Goal: Task Accomplishment & Management: Complete application form

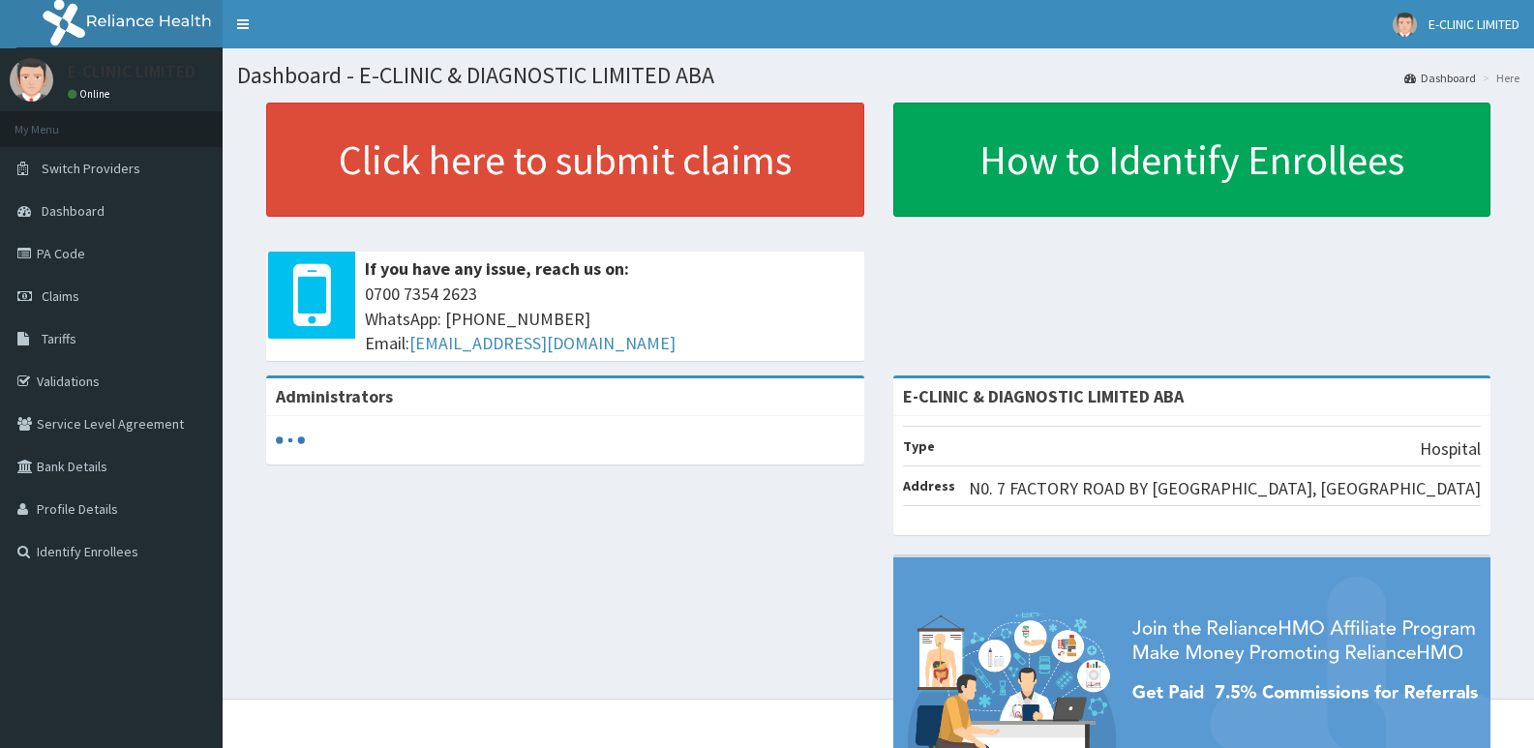
click at [87, 284] on link "Claims" at bounding box center [111, 296] width 223 height 43
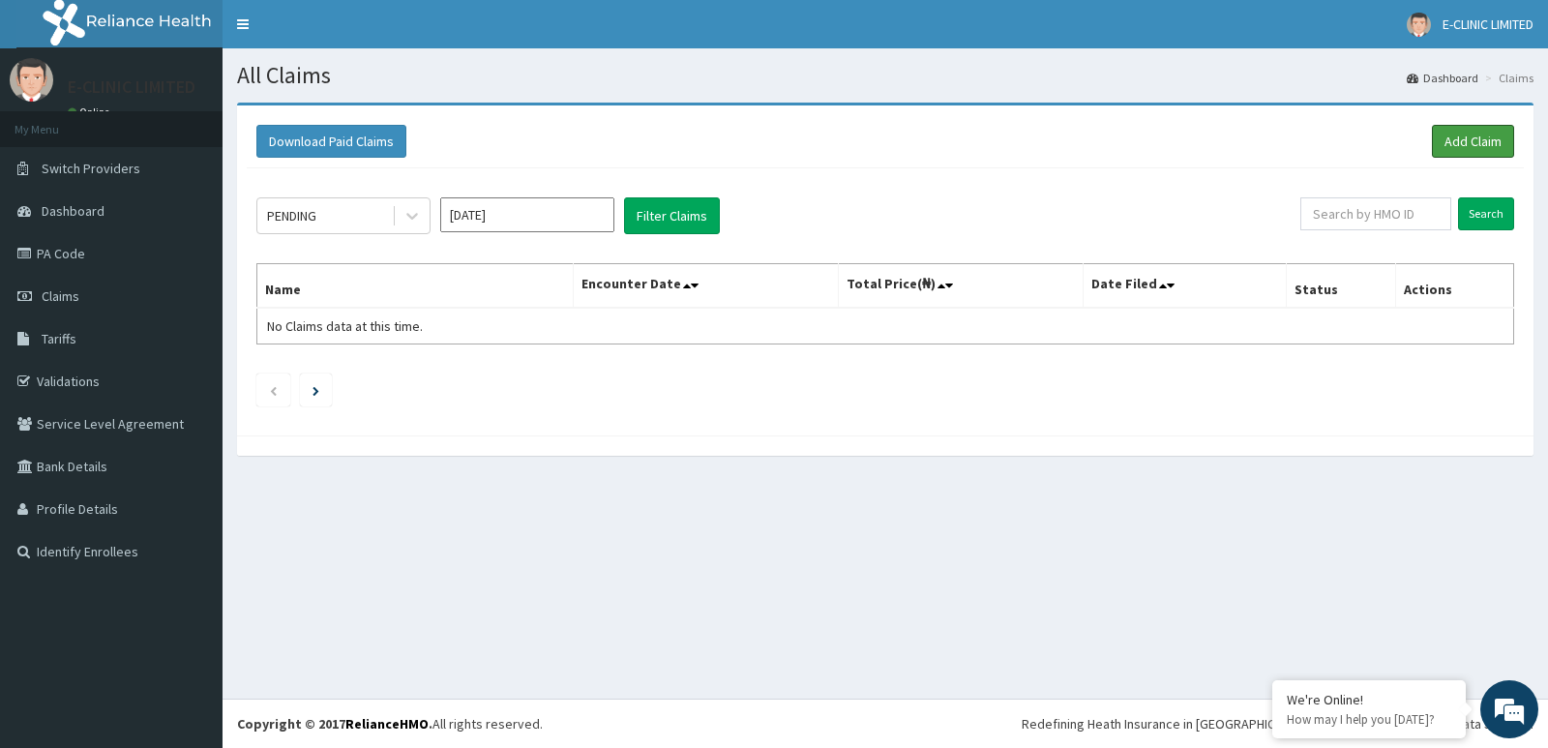
click at [1444, 143] on link "Add Claim" at bounding box center [1473, 141] width 82 height 33
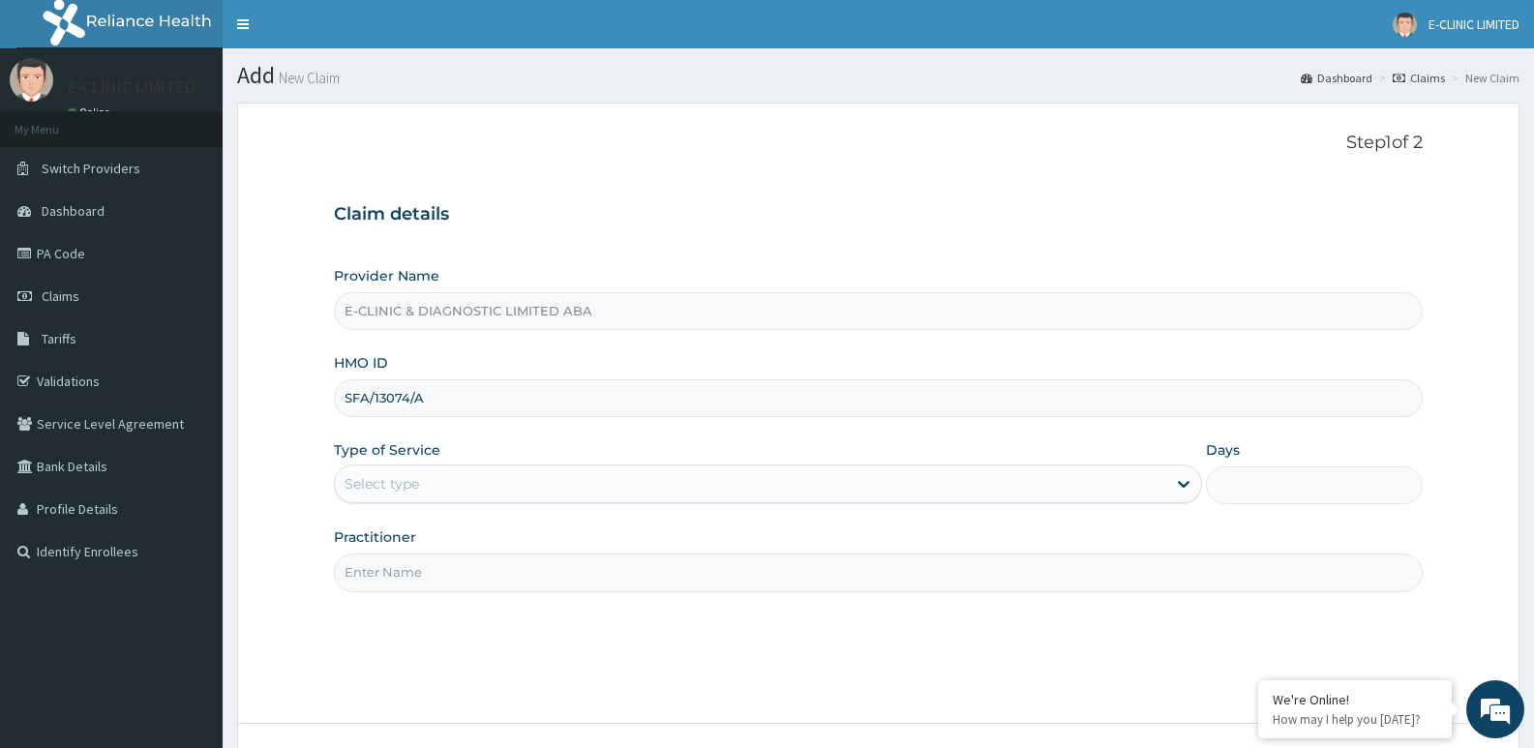
type input "SFA/13074/A"
click at [503, 485] on div "Select type" at bounding box center [750, 483] width 830 height 31
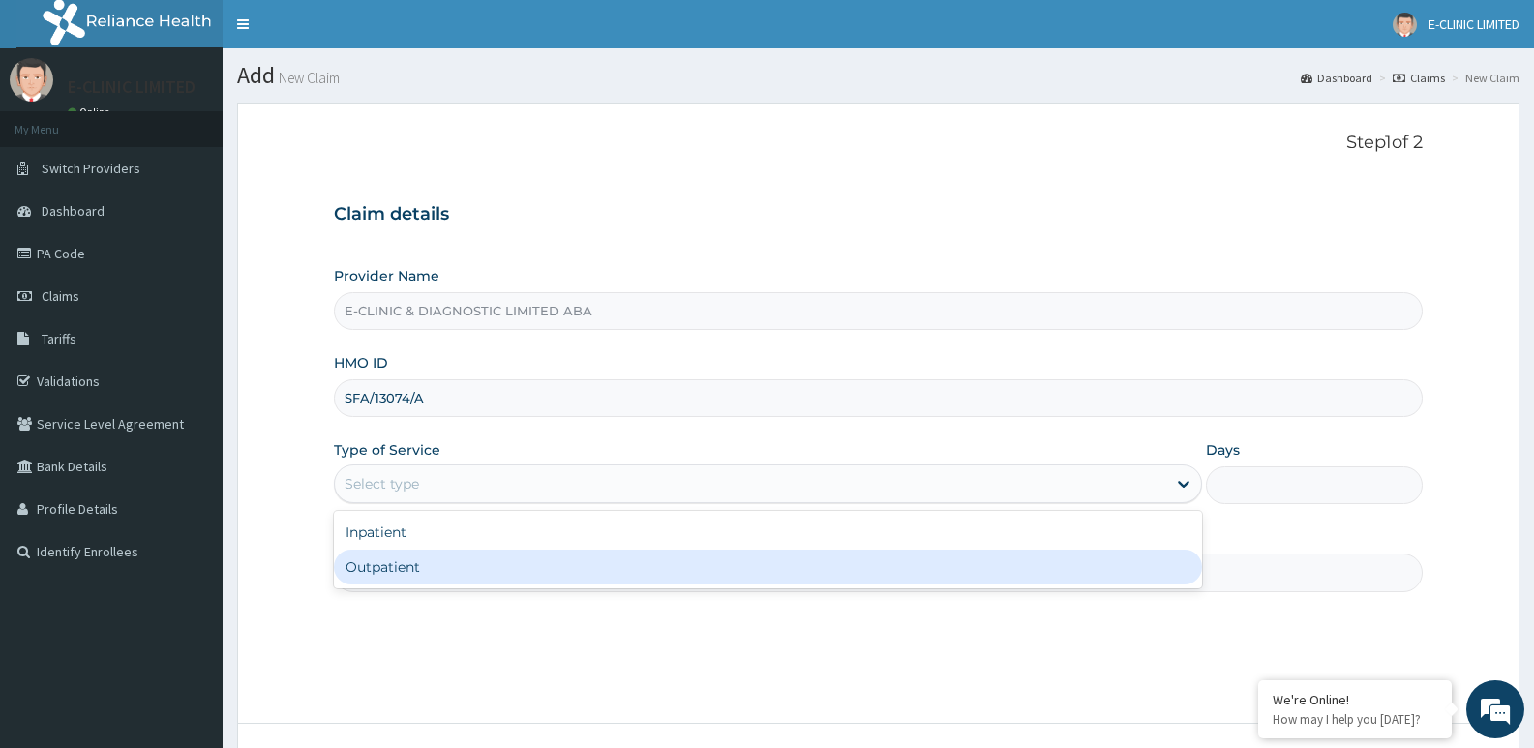
click at [373, 575] on div "Outpatient" at bounding box center [767, 567] width 867 height 35
type input "1"
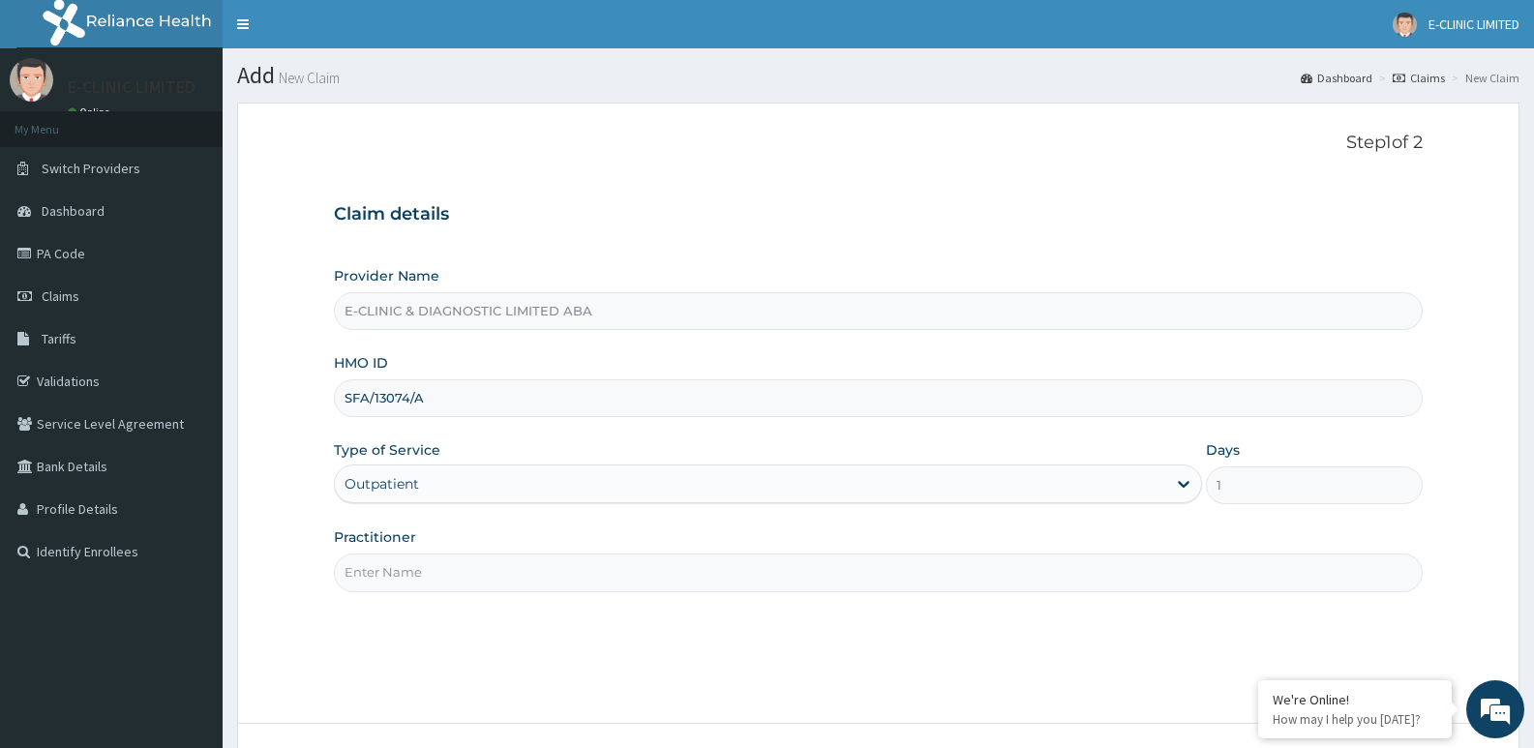
click at [384, 567] on input "Practitioner" at bounding box center [878, 572] width 1088 height 38
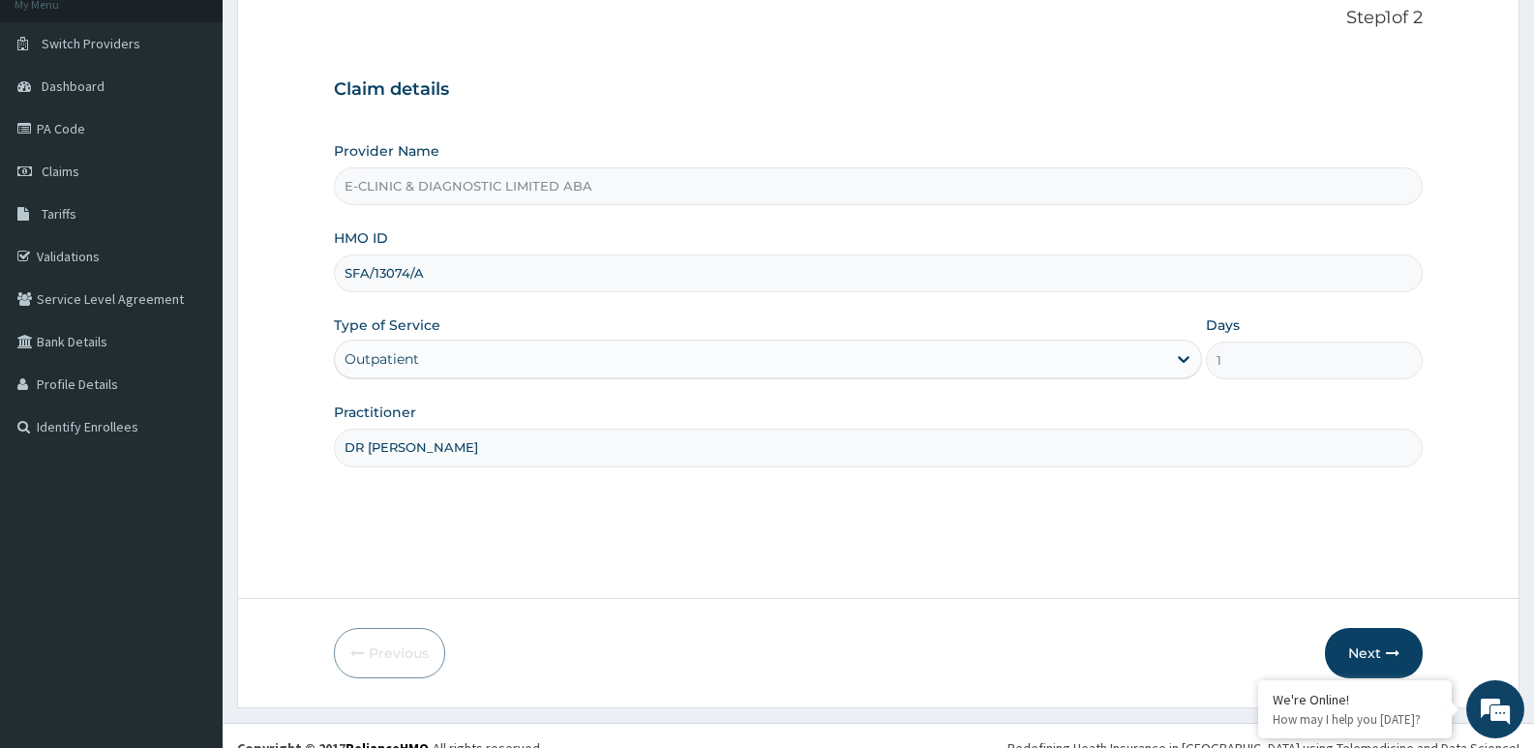
scroll to position [149, 0]
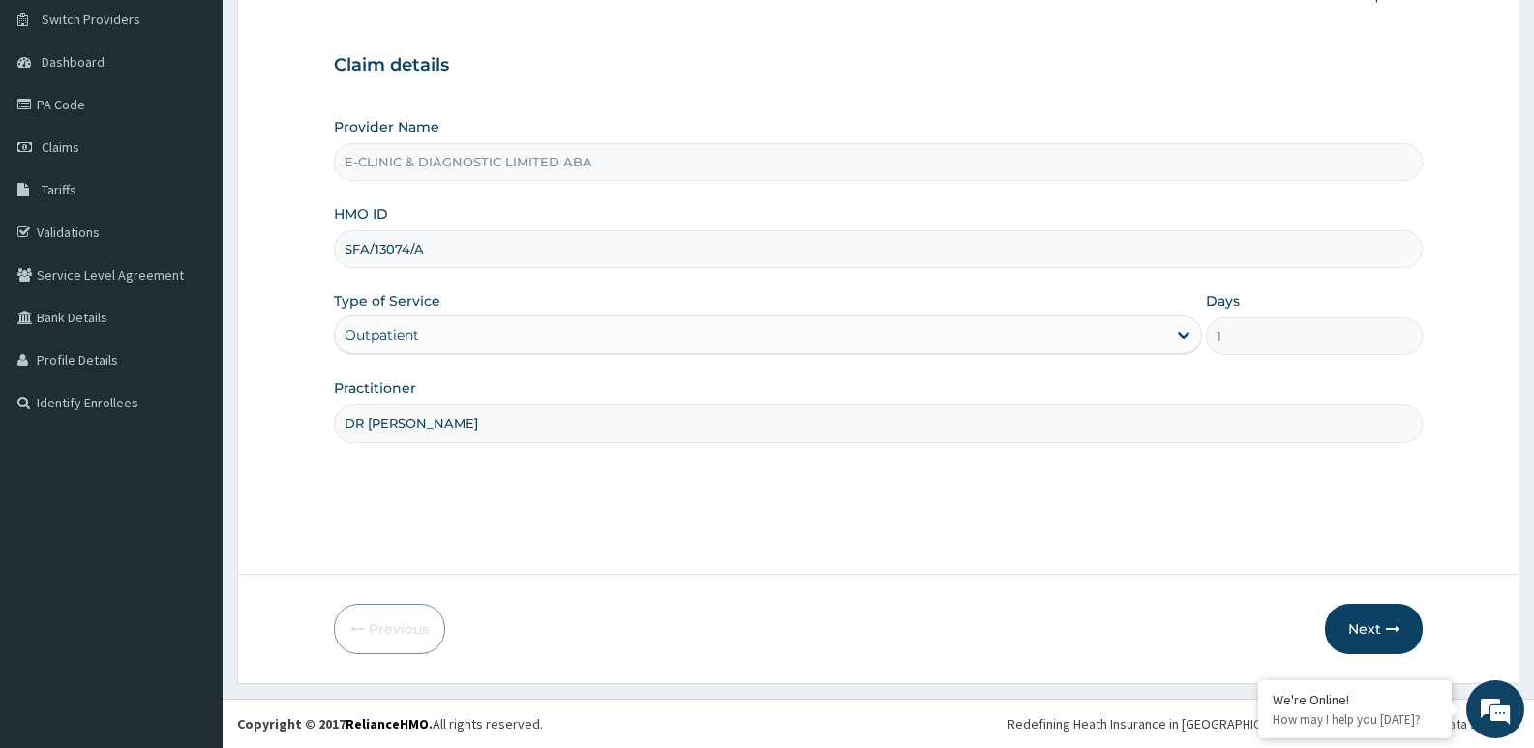
type input "DR [PERSON_NAME]"
click at [1376, 613] on button "Next" at bounding box center [1374, 629] width 98 height 50
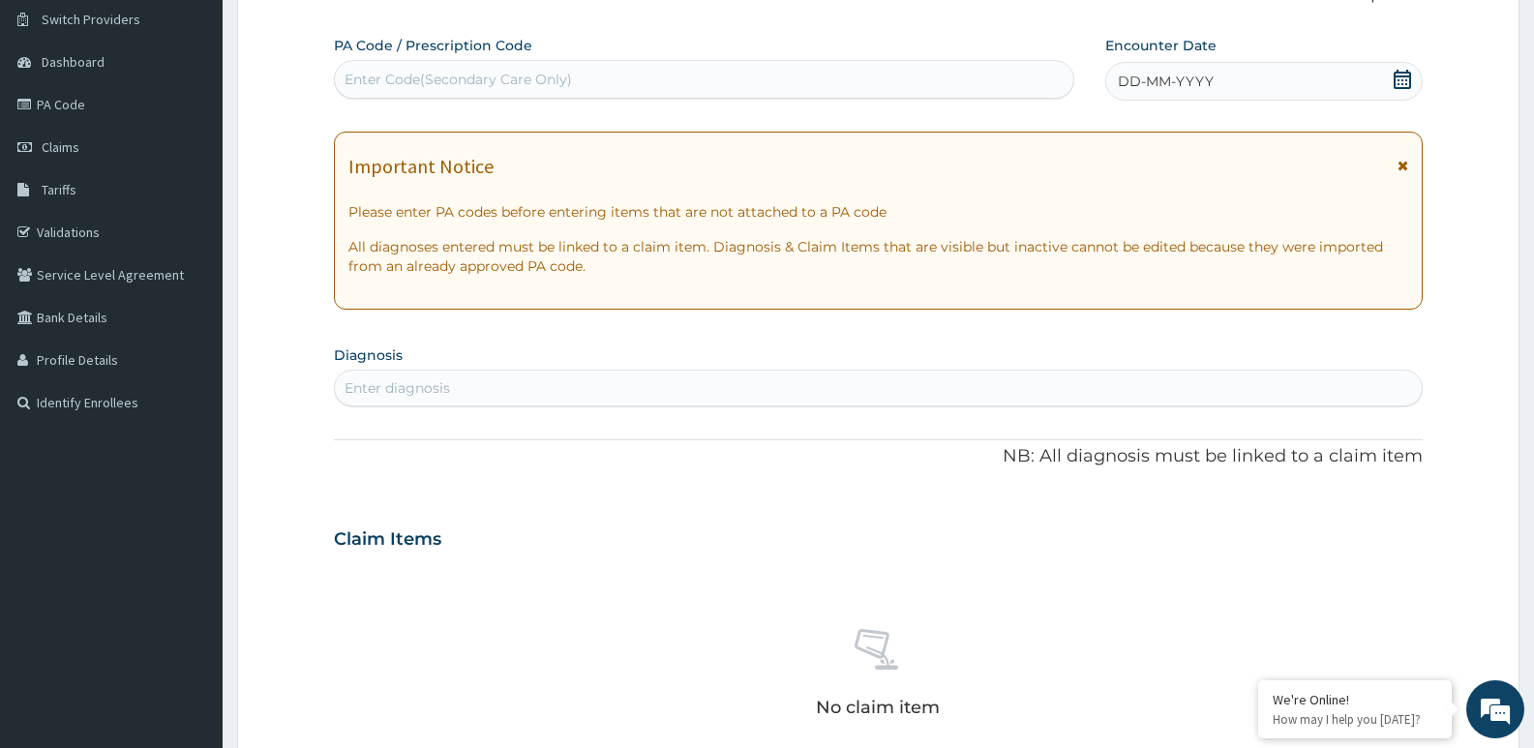
click at [456, 383] on div "Enter diagnosis" at bounding box center [878, 388] width 1087 height 31
type input "[MEDICAL_DATA]"
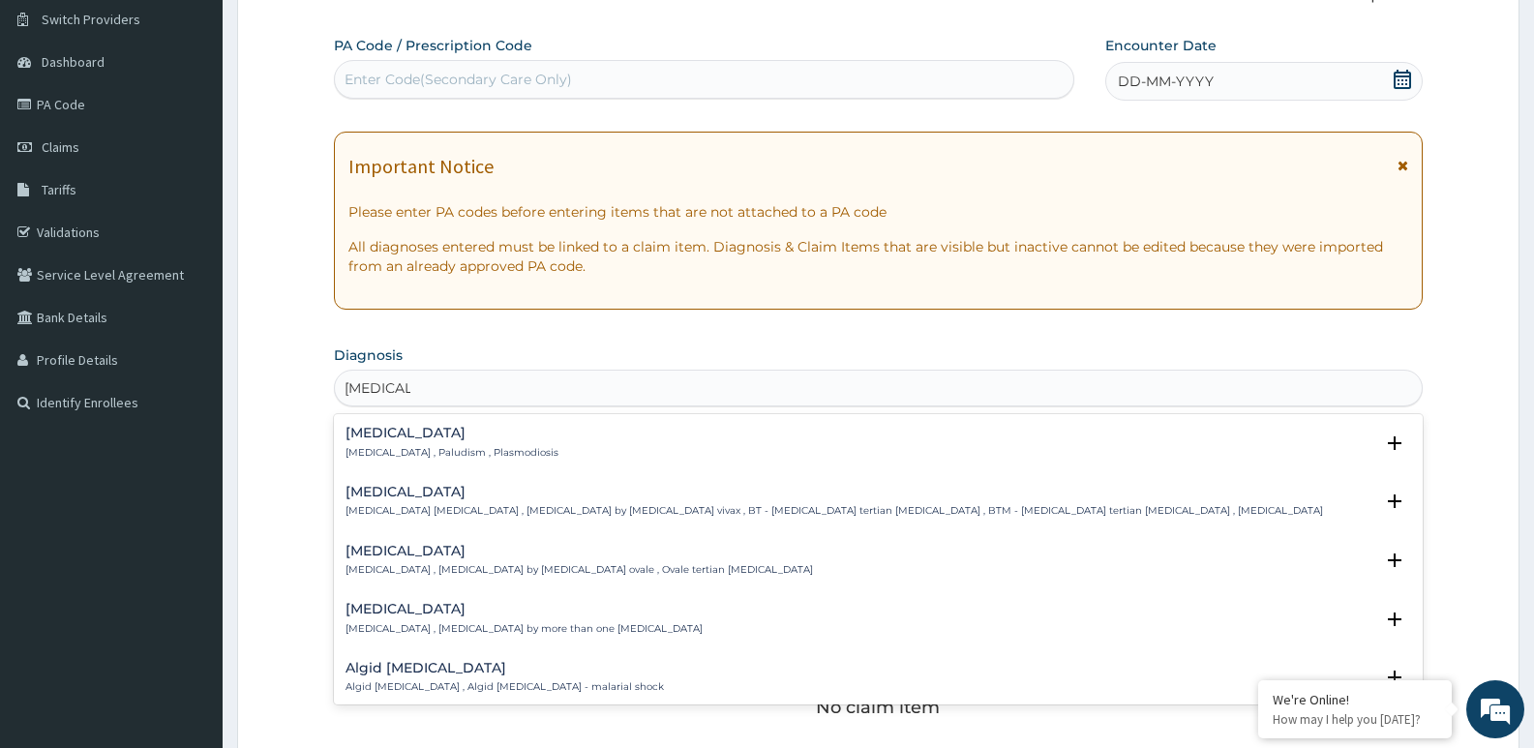
click at [432, 452] on p "[MEDICAL_DATA] , Paludism , Plasmodiosis" at bounding box center [451, 453] width 213 height 14
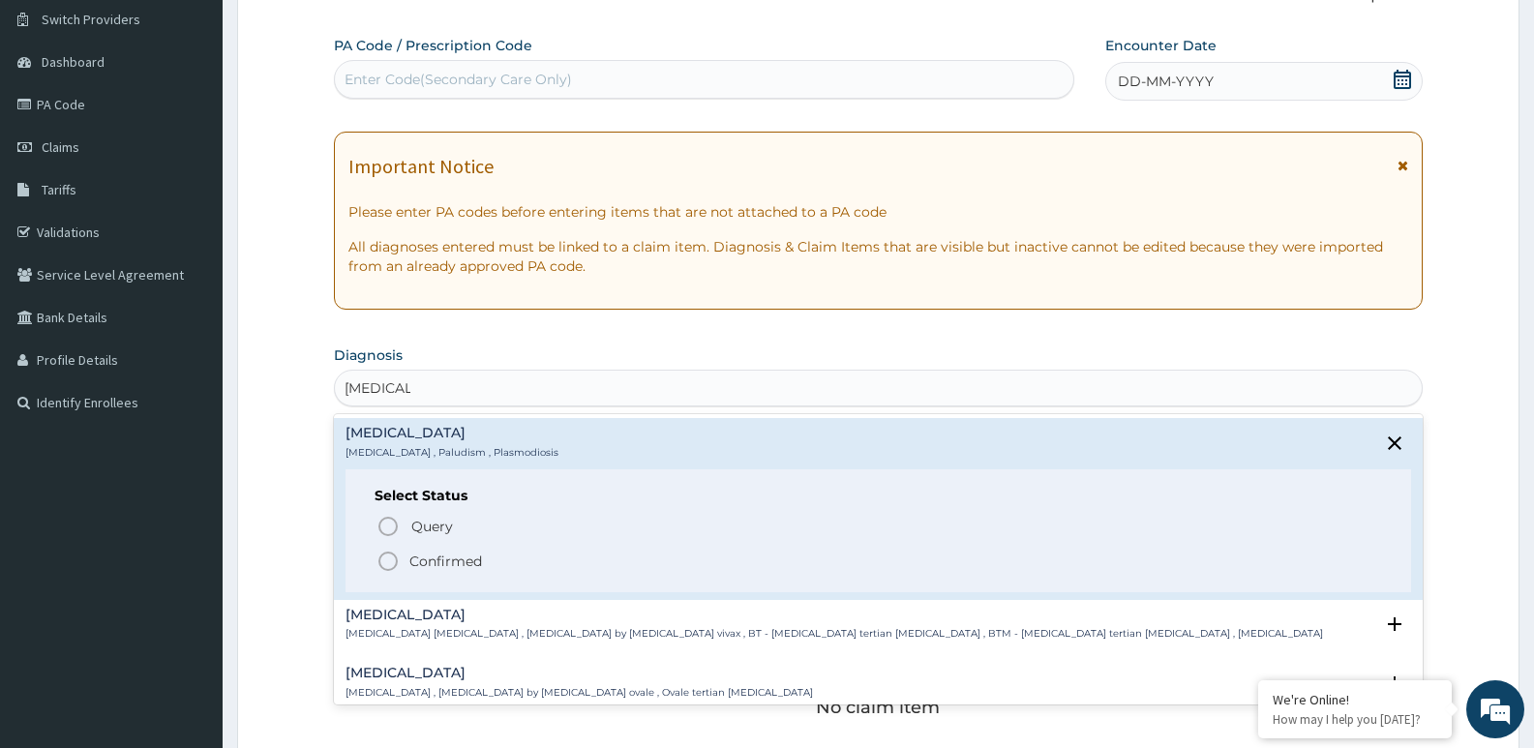
drag, startPoint x: 389, startPoint y: 556, endPoint x: 407, endPoint y: 550, distance: 19.6
click at [389, 558] on icon "status option filled" at bounding box center [387, 561] width 23 height 23
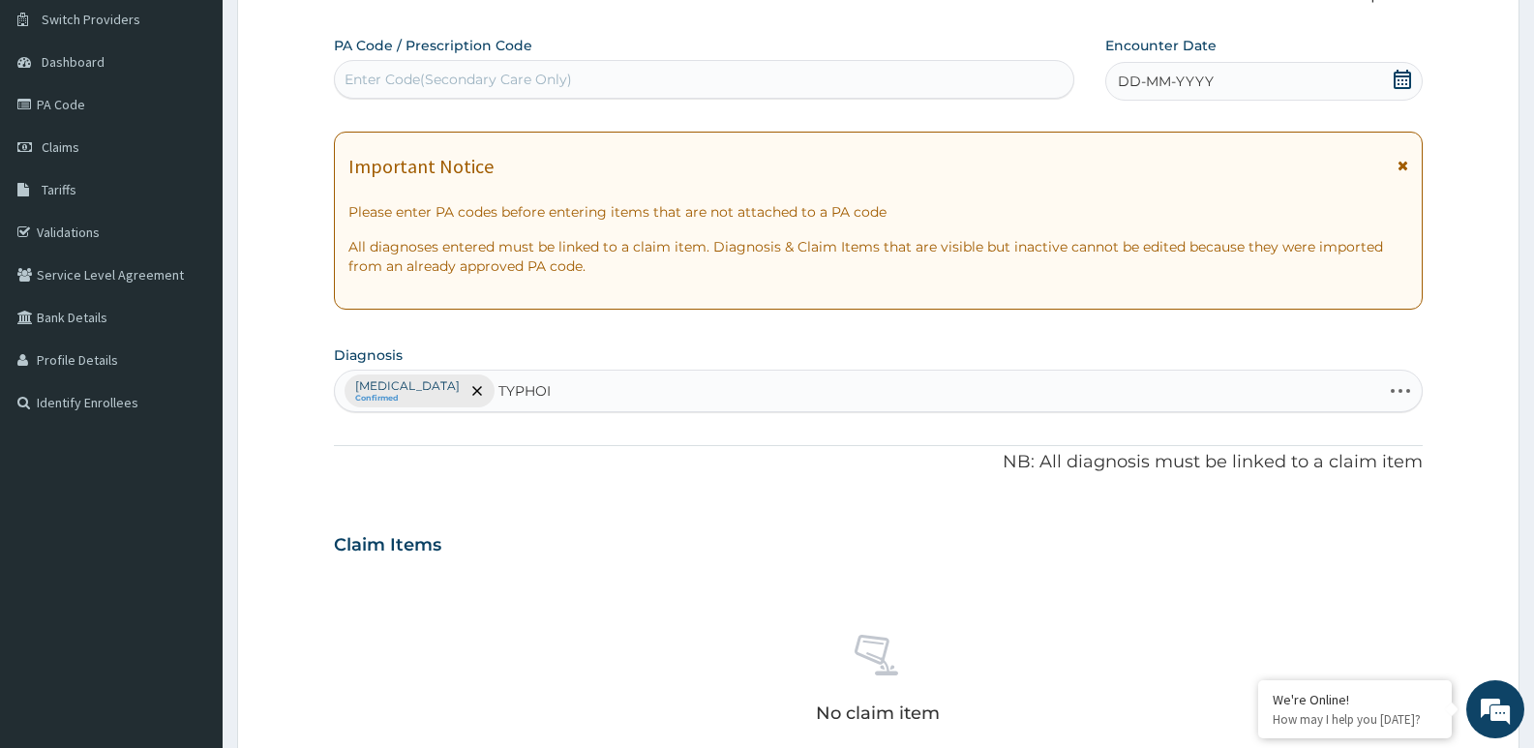
type input "[MEDICAL_DATA]"
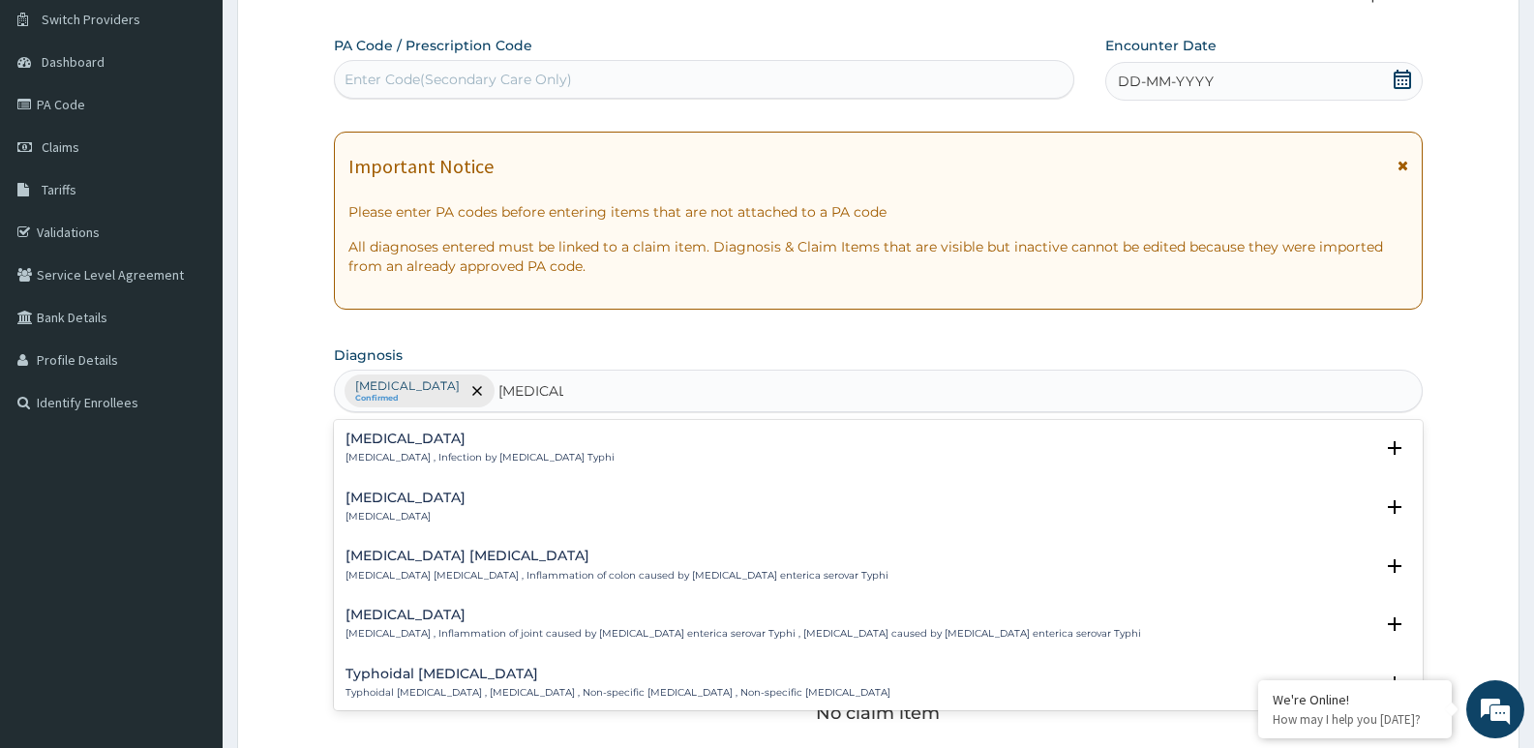
click at [440, 447] on div "[MEDICAL_DATA] [MEDICAL_DATA] , Infection by [MEDICAL_DATA] Typhi" at bounding box center [479, 449] width 269 height 34
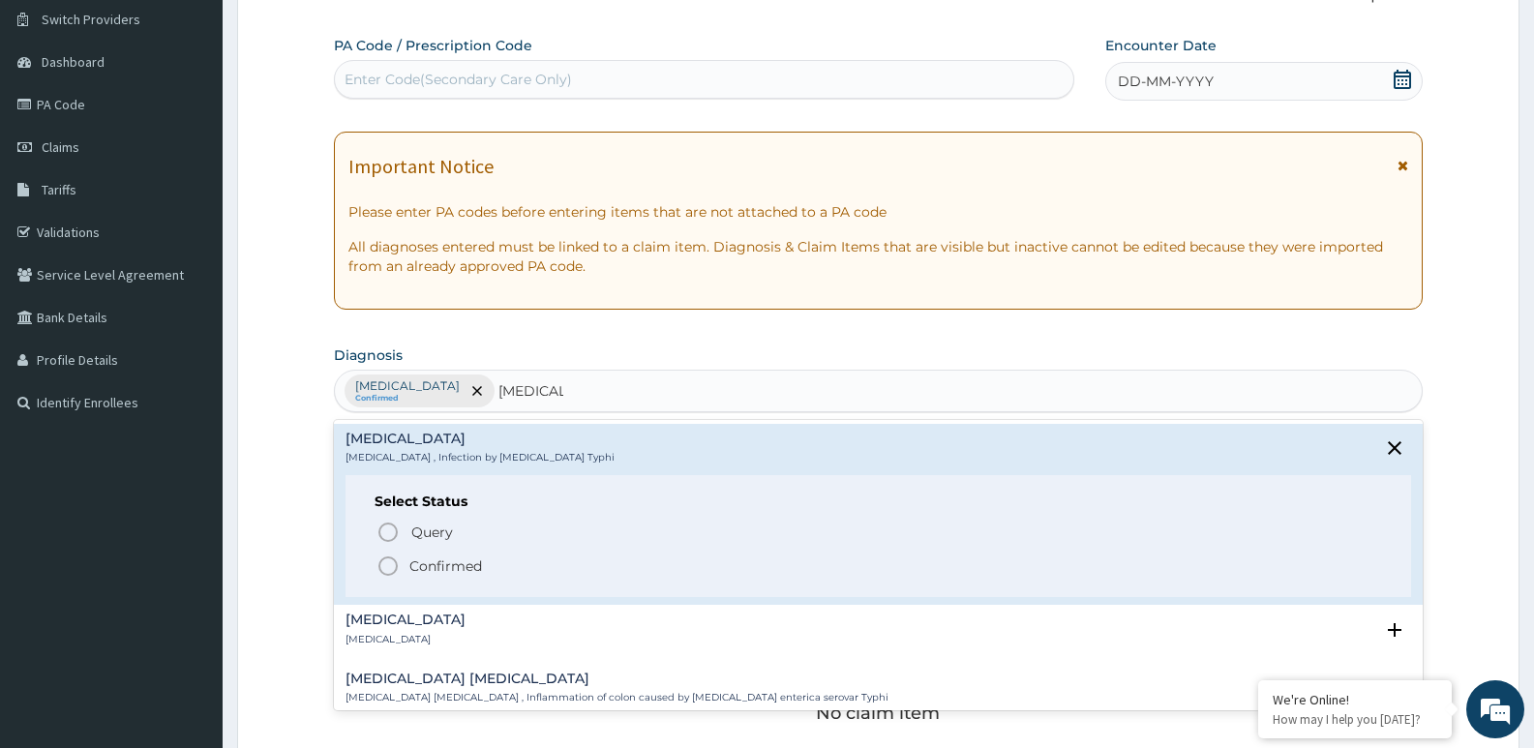
click at [401, 563] on span "Confirmed" at bounding box center [878, 565] width 1005 height 23
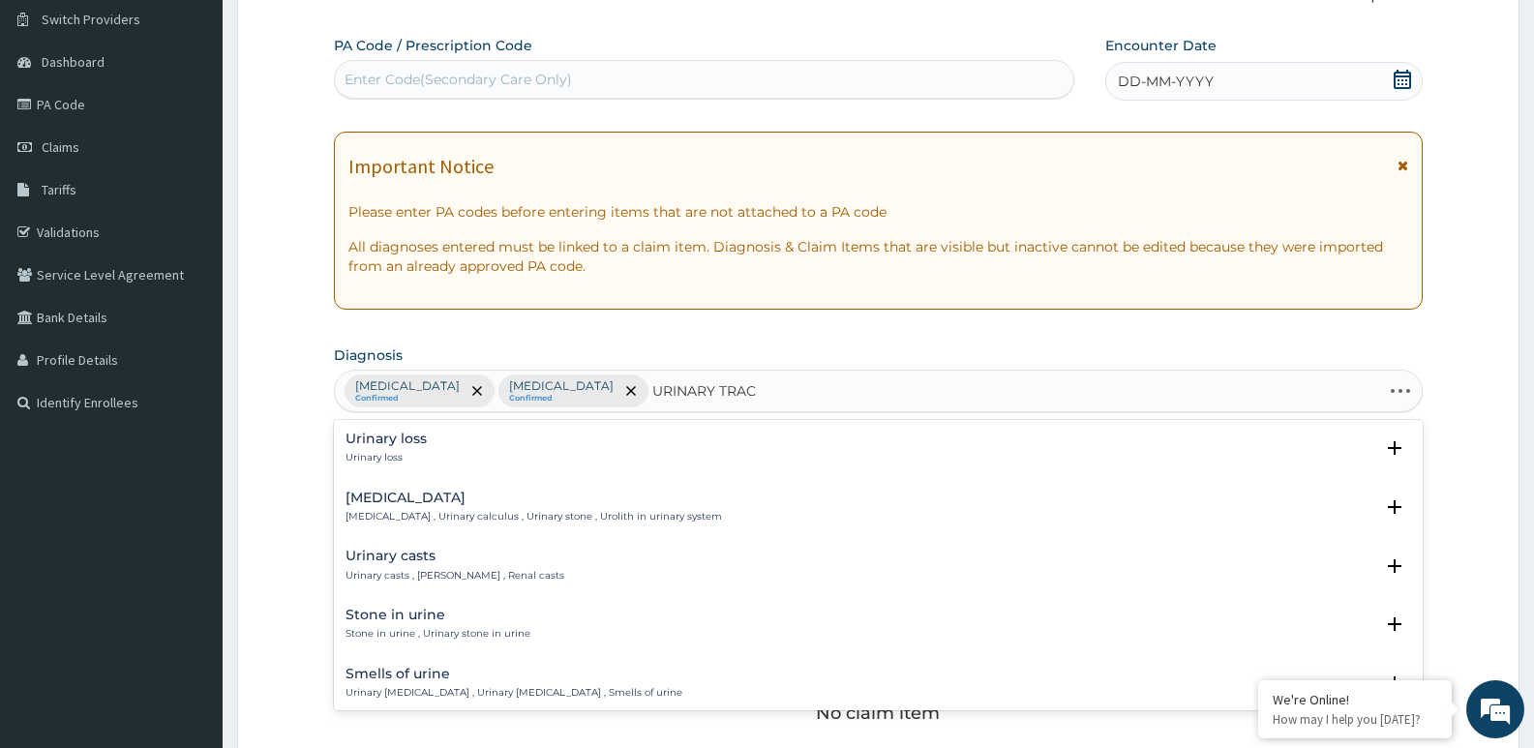
type input "URINARY TRACT"
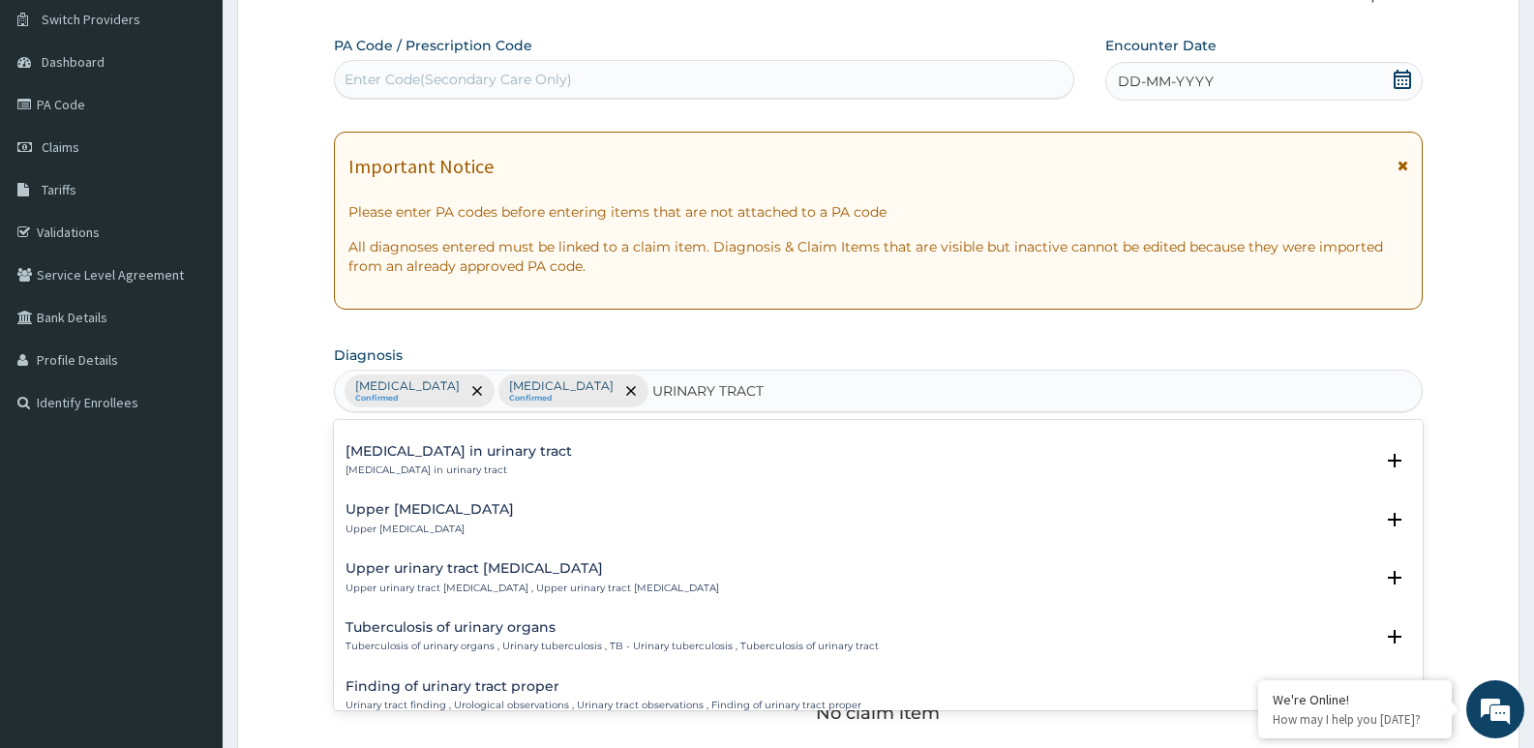
scroll to position [718, 0]
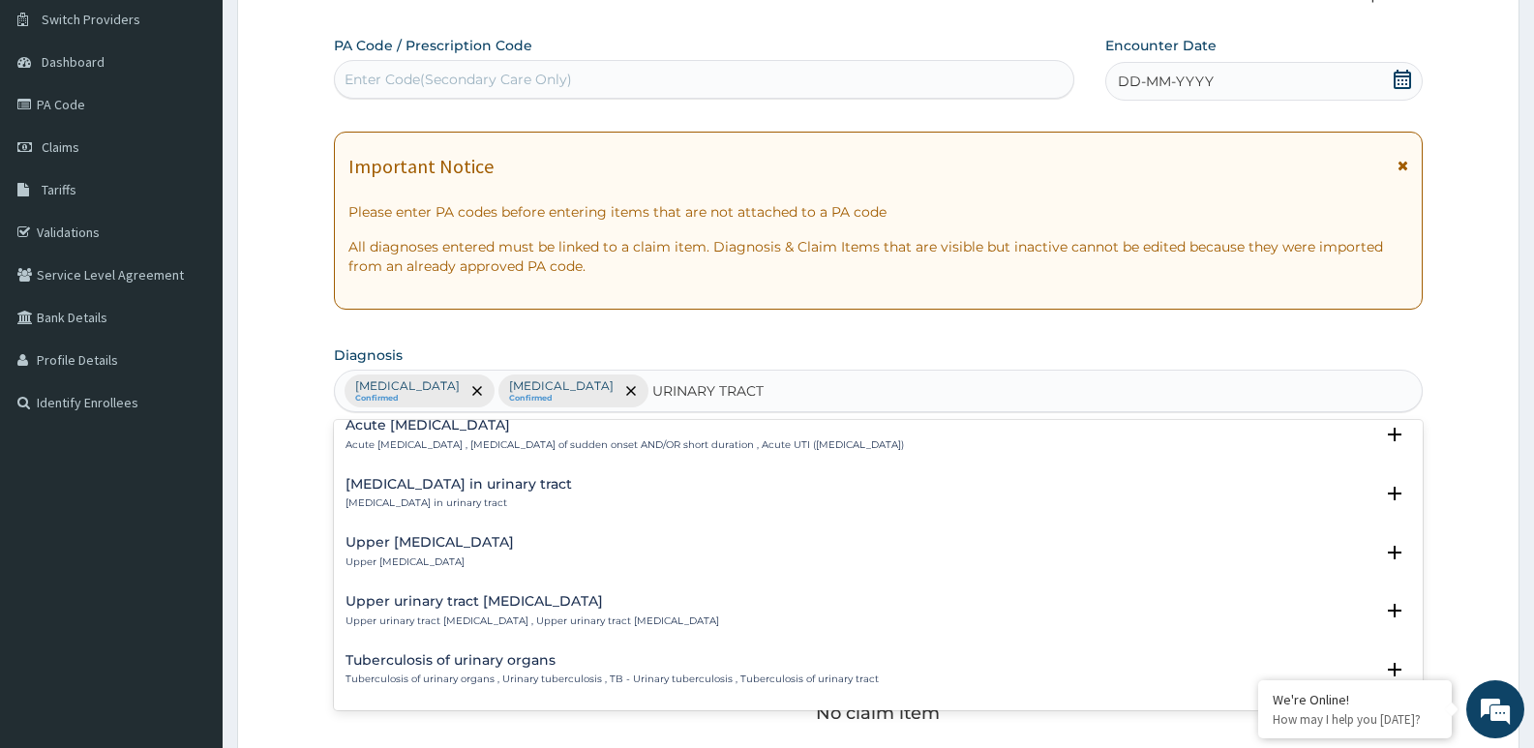
click at [464, 543] on h4 "Upper [MEDICAL_DATA]" at bounding box center [429, 542] width 168 height 15
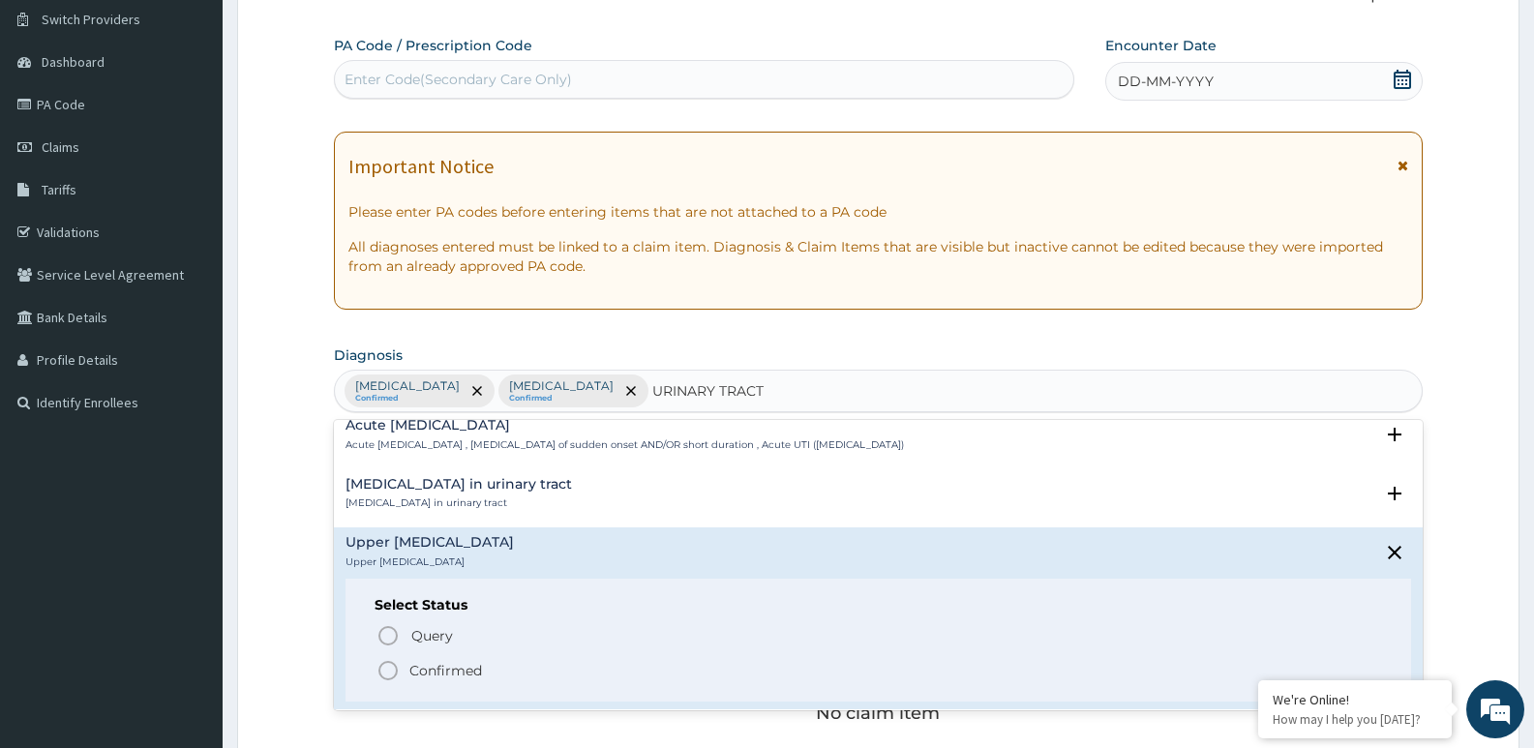
click at [393, 671] on icon "status option filled" at bounding box center [387, 670] width 23 height 23
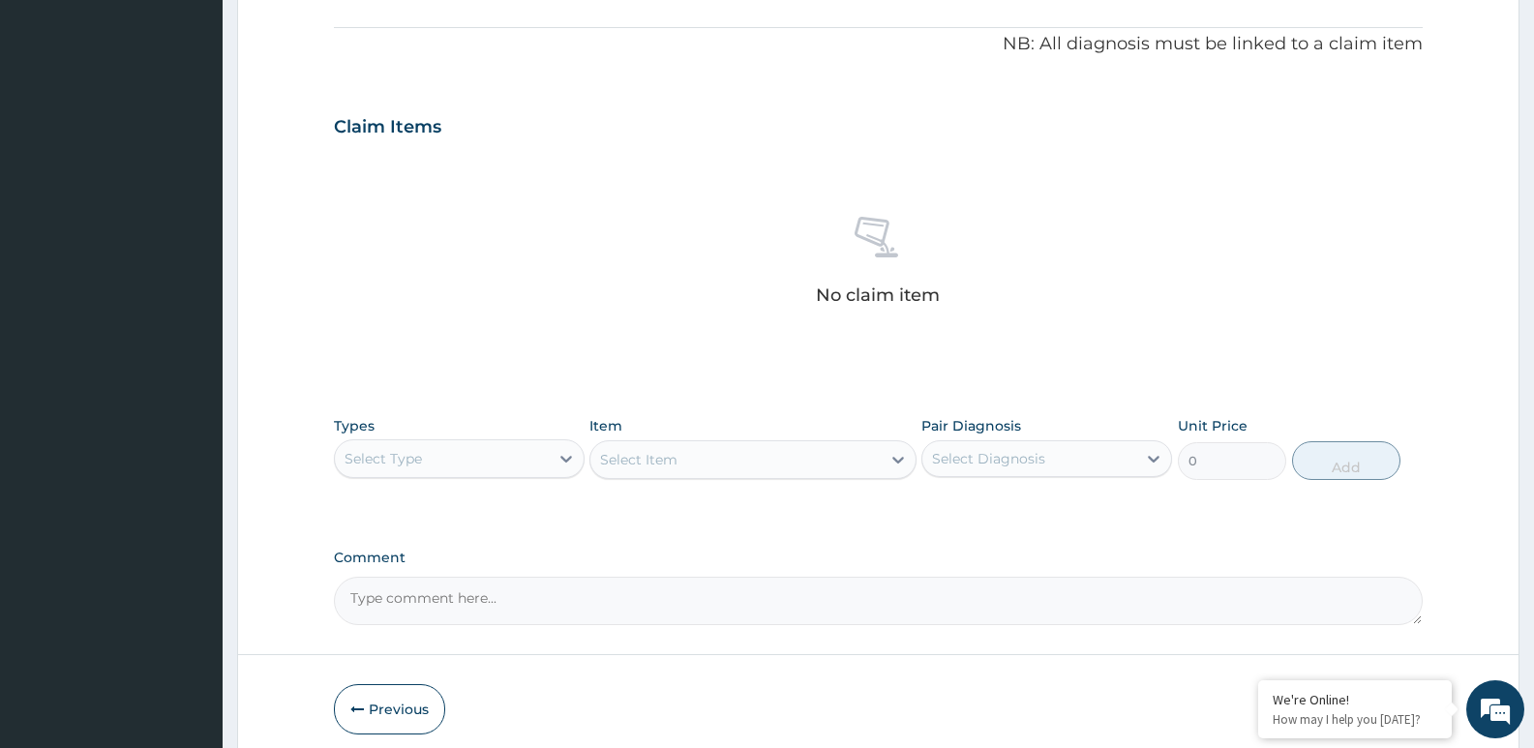
scroll to position [647, 0]
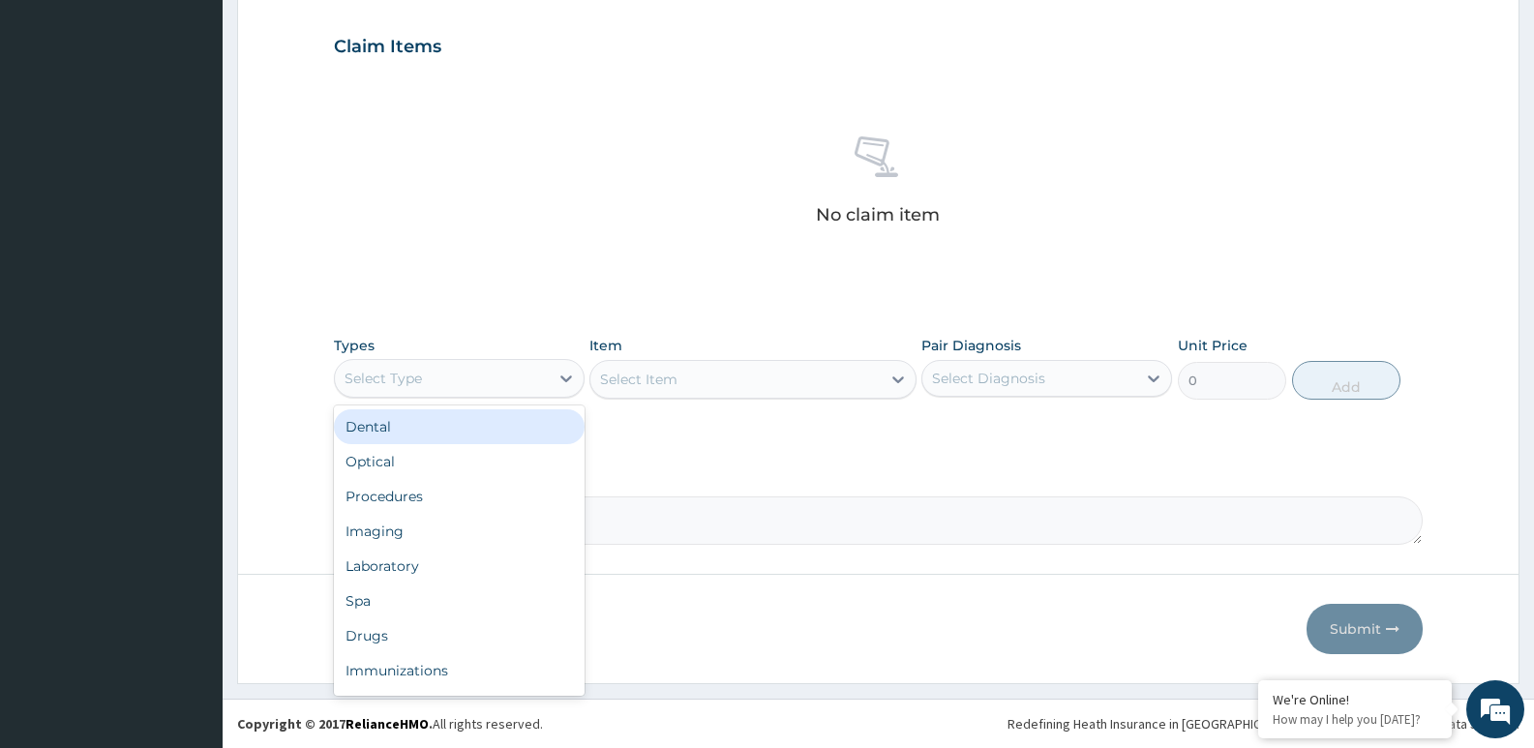
drag, startPoint x: 469, startPoint y: 372, endPoint x: 465, endPoint y: 389, distance: 17.8
click at [469, 373] on div "Select Type" at bounding box center [442, 378] width 214 height 31
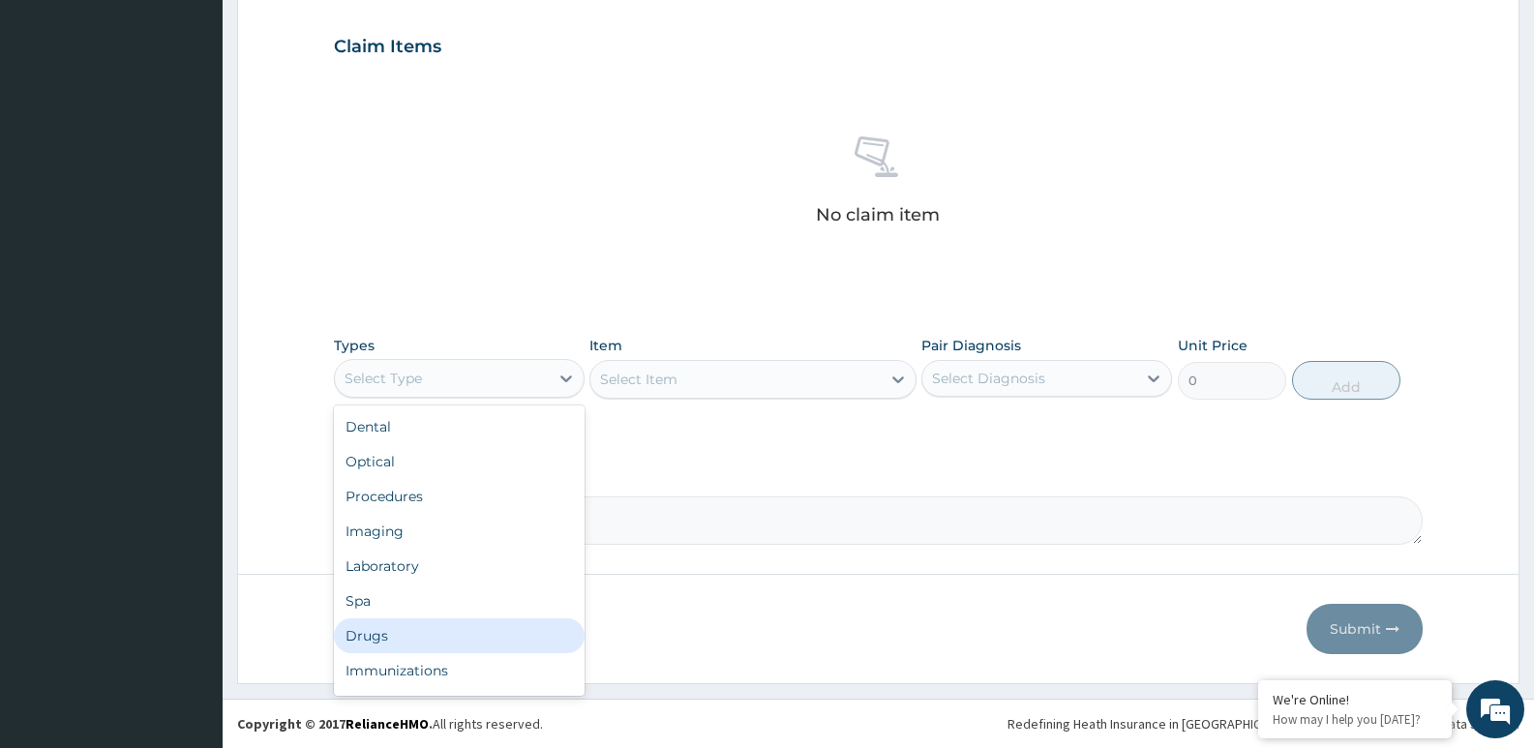
click at [362, 634] on div "Drugs" at bounding box center [459, 635] width 251 height 35
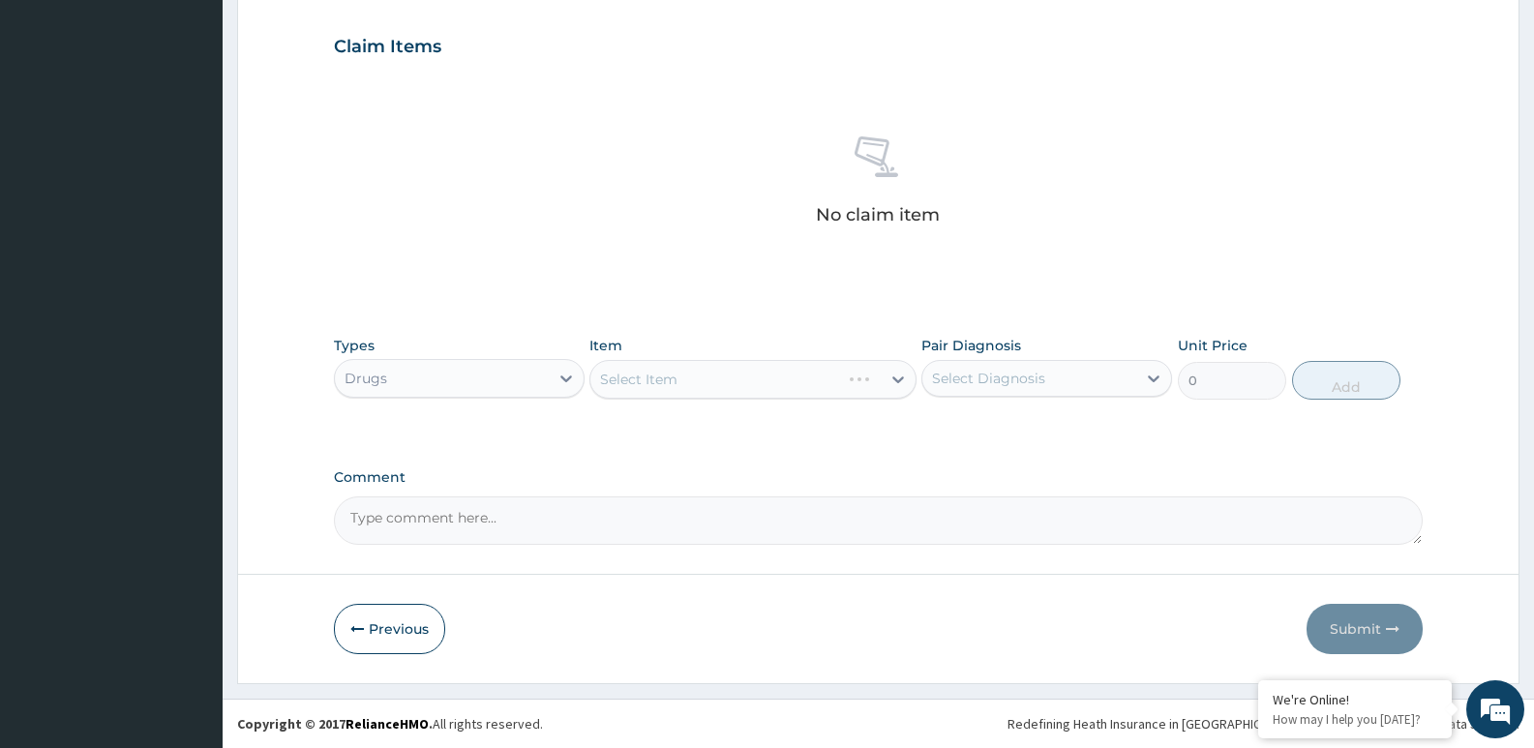
click at [644, 379] on div "Select Item" at bounding box center [752, 379] width 326 height 39
click at [665, 424] on div "Types Drugs Item Select Item Pair Diagnosis Select Diagnosis Unit Price 0 Add" at bounding box center [878, 382] width 1088 height 112
click at [732, 390] on div "Select Item" at bounding box center [734, 379] width 289 height 31
click at [742, 376] on div "Select Item" at bounding box center [734, 379] width 289 height 31
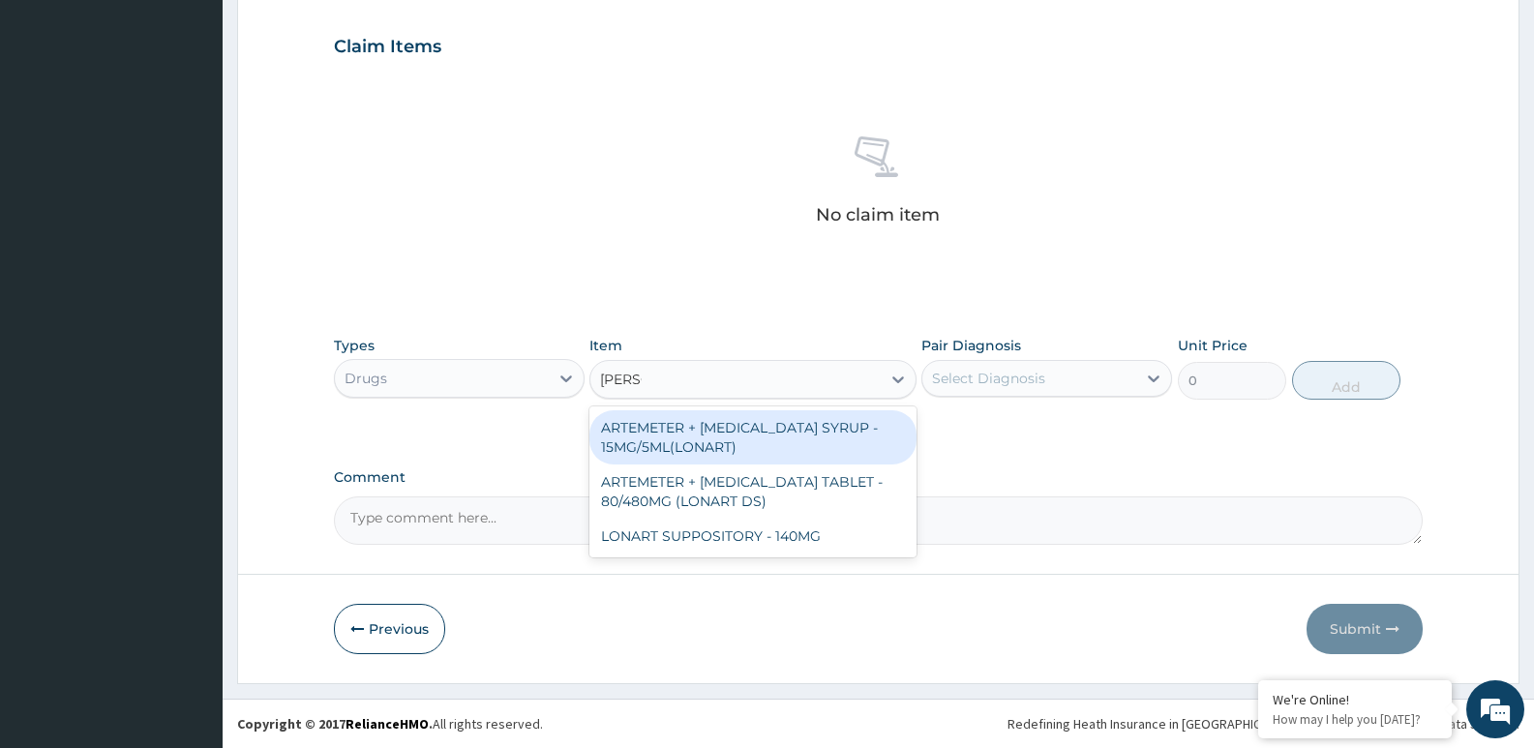
type input "LONAR"
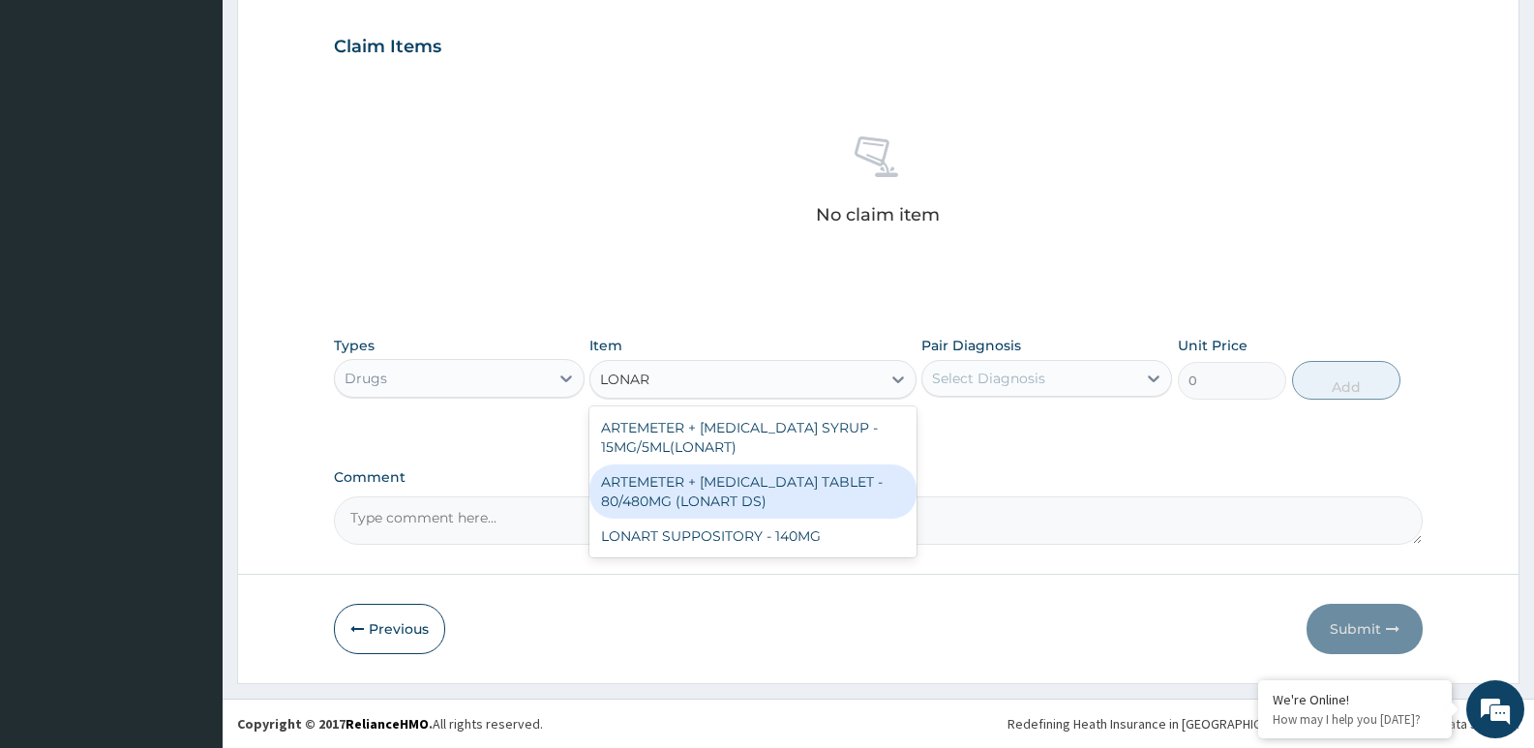
click at [667, 503] on div "ARTEMETER + [MEDICAL_DATA] TABLET - 80/480MG (LONART DS)" at bounding box center [752, 491] width 326 height 54
type input "588"
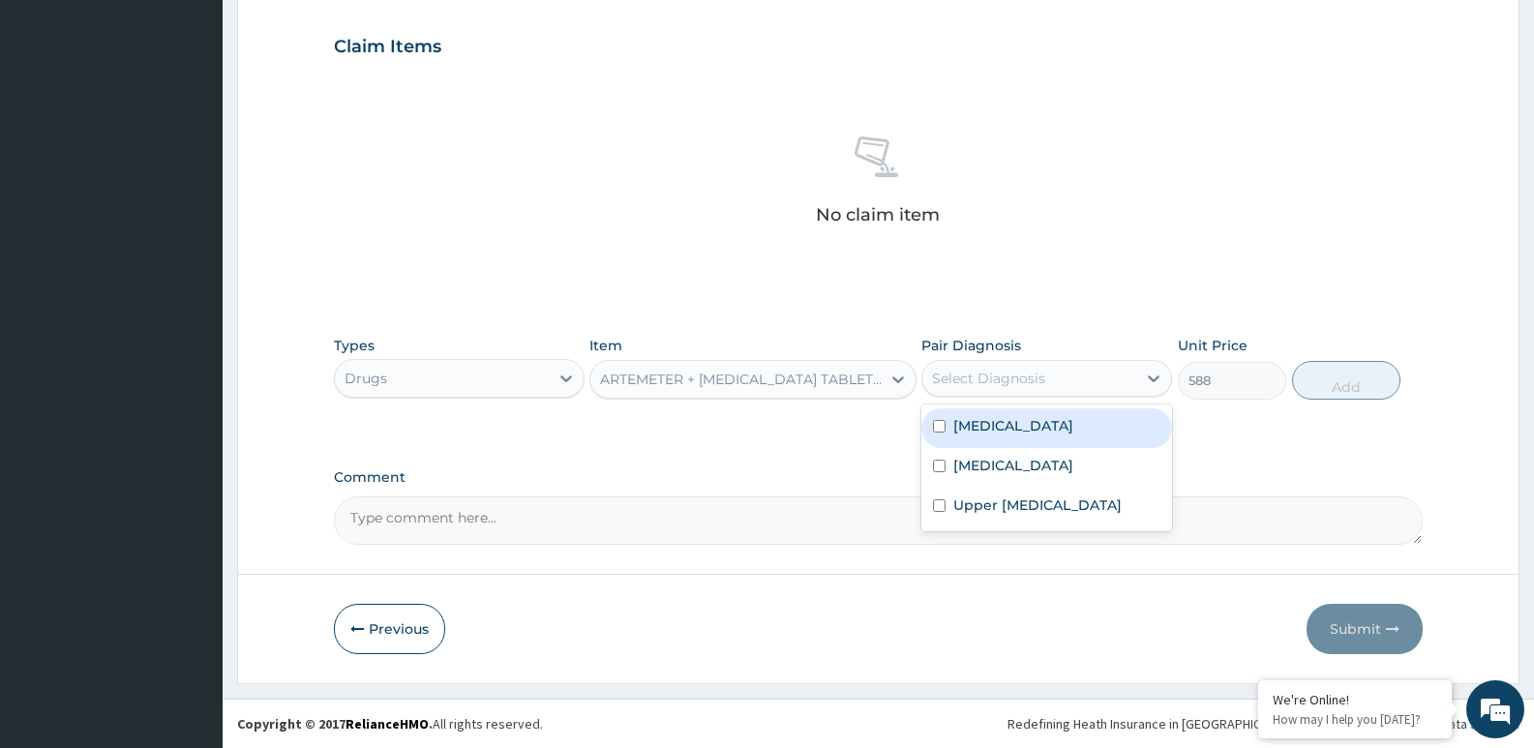
click at [1018, 380] on div "Select Diagnosis" at bounding box center [988, 378] width 113 height 19
click at [944, 430] on input "checkbox" at bounding box center [939, 426] width 13 height 13
checkbox input "true"
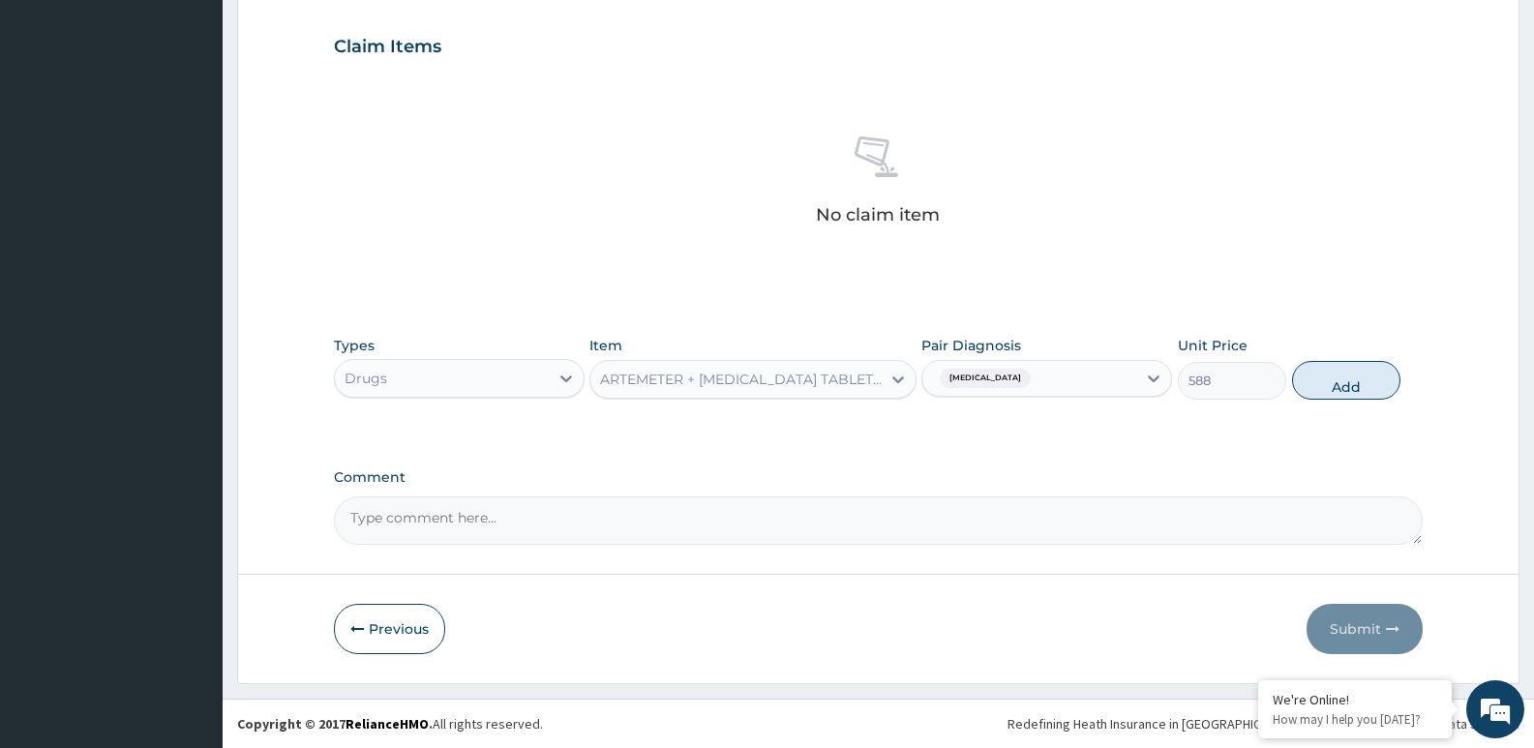
click at [1351, 378] on button "Add" at bounding box center [1346, 380] width 108 height 39
type input "0"
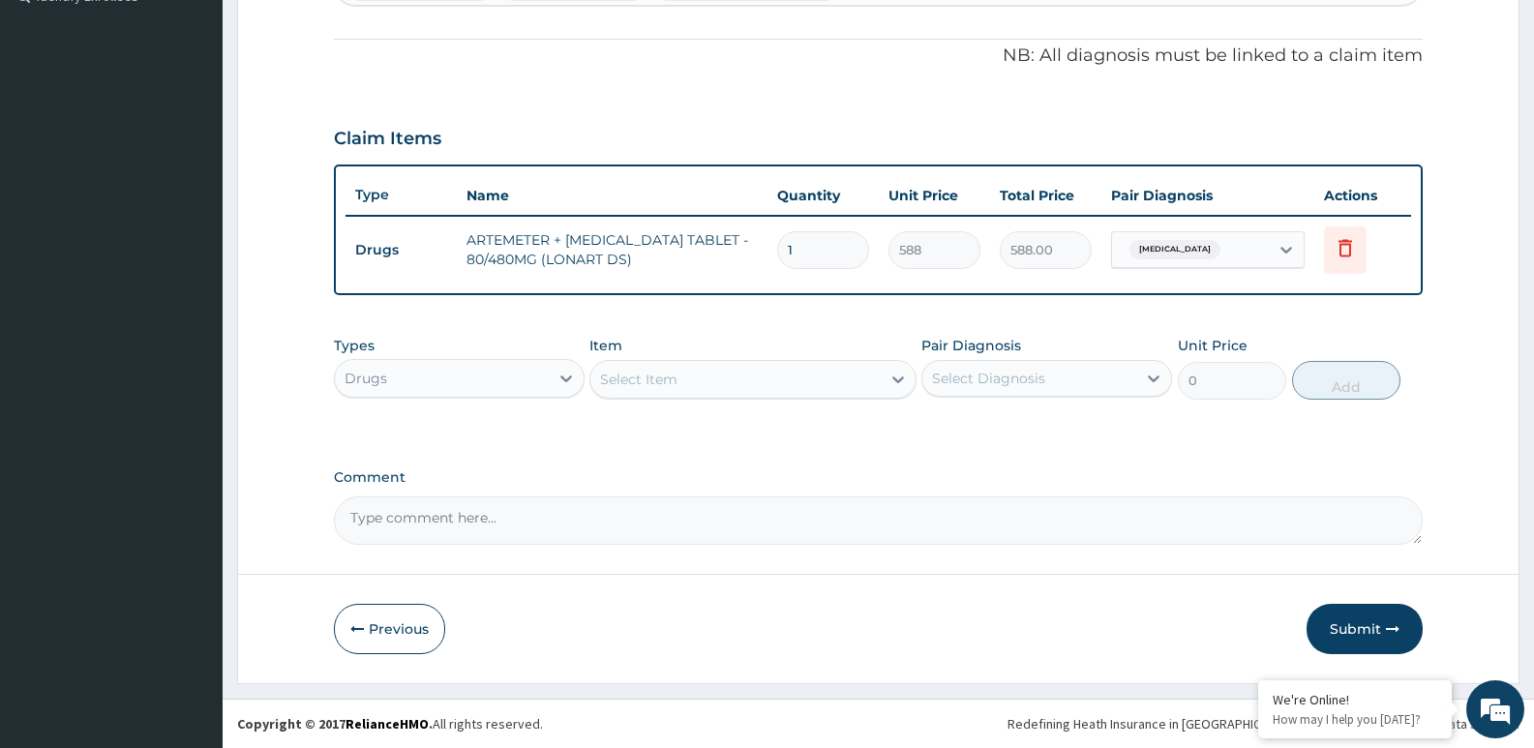
scroll to position [555, 0]
type input "0.00"
type input "6"
type input "3528.00"
type input "6"
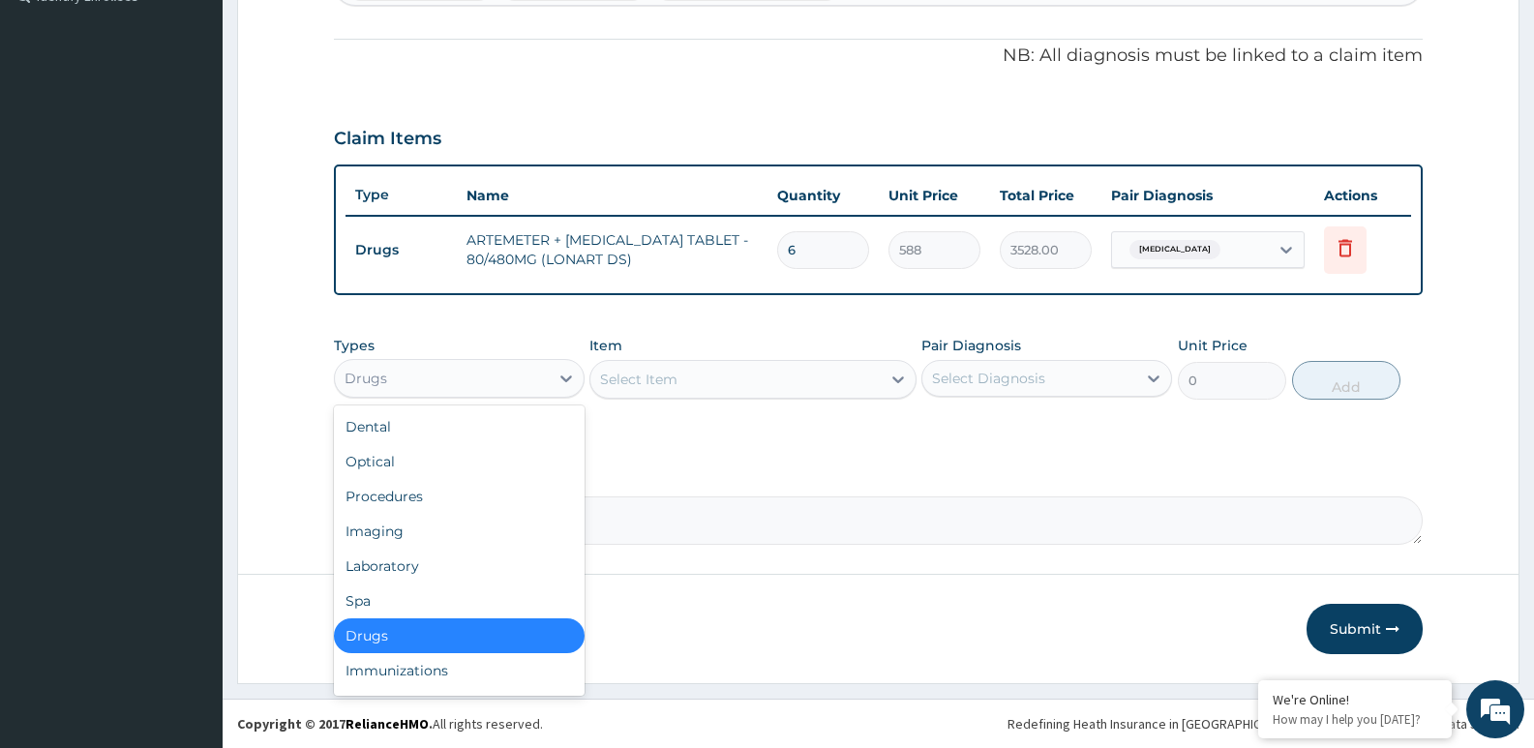
drag, startPoint x: 511, startPoint y: 394, endPoint x: 501, endPoint y: 396, distance: 9.9
click at [505, 396] on div "Drugs" at bounding box center [459, 378] width 251 height 39
click at [772, 392] on div "Select Item" at bounding box center [734, 379] width 289 height 31
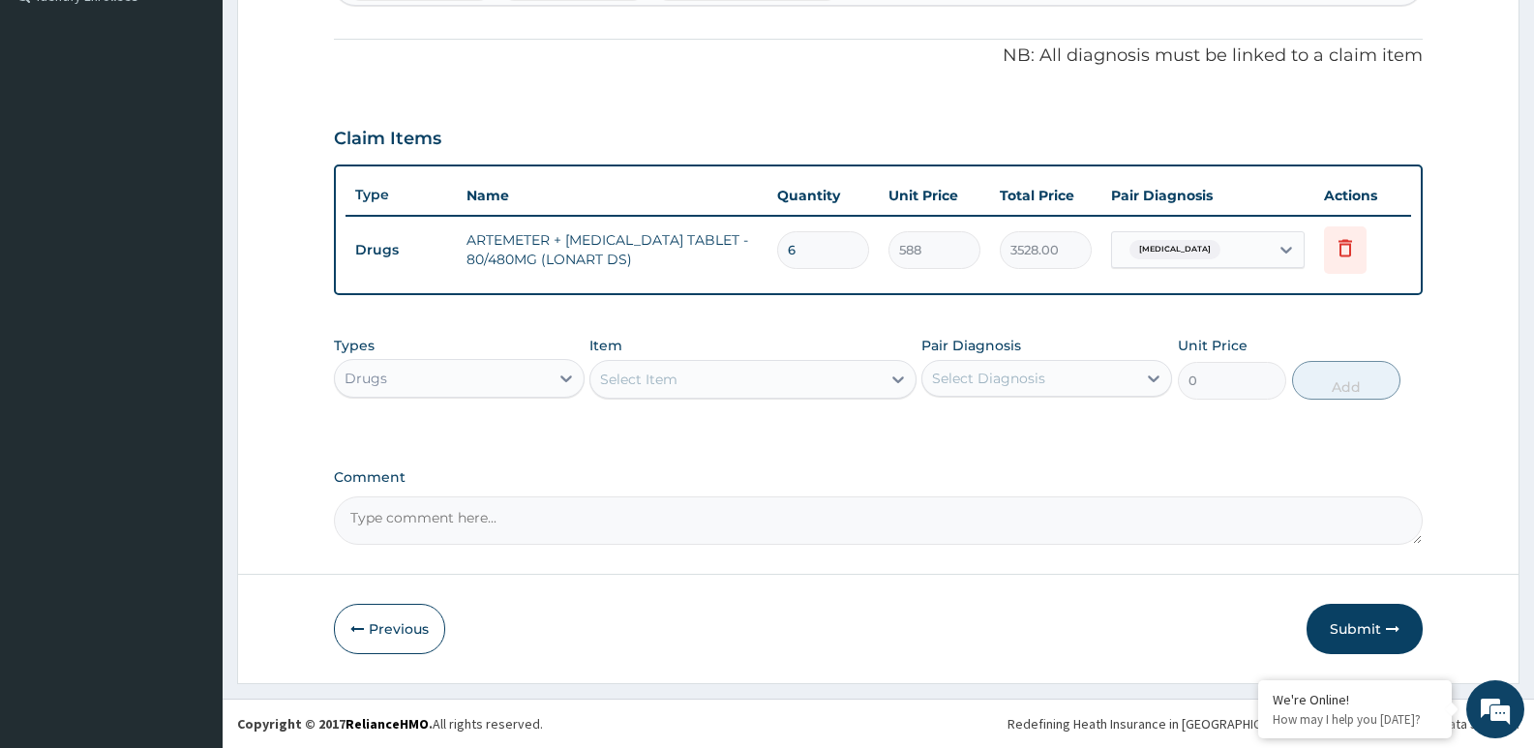
click at [779, 371] on div "Select Item" at bounding box center [734, 379] width 289 height 31
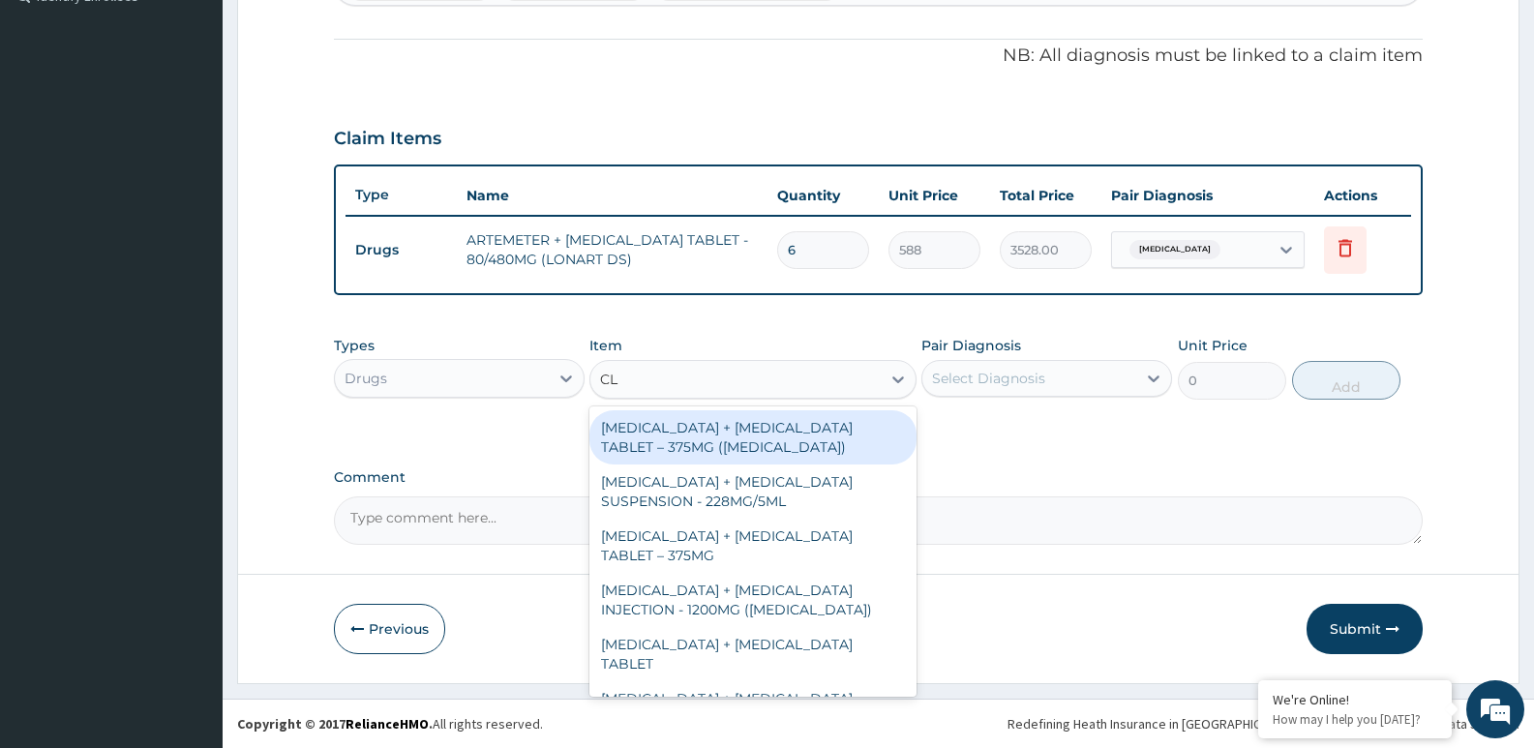
type input "C"
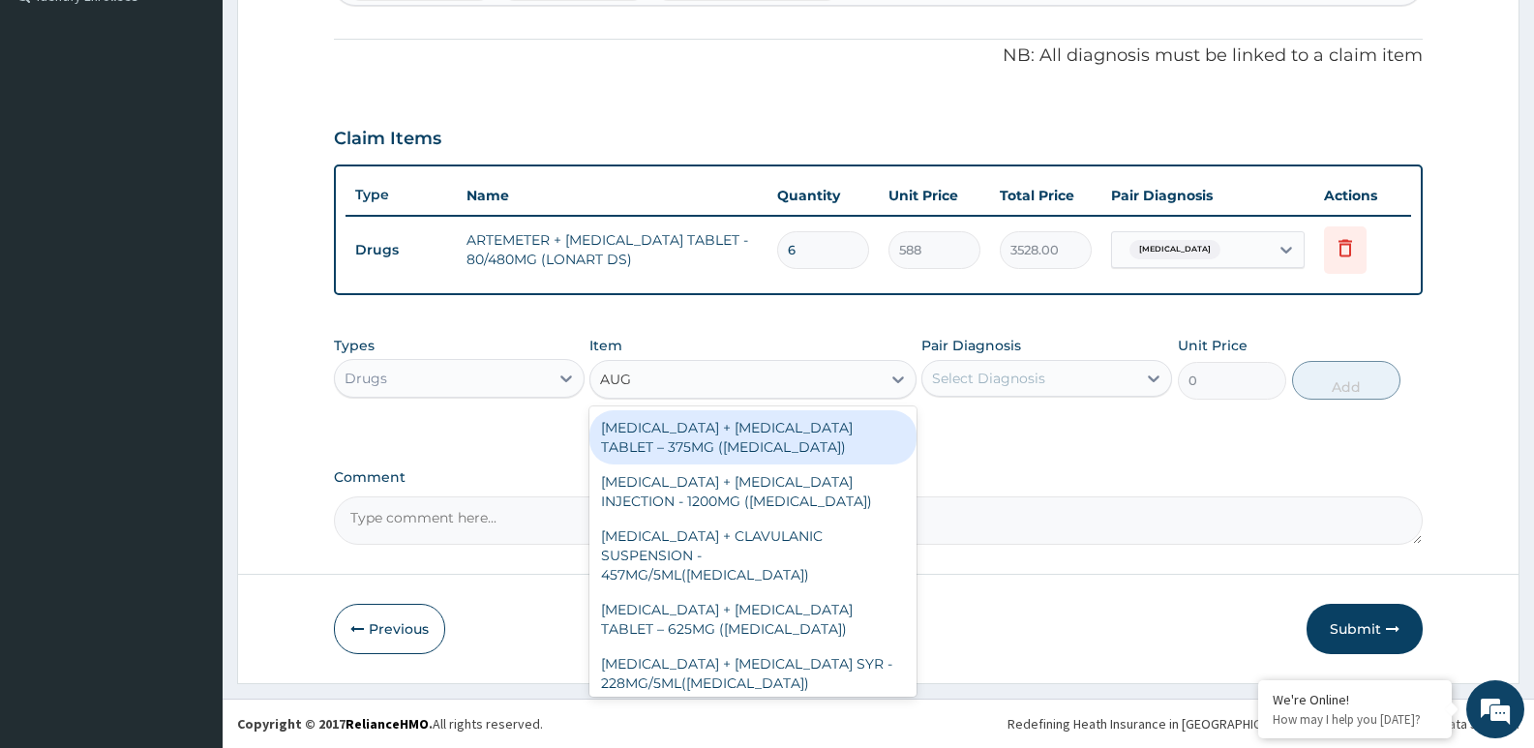
type input "AUGM"
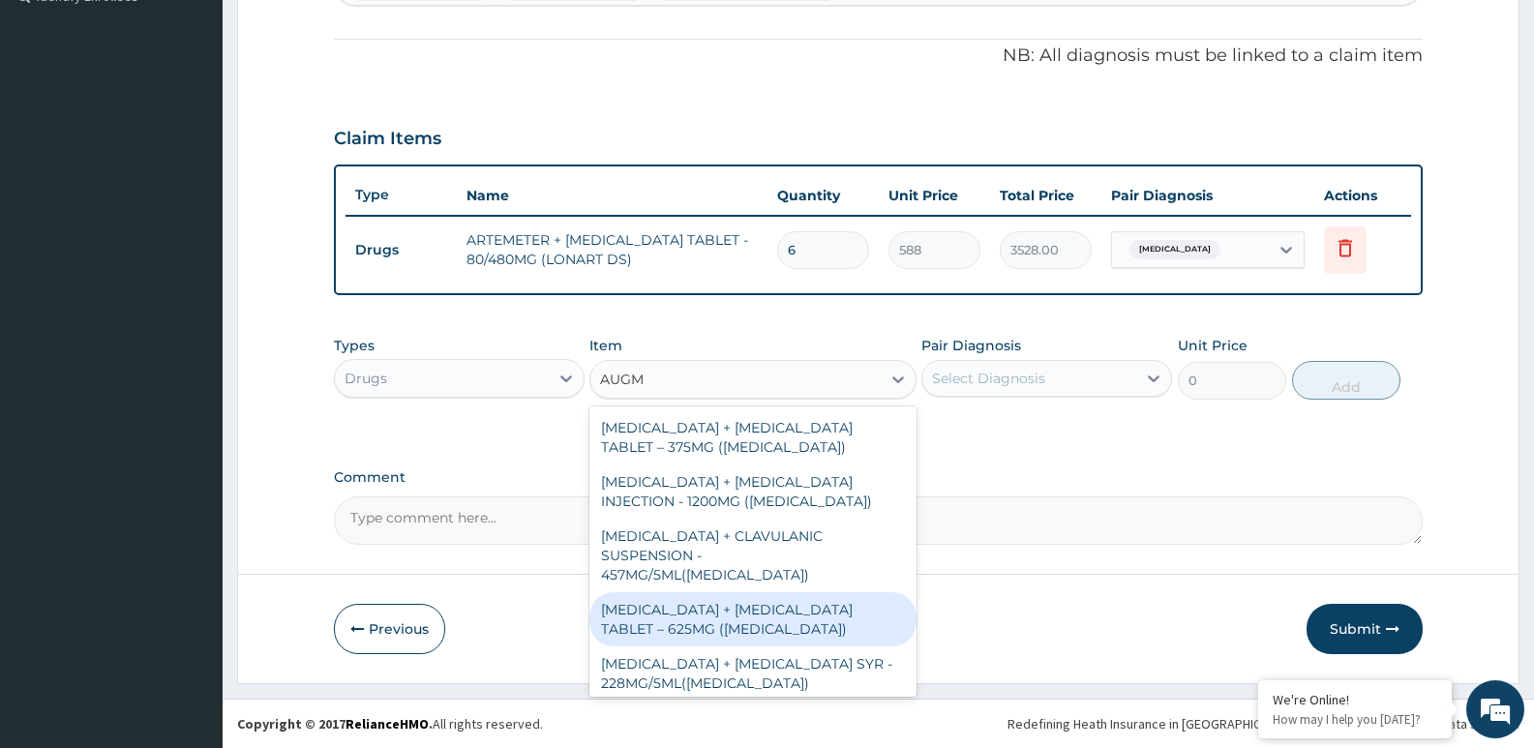
click at [703, 592] on div "[MEDICAL_DATA] + [MEDICAL_DATA] TABLET – 625MG ([MEDICAL_DATA])" at bounding box center [752, 619] width 326 height 54
type input "672"
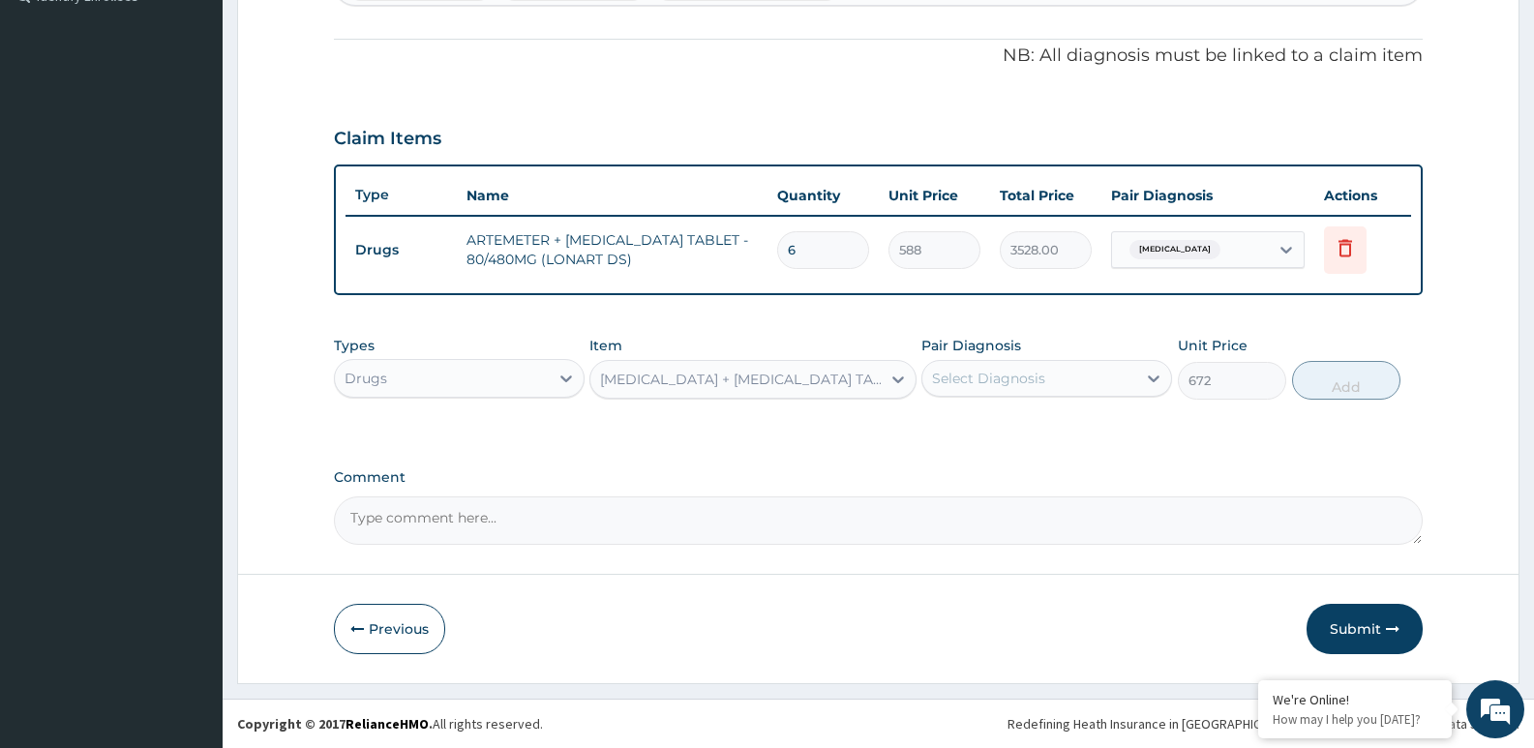
click at [1009, 353] on label "Pair Diagnosis" at bounding box center [971, 345] width 100 height 19
click at [1000, 366] on div "Select Diagnosis" at bounding box center [1029, 378] width 214 height 31
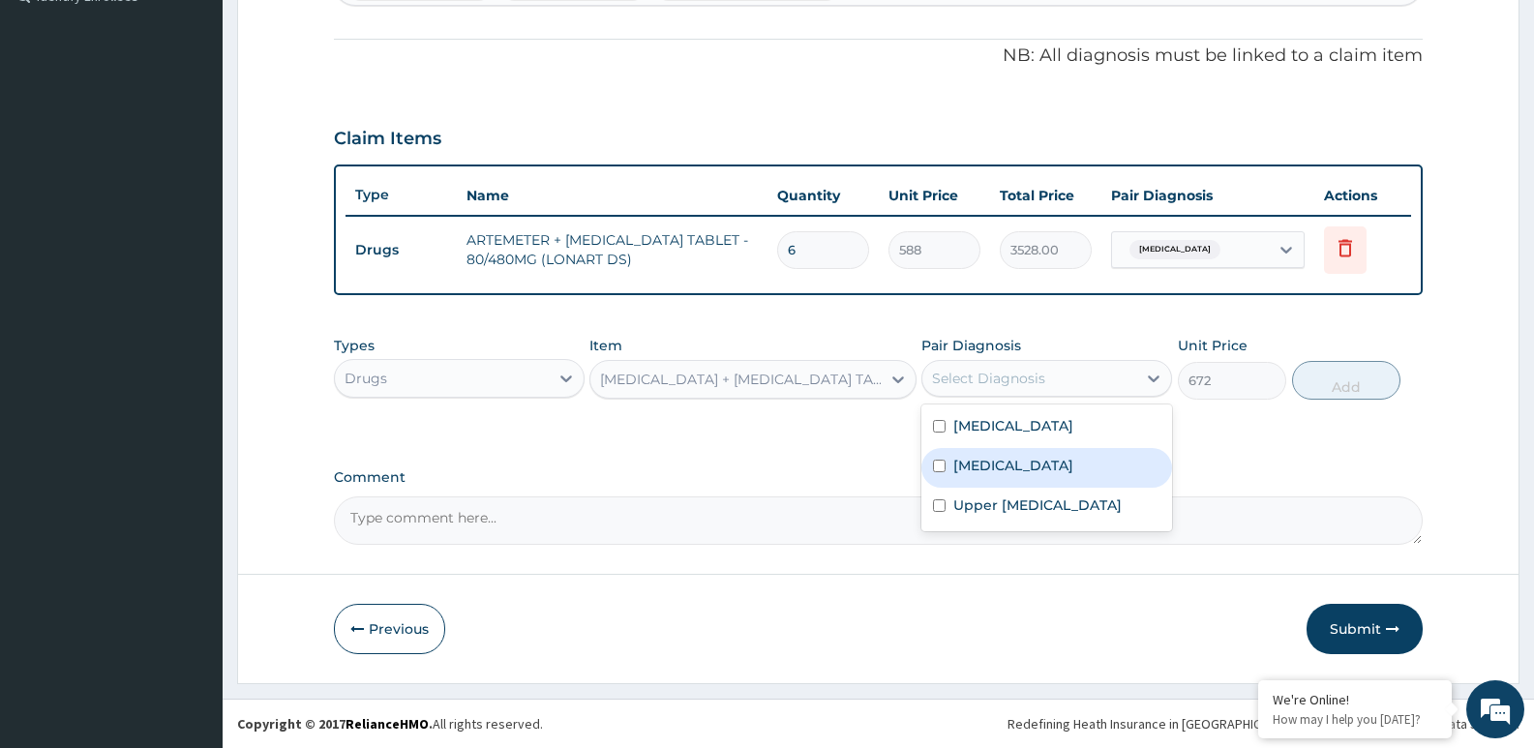
drag, startPoint x: 937, startPoint y: 470, endPoint x: 1032, endPoint y: 447, distance: 98.6
click at [942, 469] on input "checkbox" at bounding box center [939, 466] width 13 height 13
checkbox input "true"
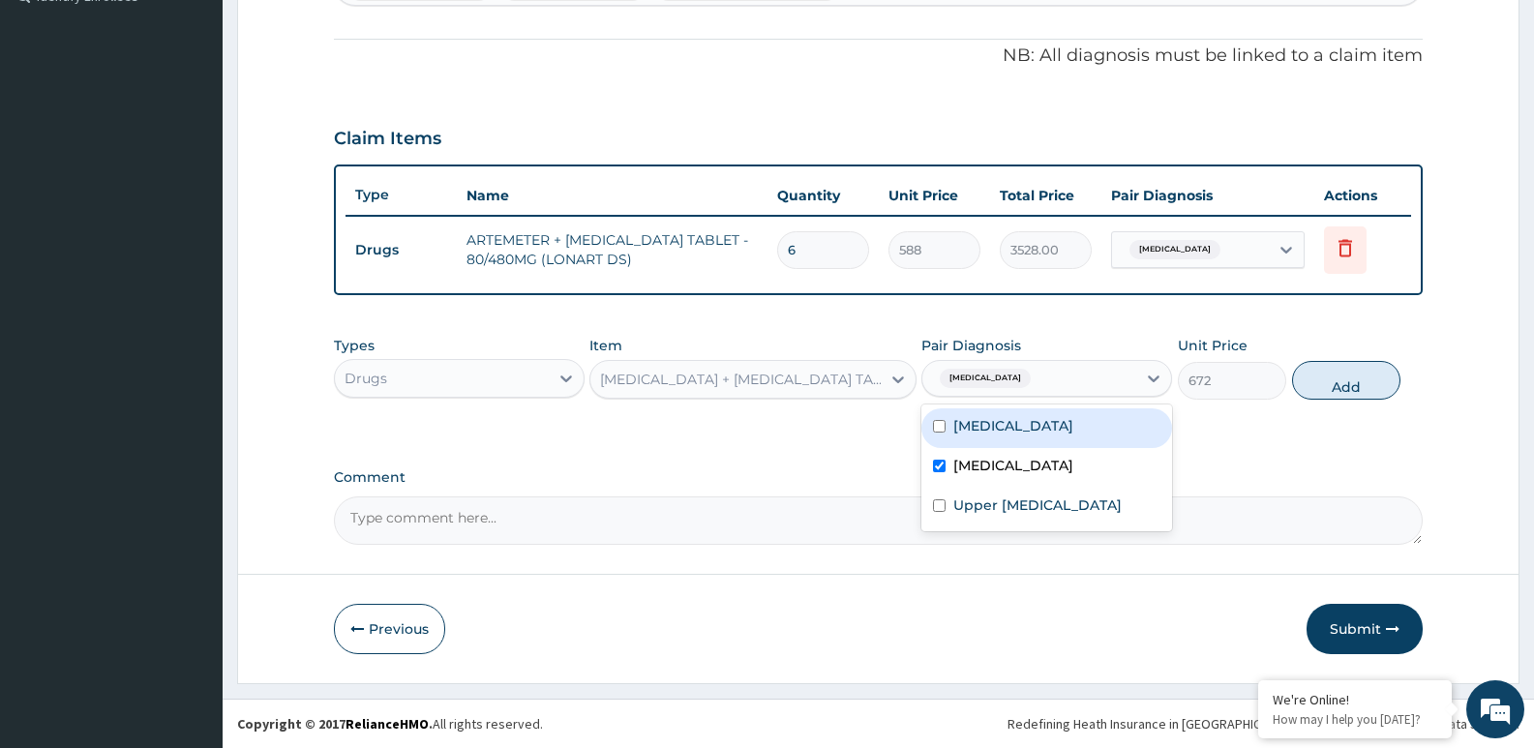
click at [1331, 376] on button "Add" at bounding box center [1346, 380] width 108 height 39
type input "0"
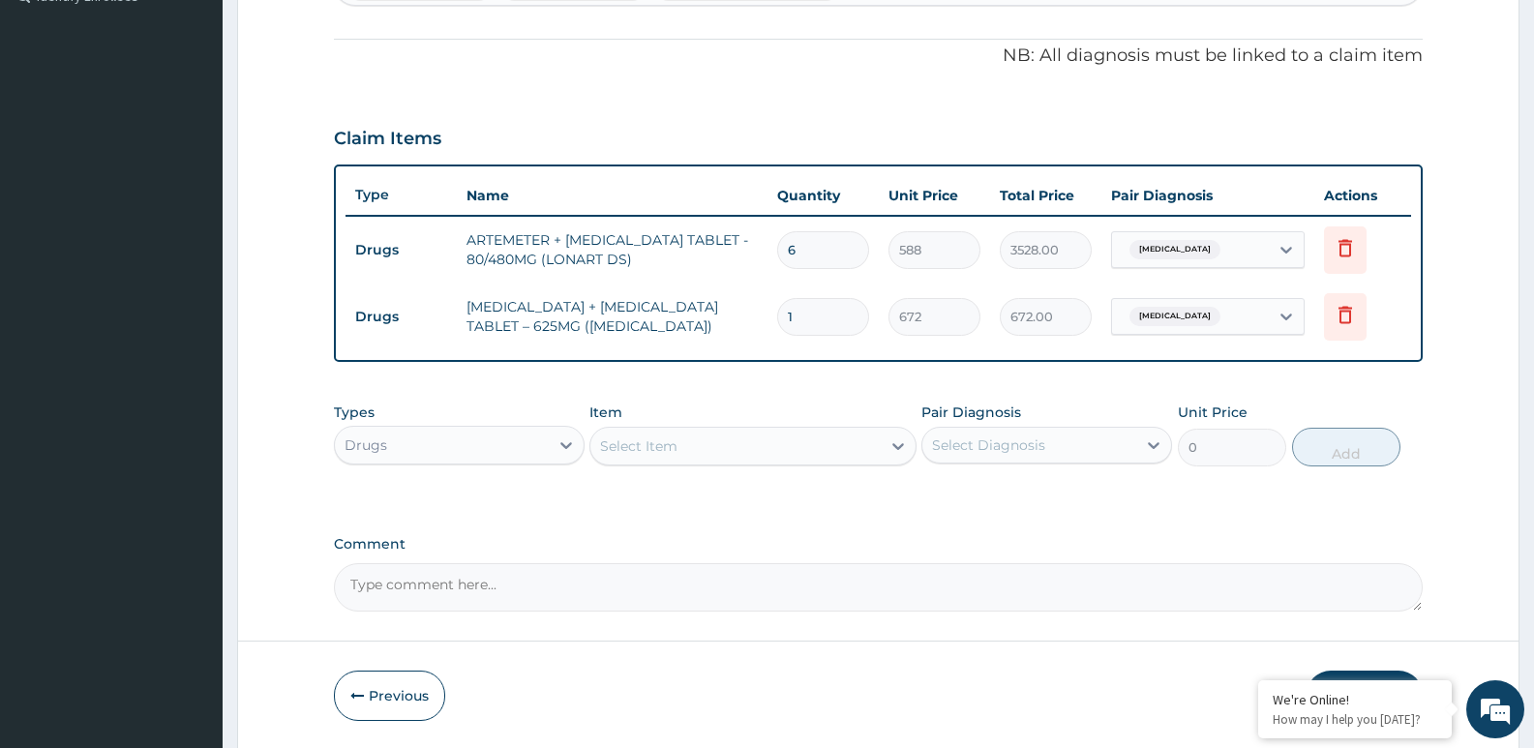
click at [817, 315] on input "1" at bounding box center [823, 317] width 92 height 38
type input "14"
type input "9408.00"
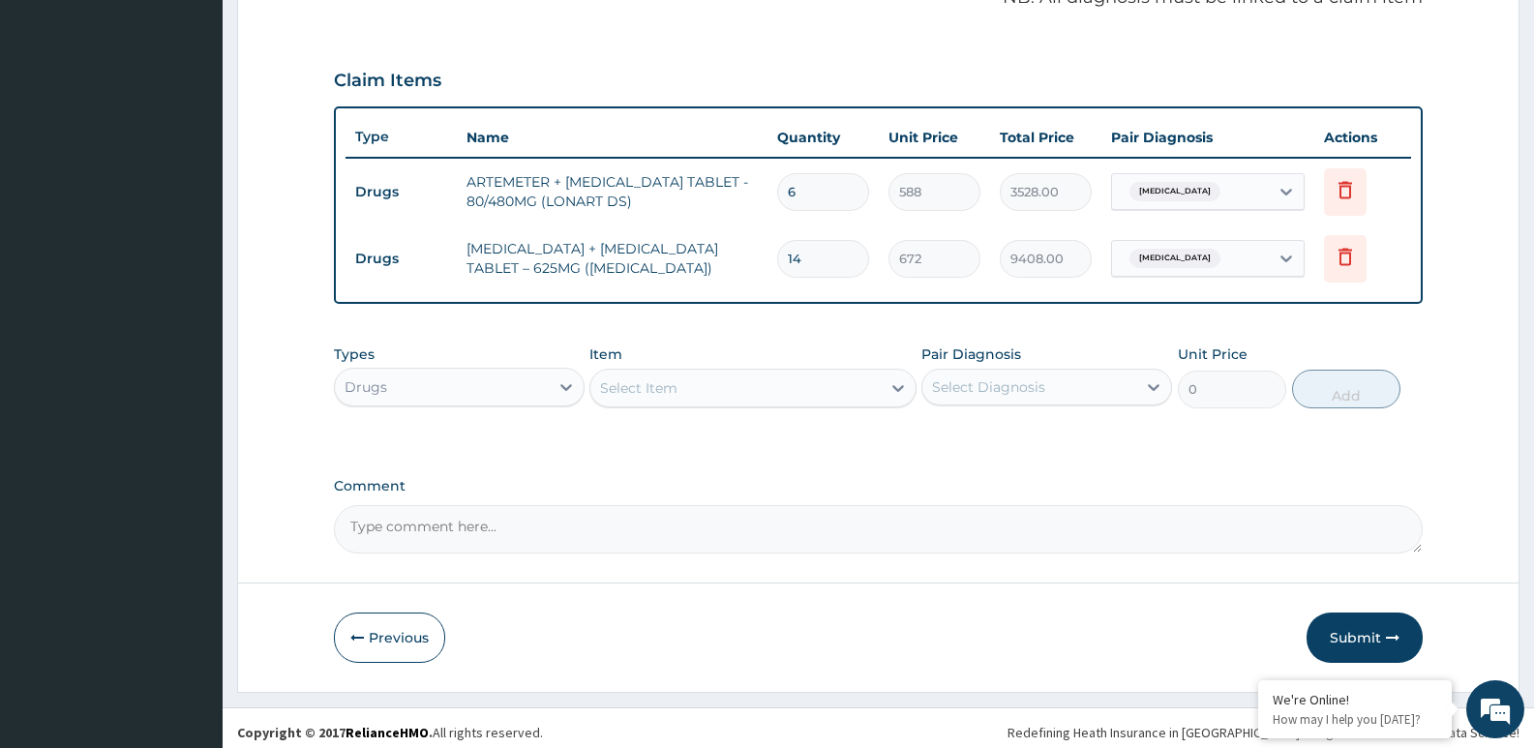
scroll to position [622, 0]
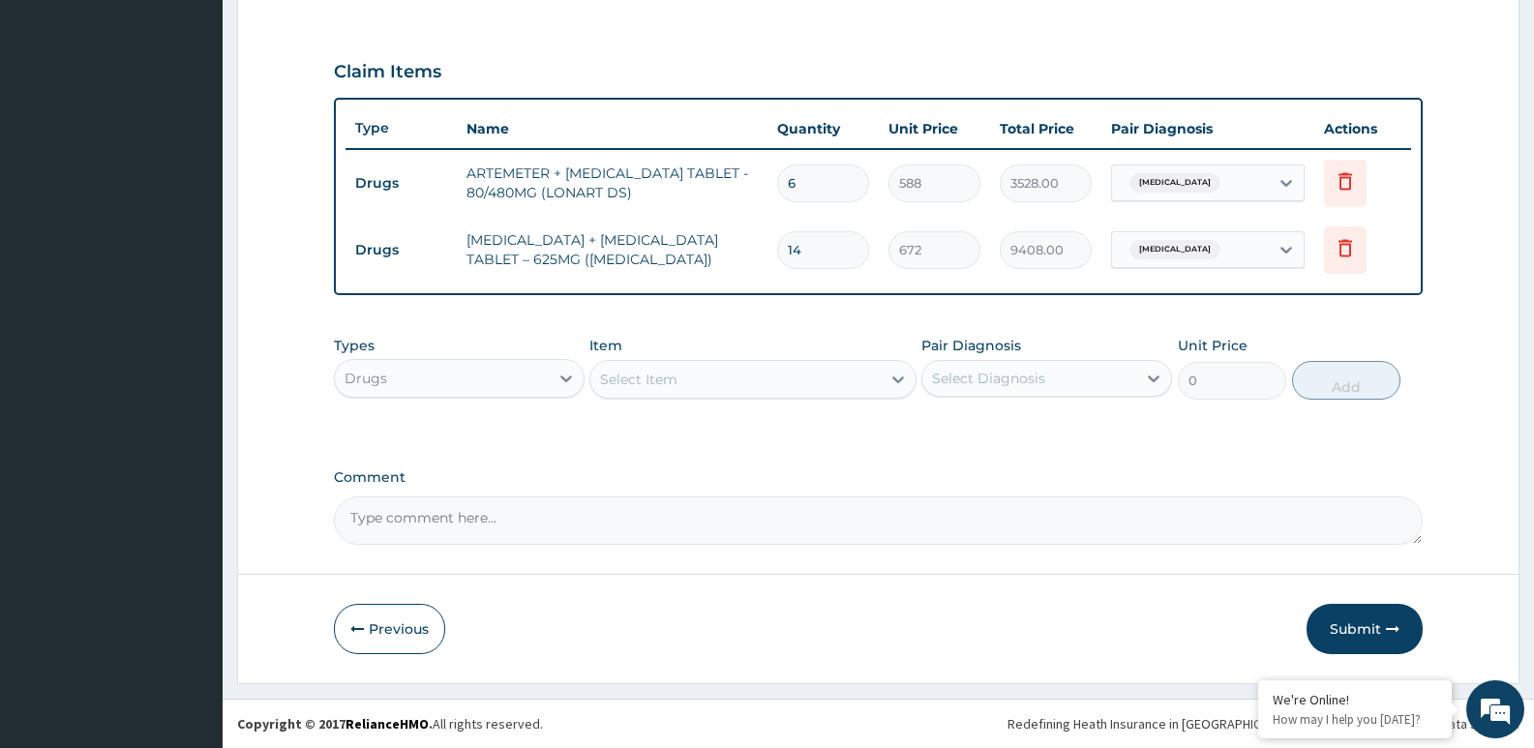
type input "14"
click at [784, 373] on div "Select Item" at bounding box center [734, 379] width 289 height 31
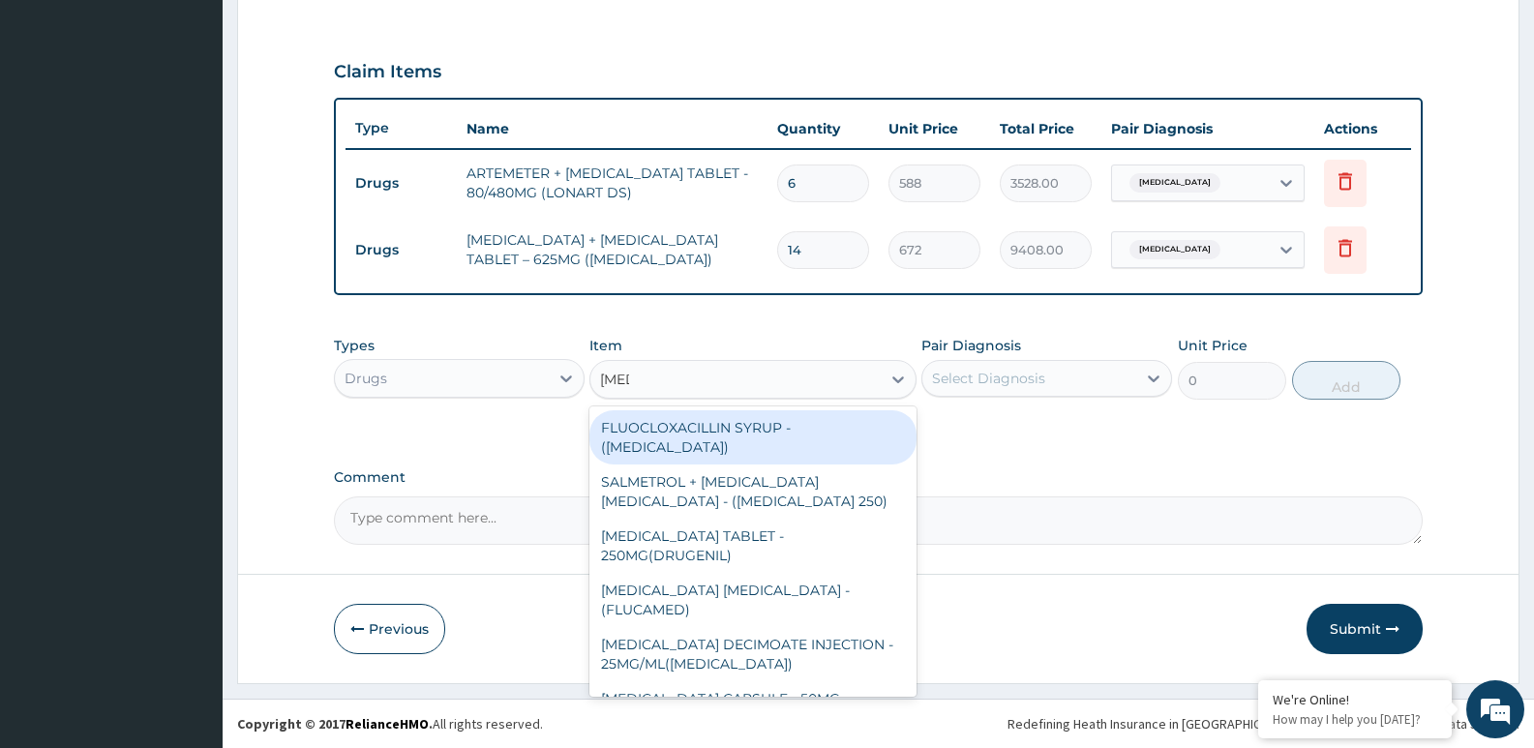
type input "FLUC"
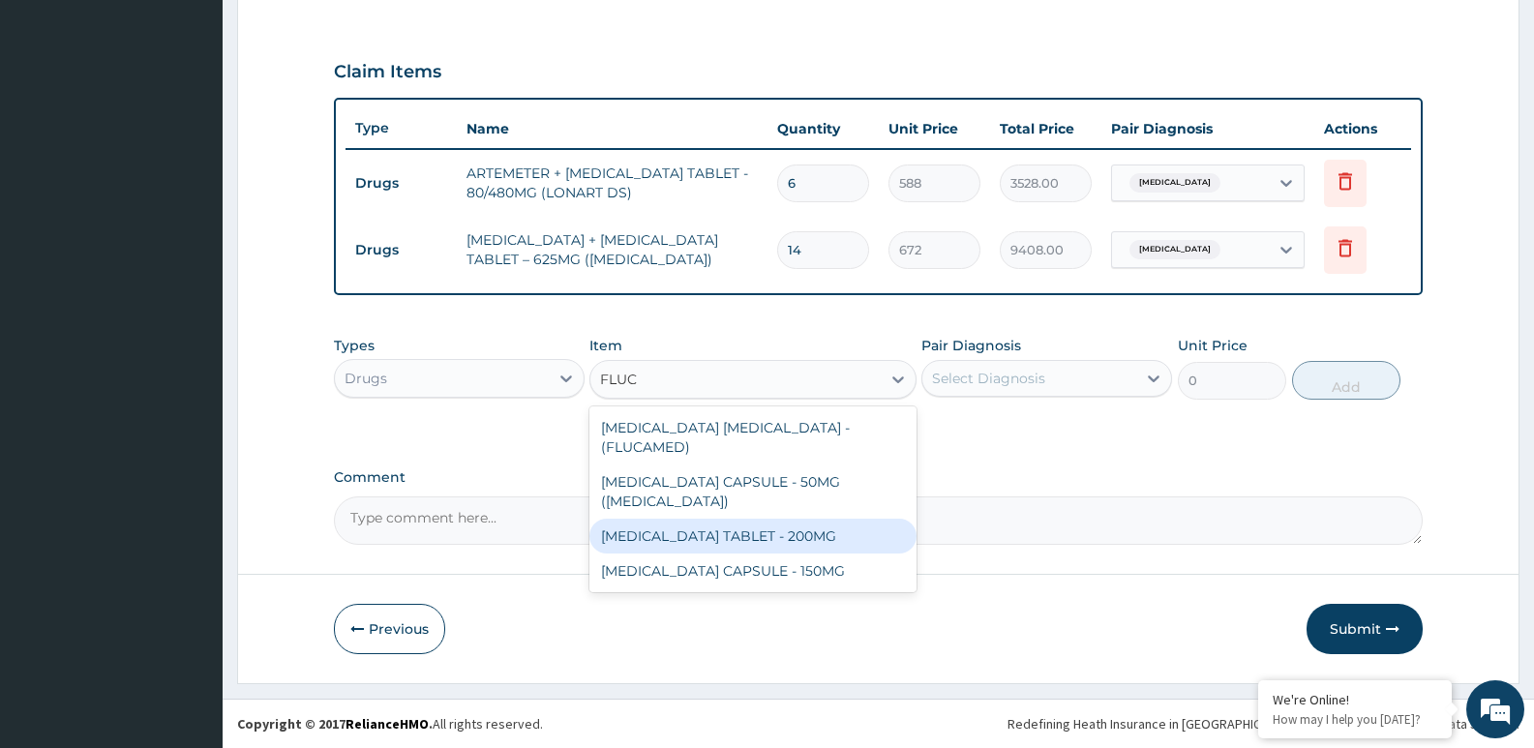
click at [785, 521] on div "[MEDICAL_DATA] TABLET - 200MG" at bounding box center [752, 536] width 326 height 35
type input "532"
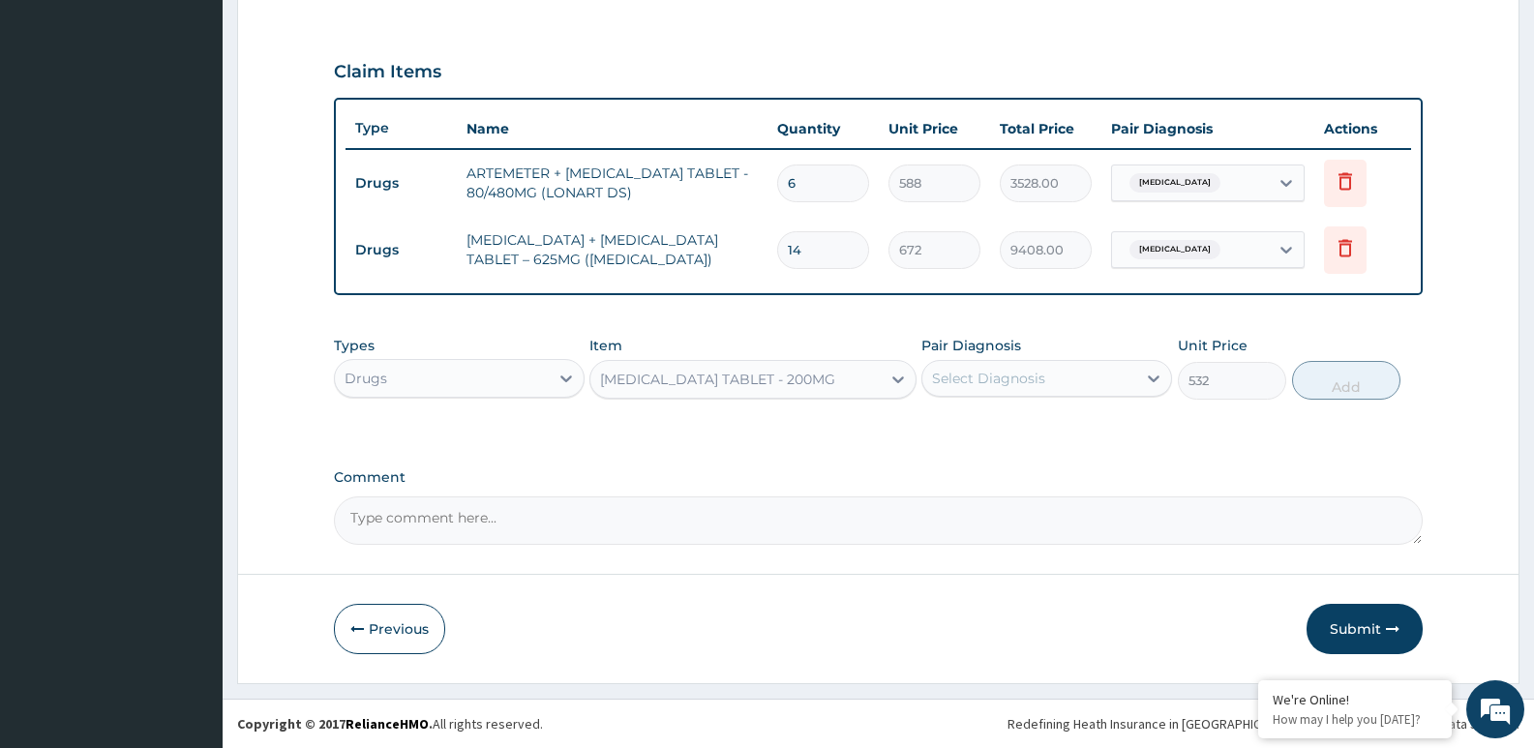
click at [1048, 379] on div "Select Diagnosis" at bounding box center [1029, 378] width 214 height 31
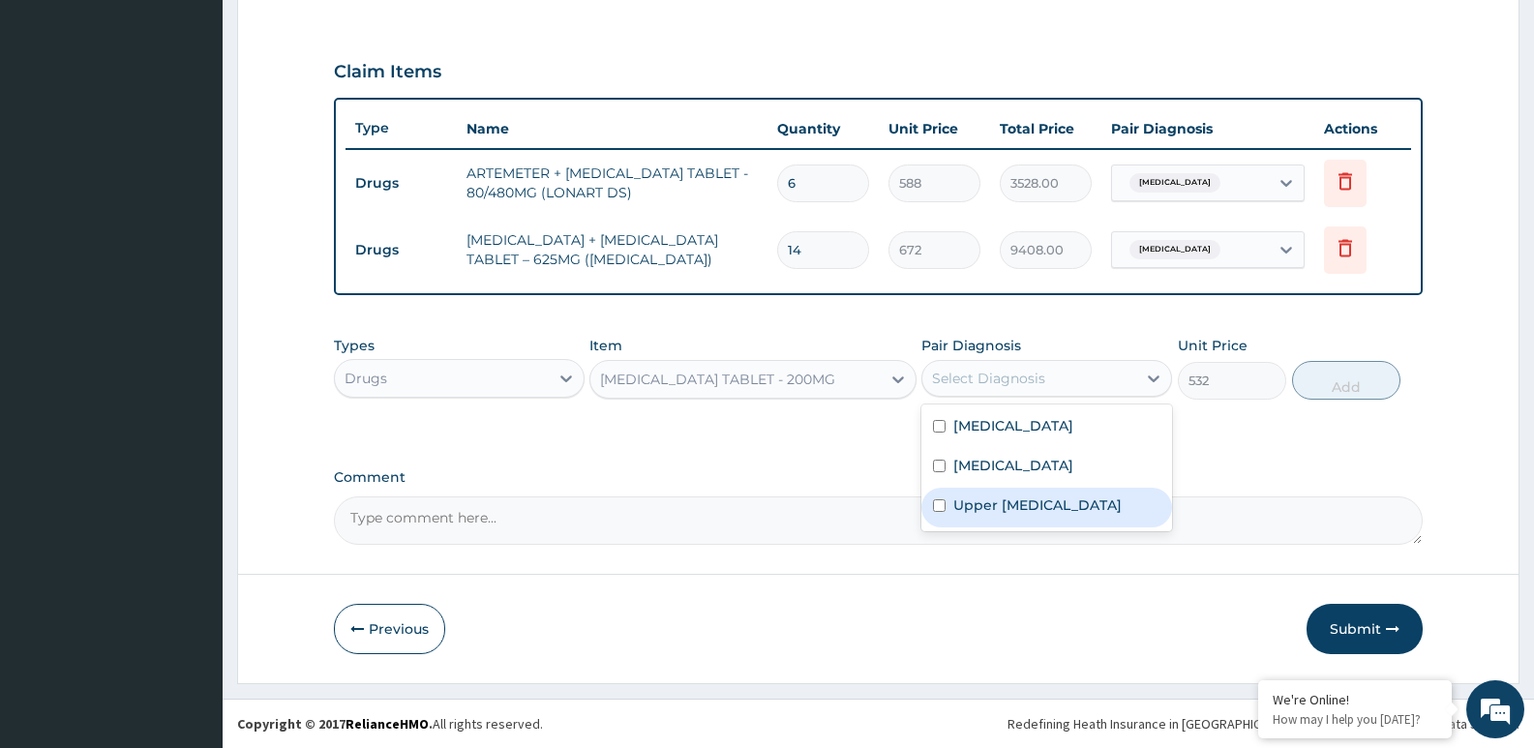
click at [954, 502] on label "Upper [MEDICAL_DATA]" at bounding box center [1037, 504] width 168 height 19
checkbox input "true"
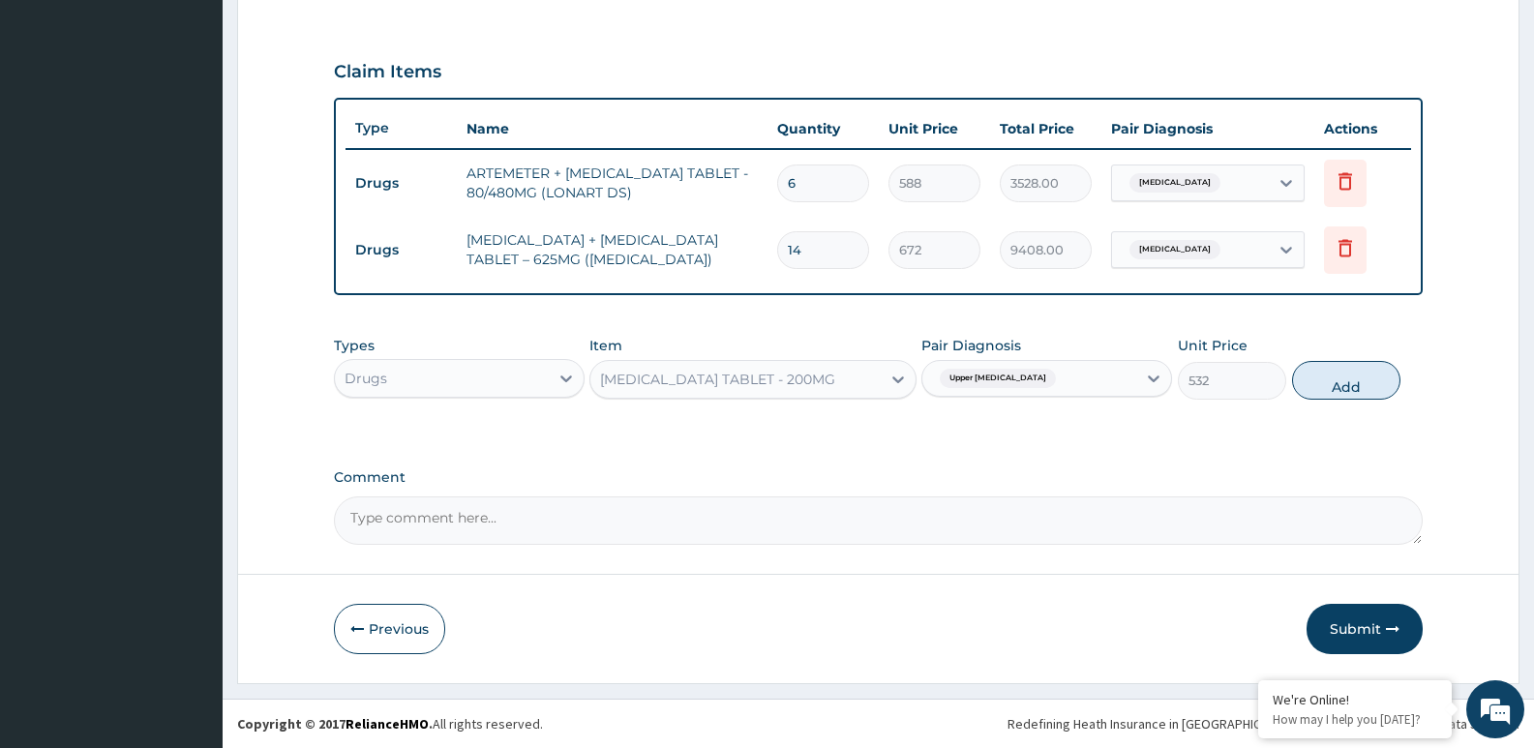
click at [1334, 382] on button "Add" at bounding box center [1346, 380] width 108 height 39
type input "0"
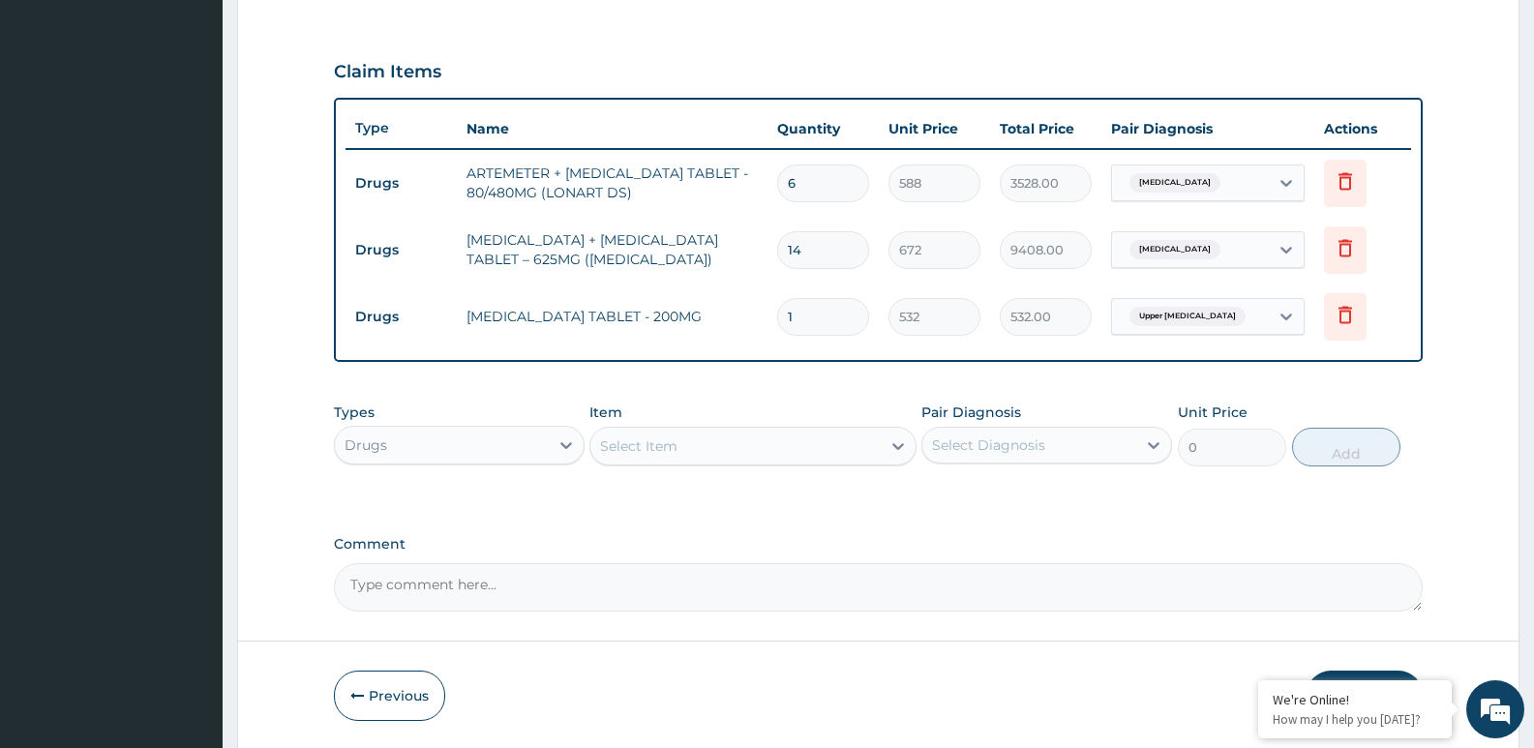
type input "11"
type input "5852.00"
type input "1"
type input "532.00"
type input "10"
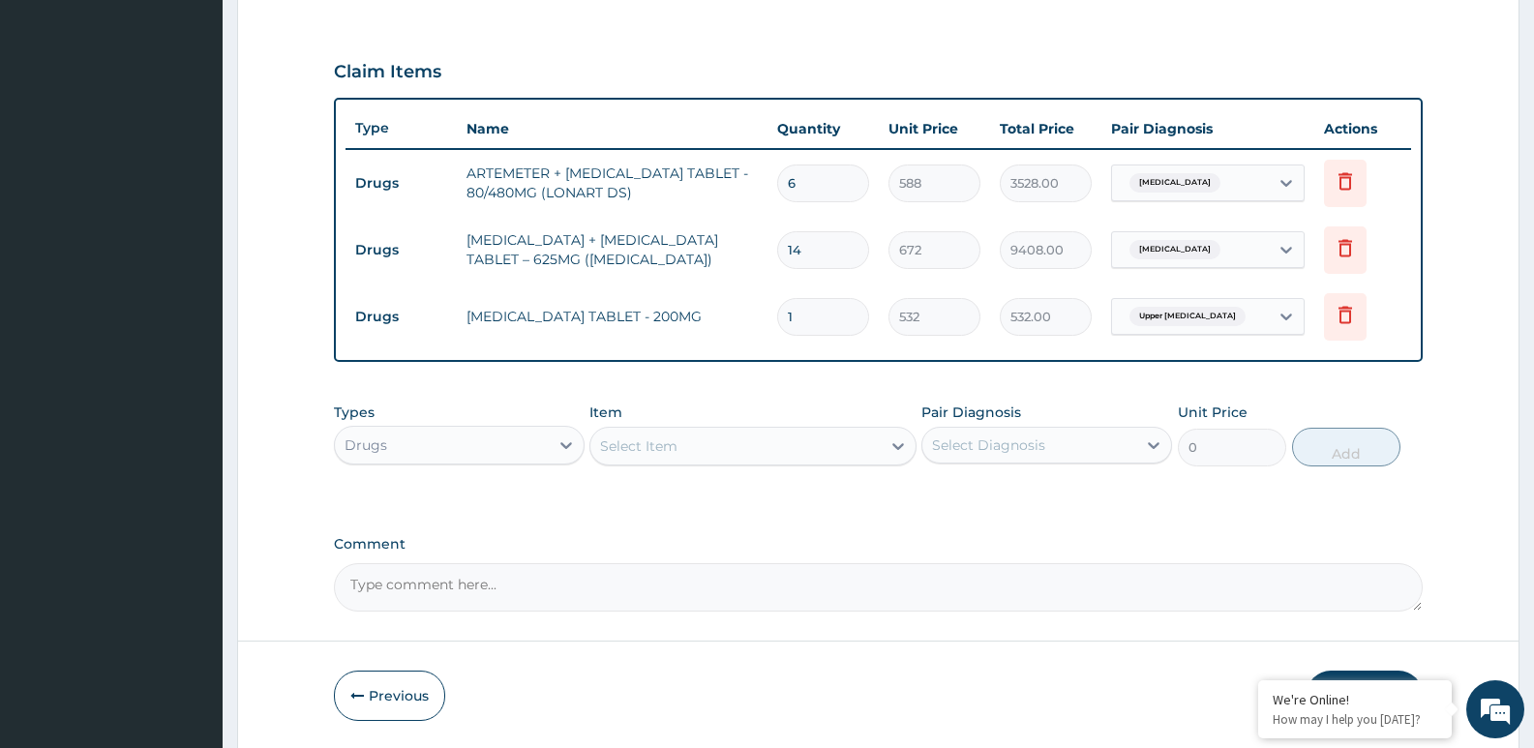
type input "5320.00"
type input "10"
click at [403, 419] on div "Types Drugs" at bounding box center [459, 435] width 251 height 64
click at [660, 432] on div "Select Item" at bounding box center [734, 446] width 289 height 31
click at [659, 448] on div "Select Item" at bounding box center [638, 445] width 77 height 19
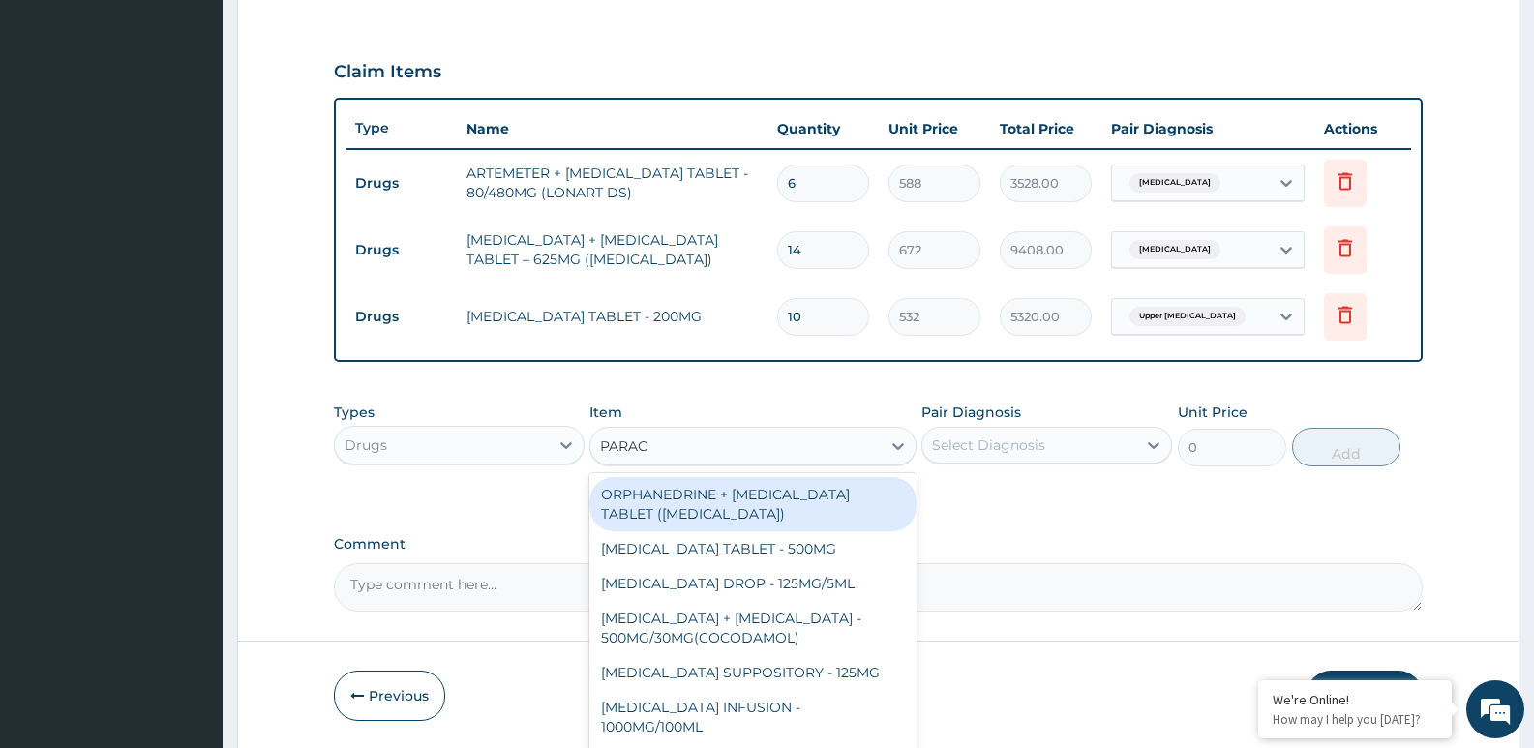
type input "PARACE"
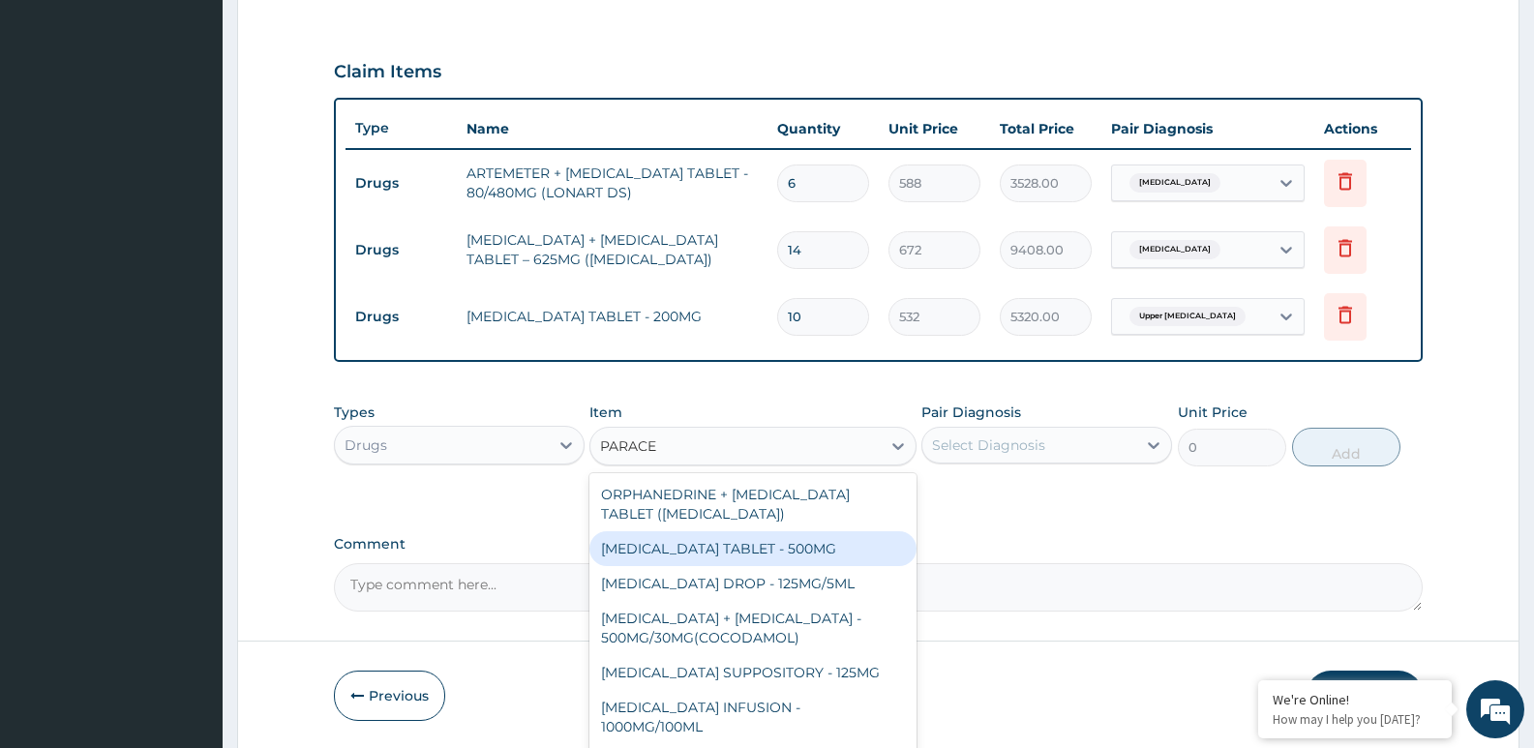
click at [733, 547] on div "[MEDICAL_DATA] TABLET - 500MG" at bounding box center [752, 548] width 326 height 35
type input "33.599999999999994"
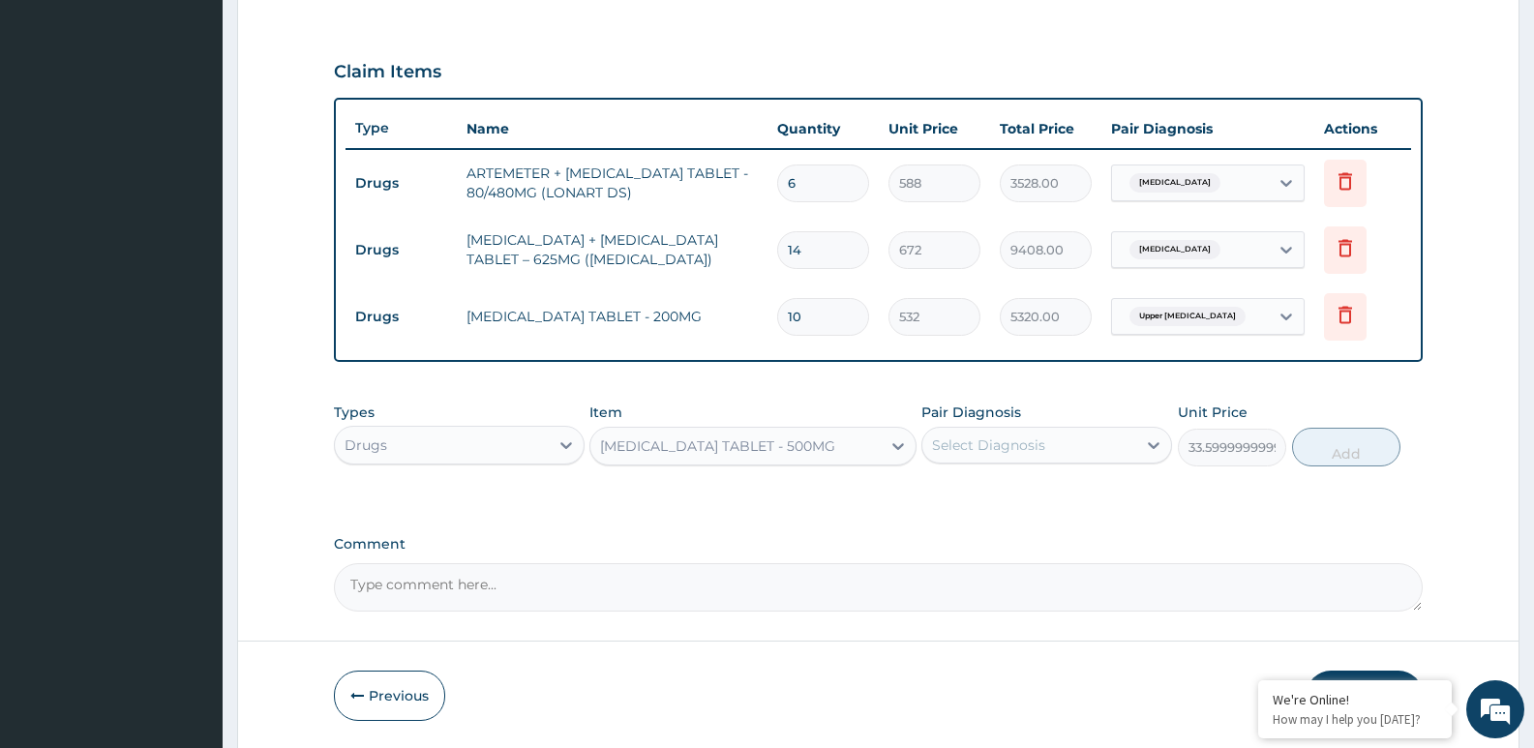
click at [1008, 442] on div "Select Diagnosis" at bounding box center [988, 444] width 113 height 19
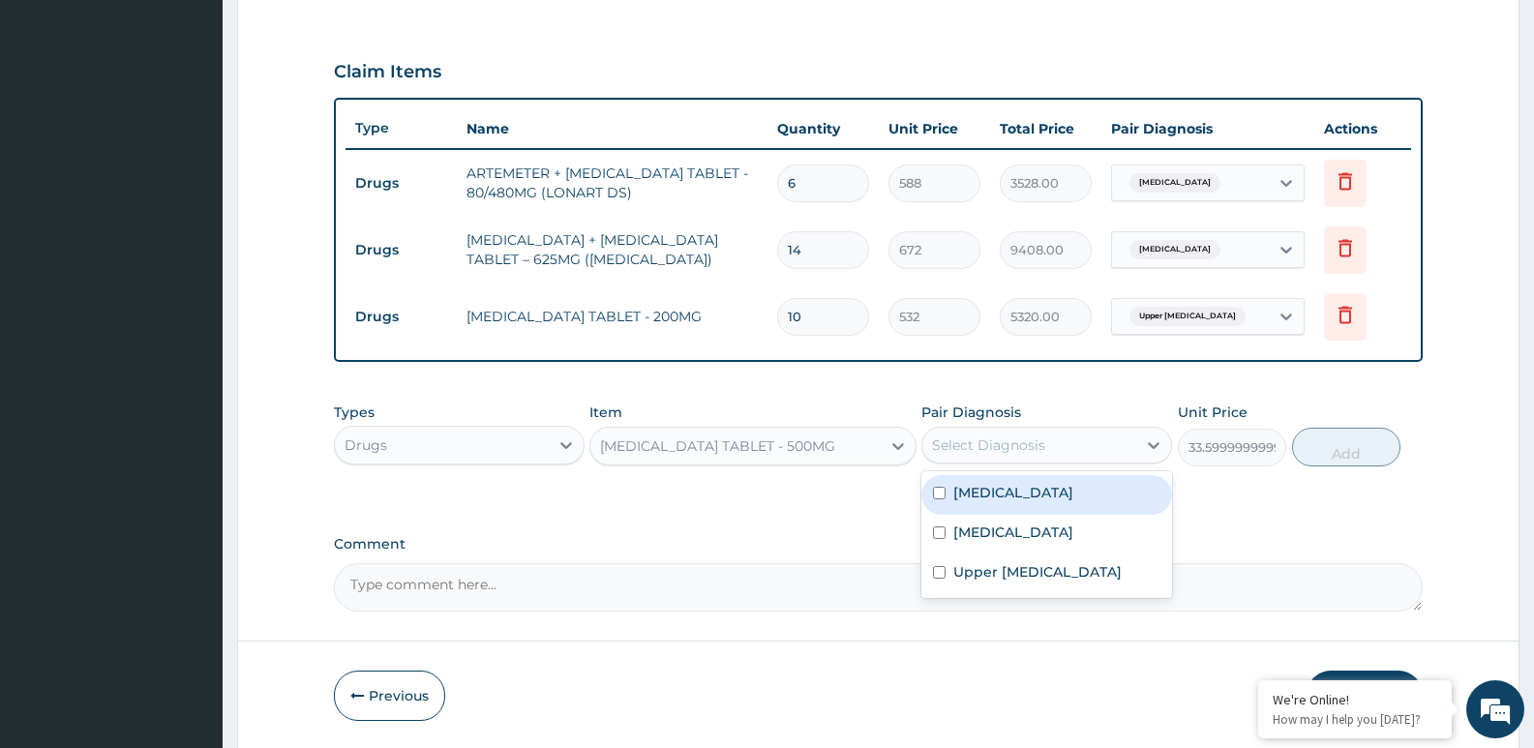
click at [947, 497] on div "[MEDICAL_DATA]" at bounding box center [1046, 495] width 251 height 40
checkbox input "true"
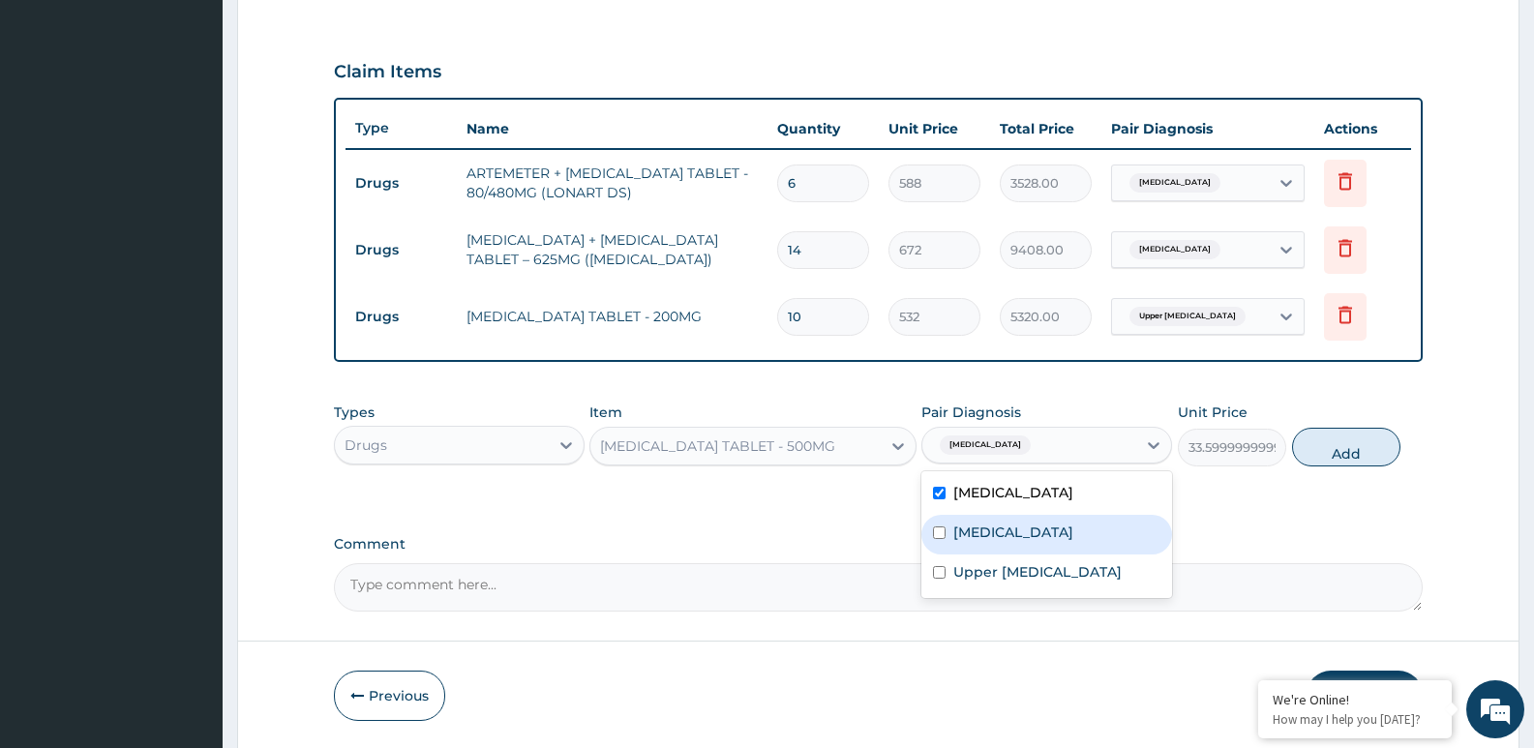
click at [937, 525] on div "[MEDICAL_DATA]" at bounding box center [1046, 535] width 251 height 40
checkbox input "true"
click at [1348, 445] on button "Add" at bounding box center [1346, 447] width 108 height 39
type input "0"
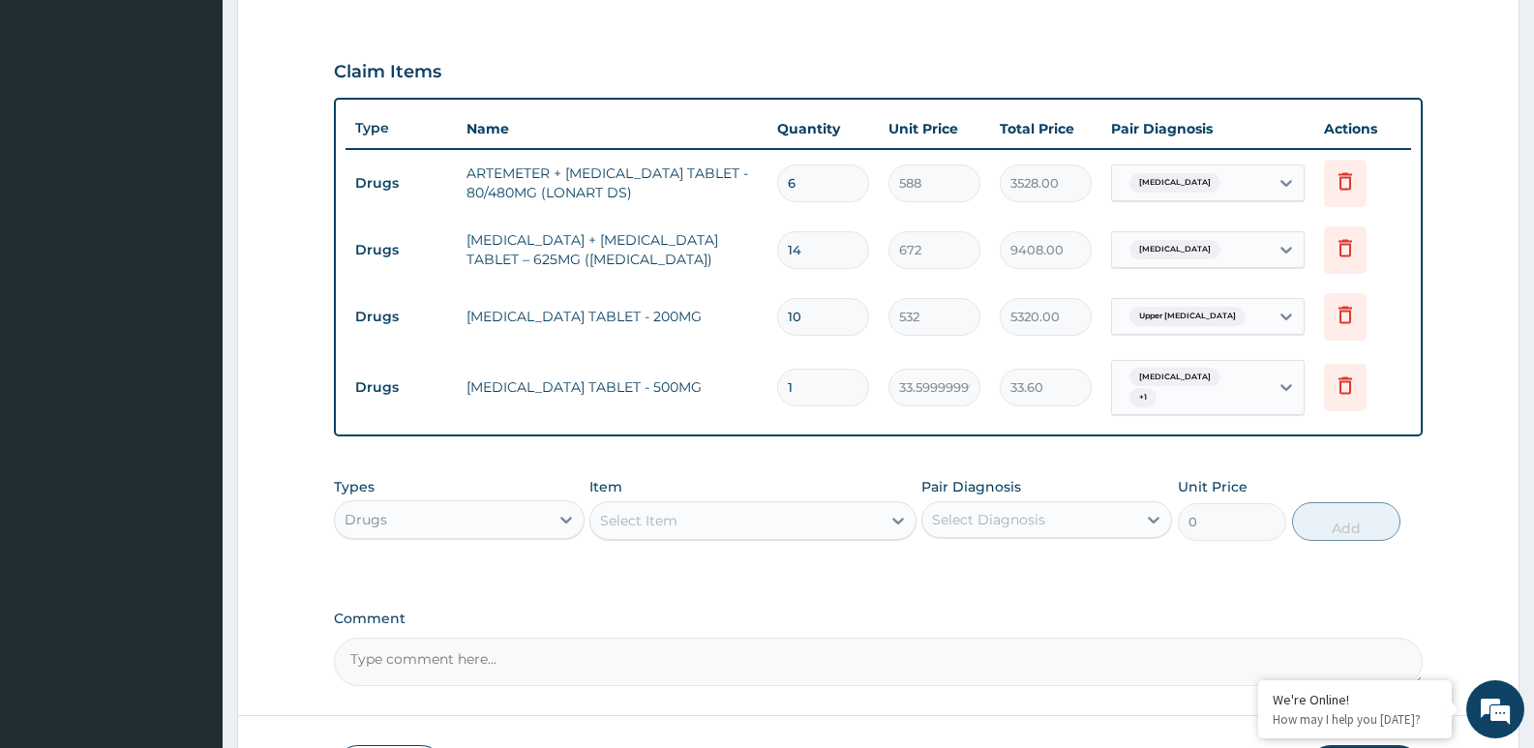
click at [824, 379] on input "1" at bounding box center [823, 388] width 92 height 38
type input "0.00"
type input "3"
type input "100.80"
type input "30"
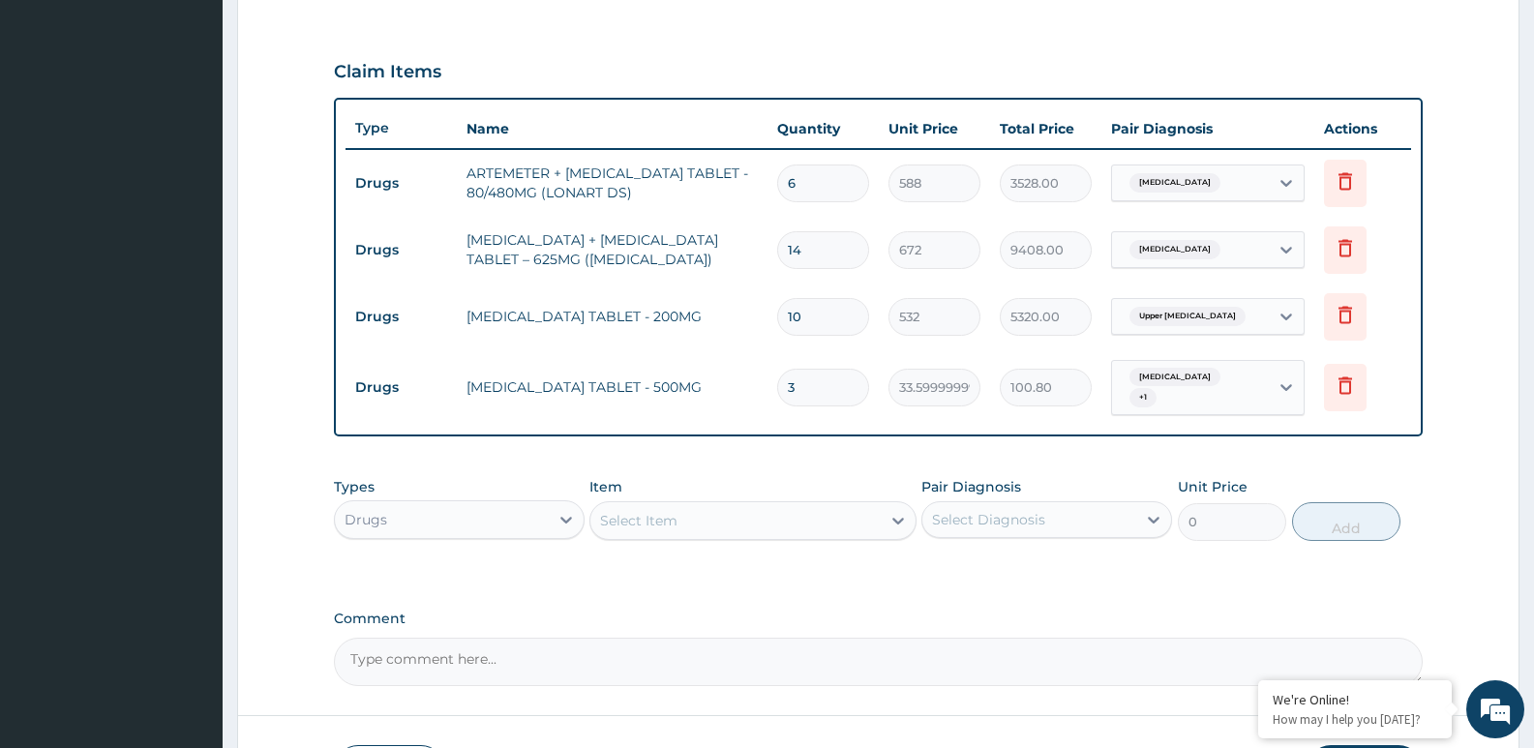
type input "1008.00"
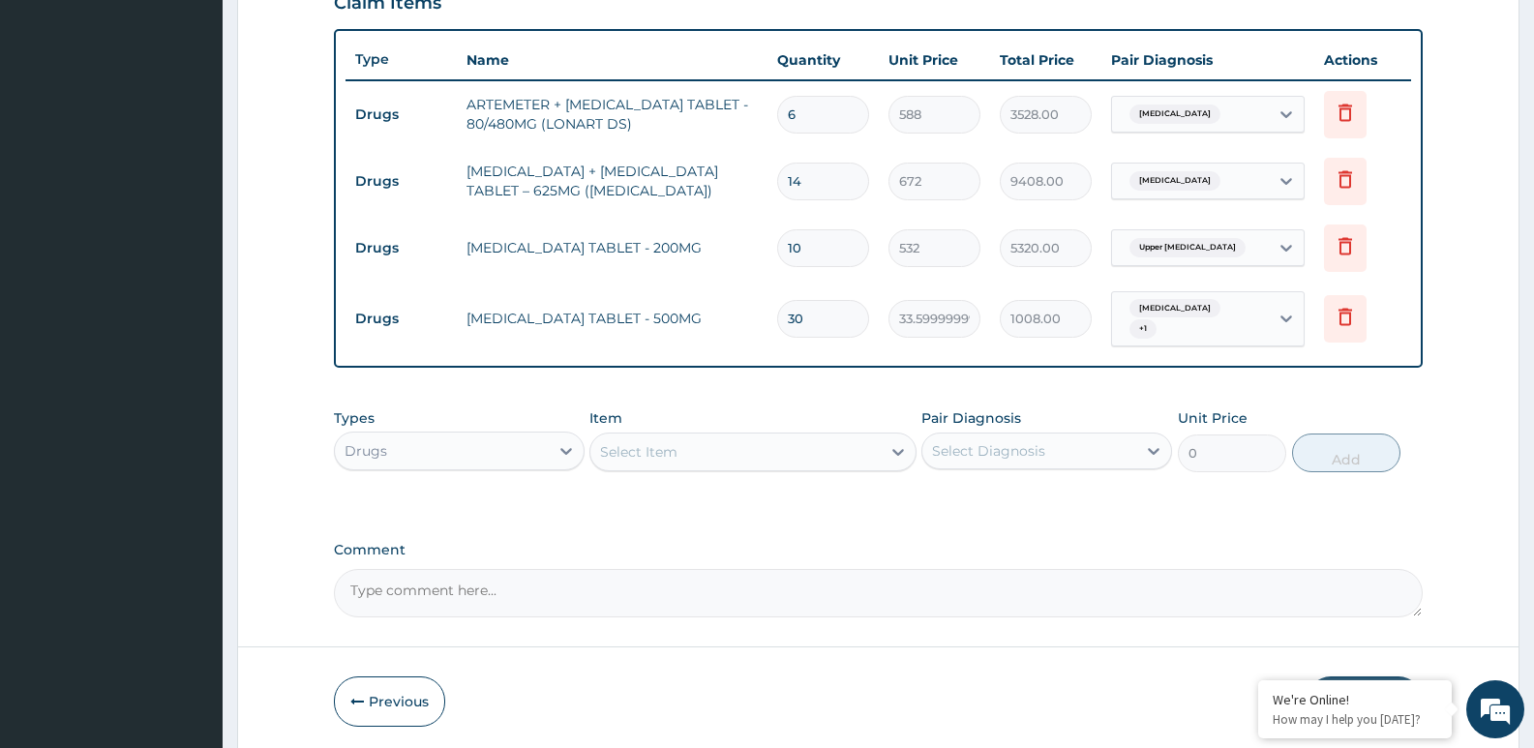
scroll to position [756, 0]
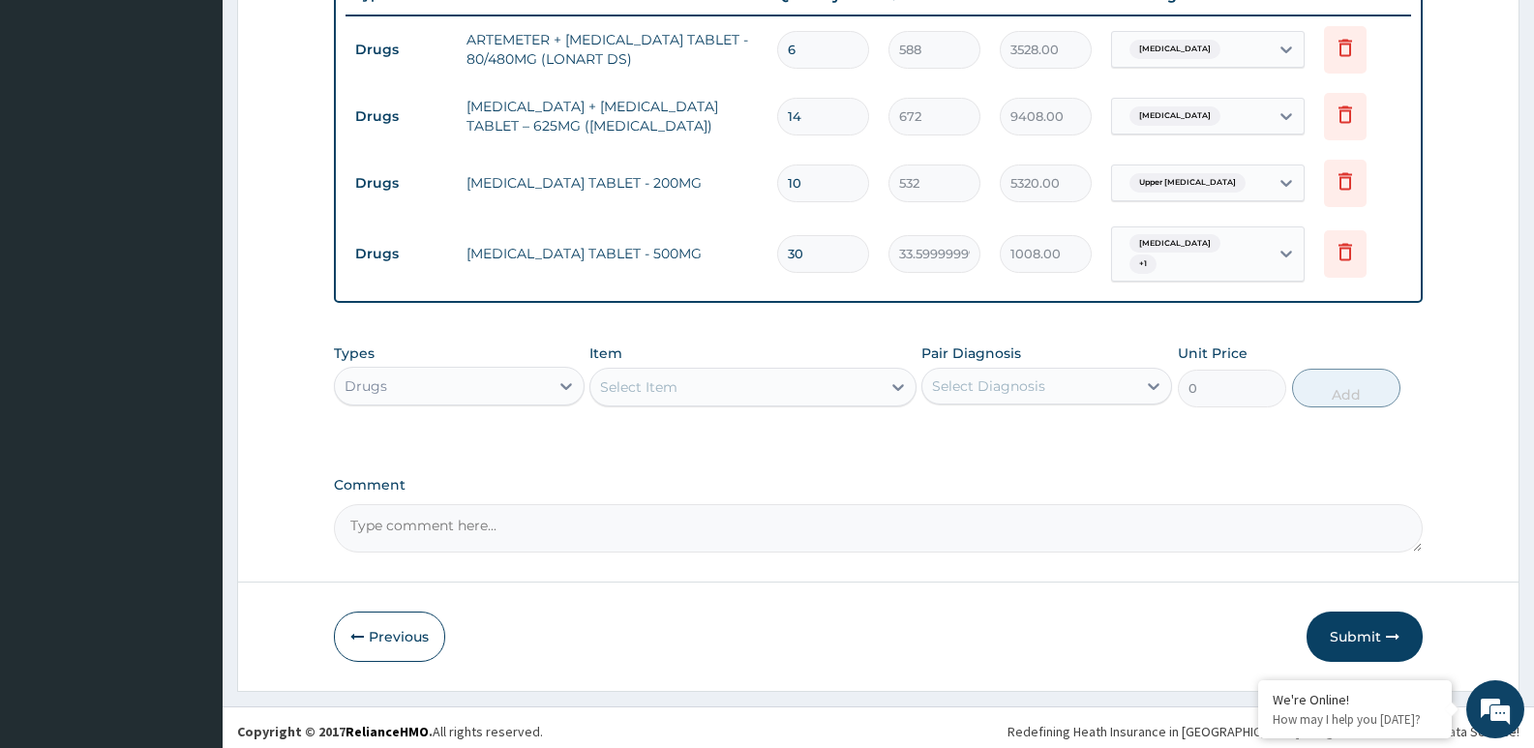
type input "30"
click at [1360, 623] on button "Submit" at bounding box center [1364, 636] width 116 height 50
click at [1396, 631] on icon "button" at bounding box center [1393, 637] width 14 height 14
click at [1351, 626] on button "Submit" at bounding box center [1364, 636] width 116 height 50
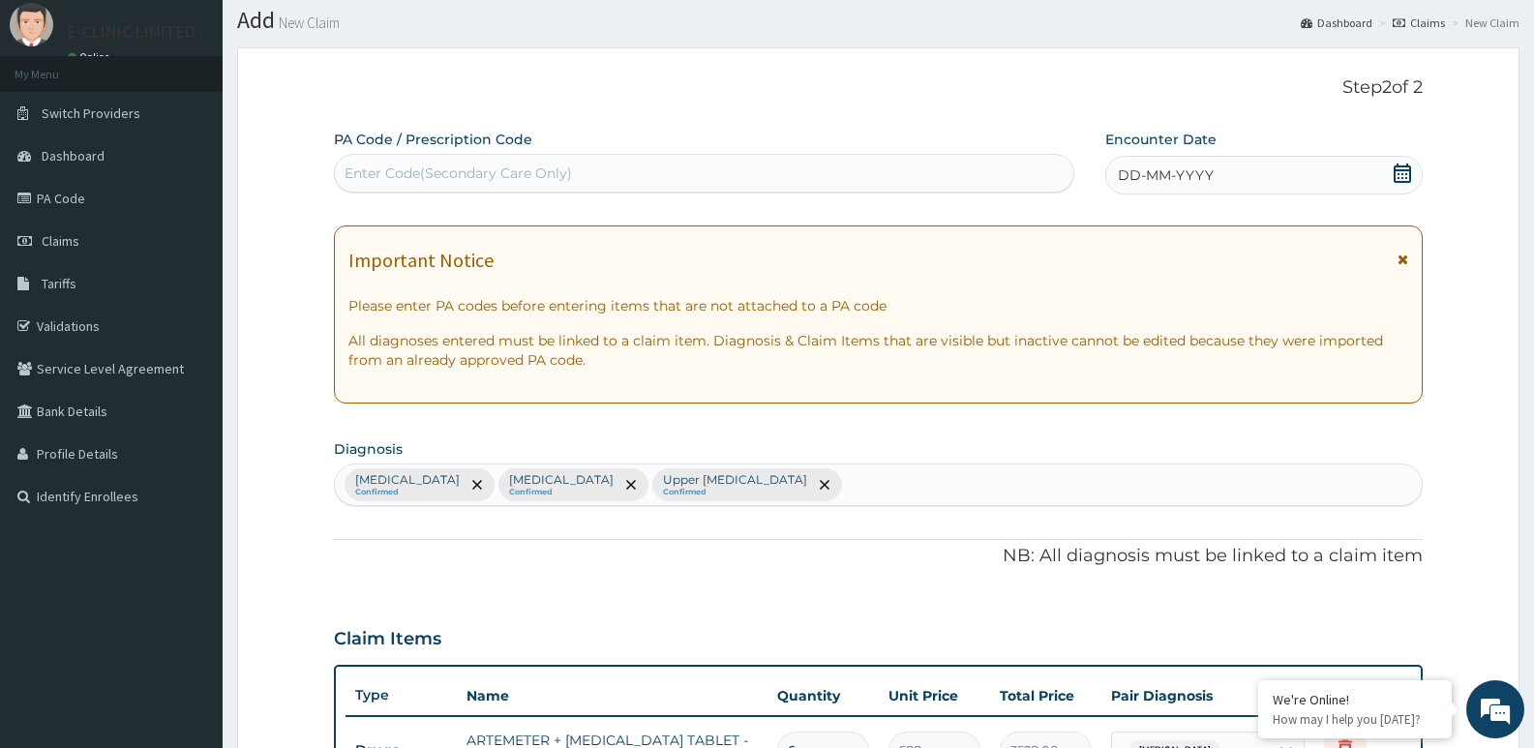
scroll to position [0, 0]
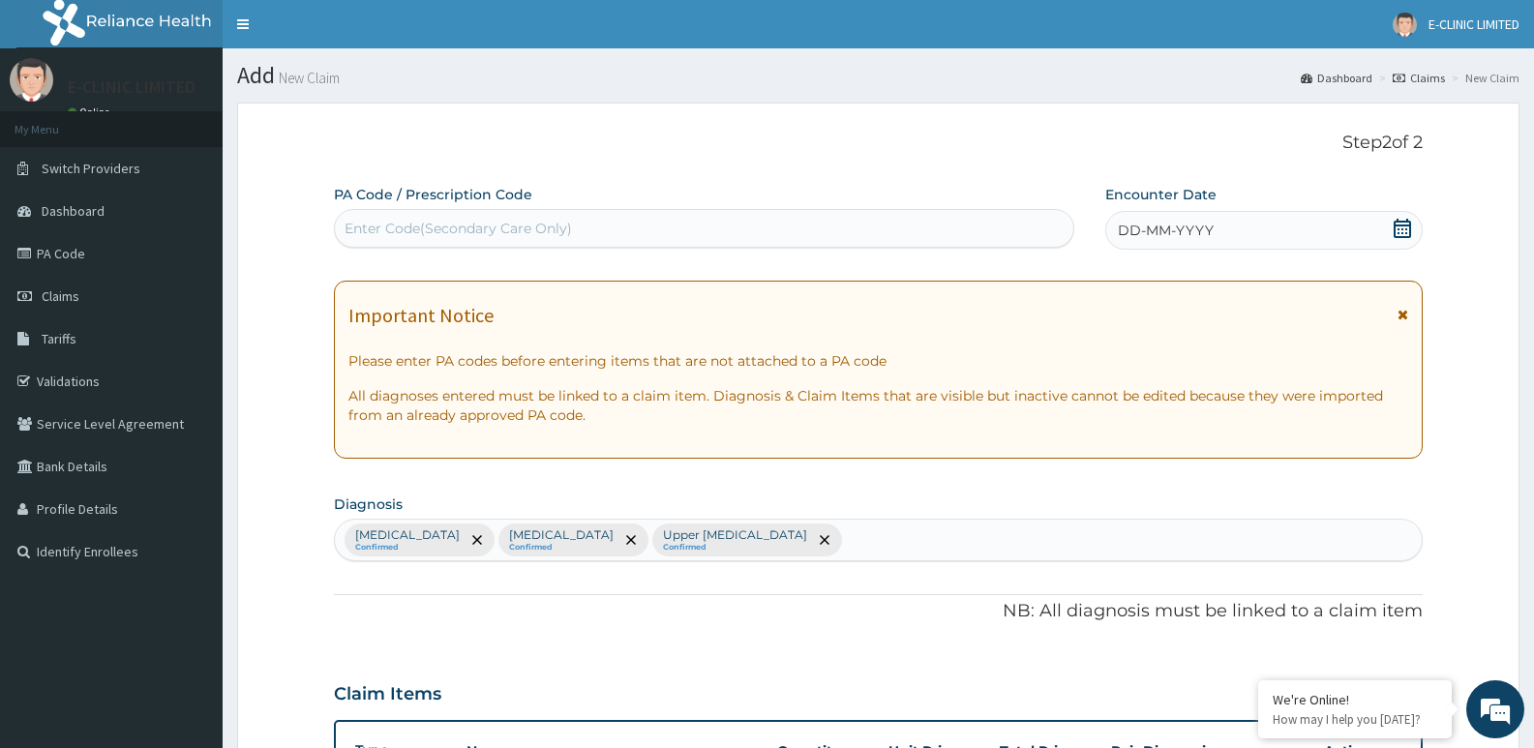
click at [1389, 222] on div "DD-MM-YYYY" at bounding box center [1263, 230] width 317 height 39
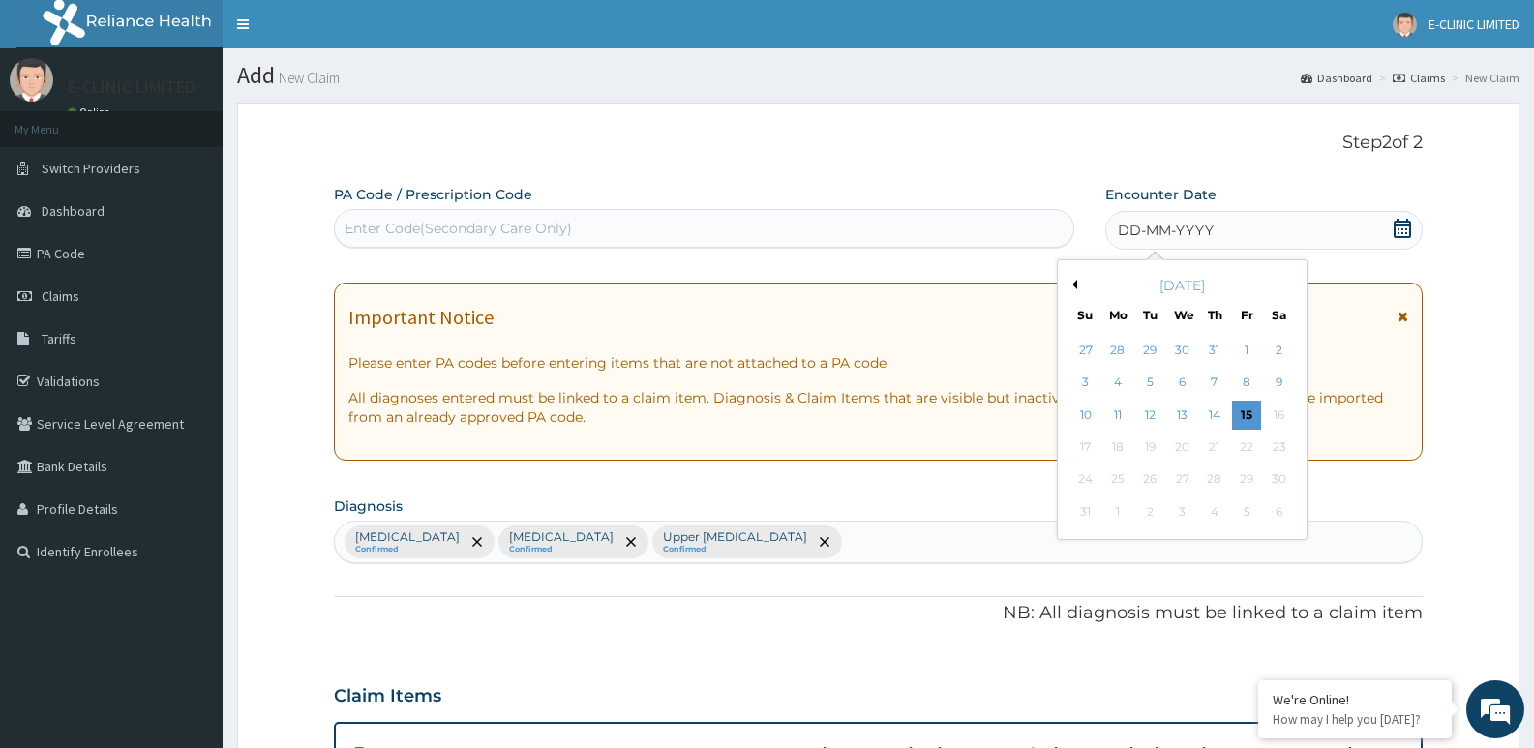
drag, startPoint x: 1242, startPoint y: 414, endPoint x: 1233, endPoint y: 384, distance: 31.5
click at [1242, 411] on div "15" at bounding box center [1246, 415] width 29 height 29
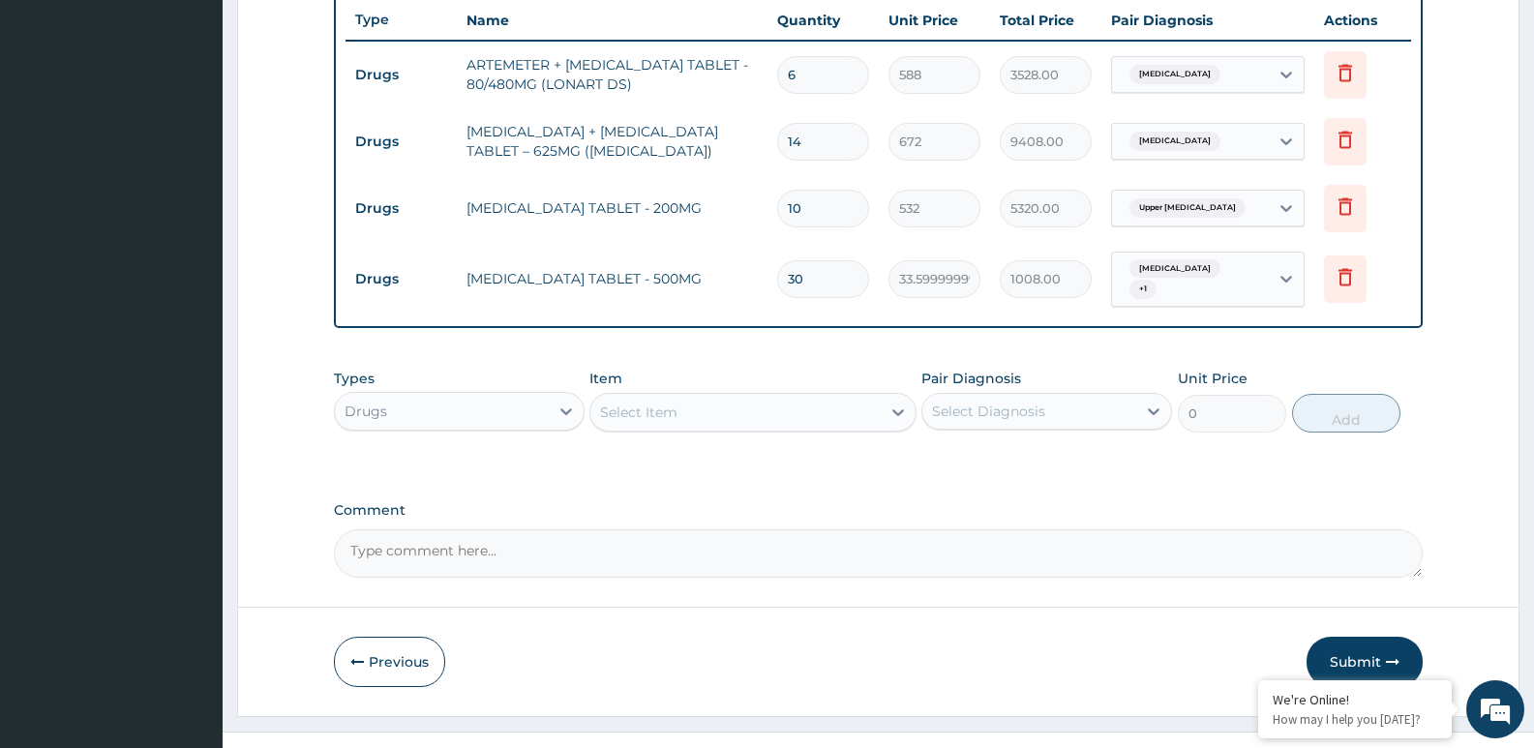
scroll to position [756, 0]
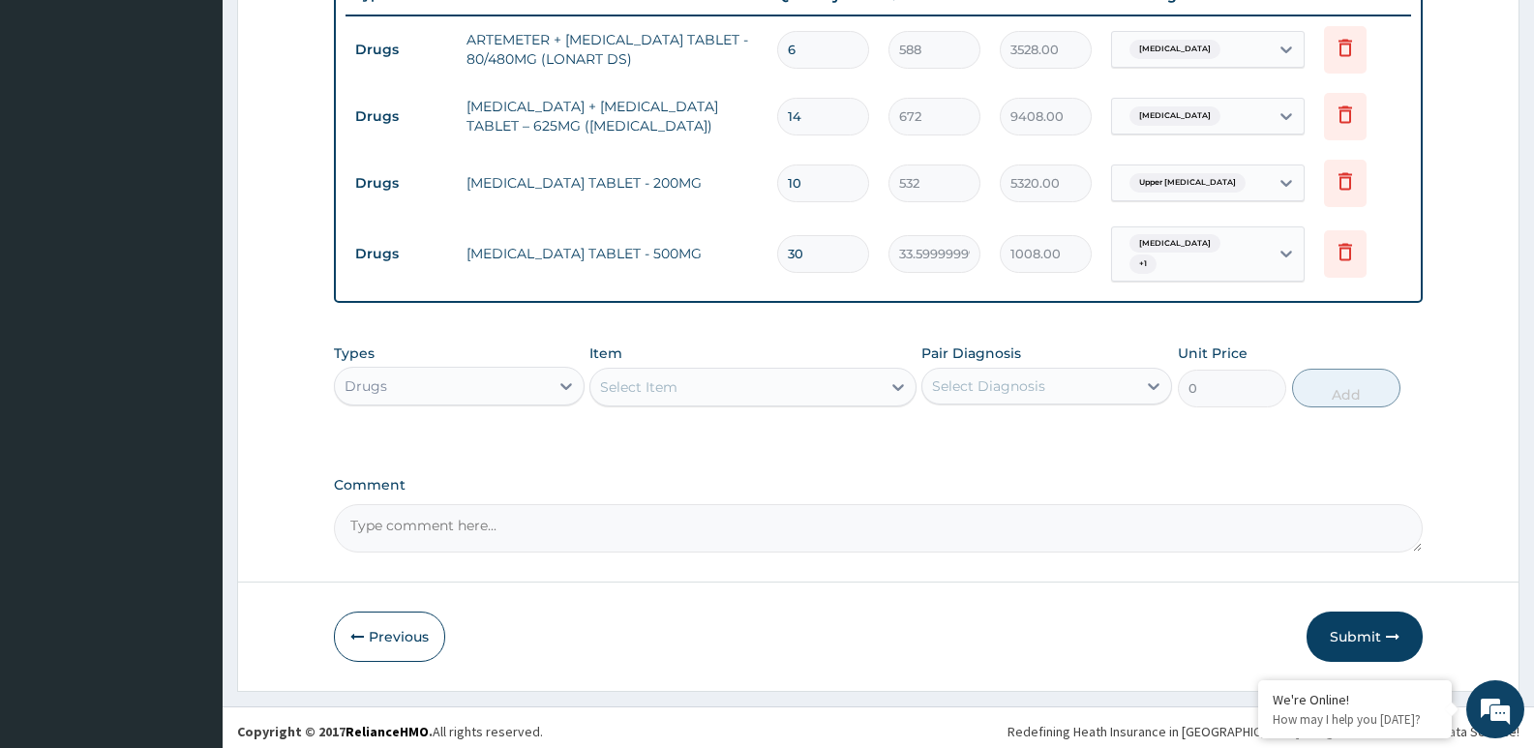
click at [1380, 618] on button "Submit" at bounding box center [1364, 636] width 116 height 50
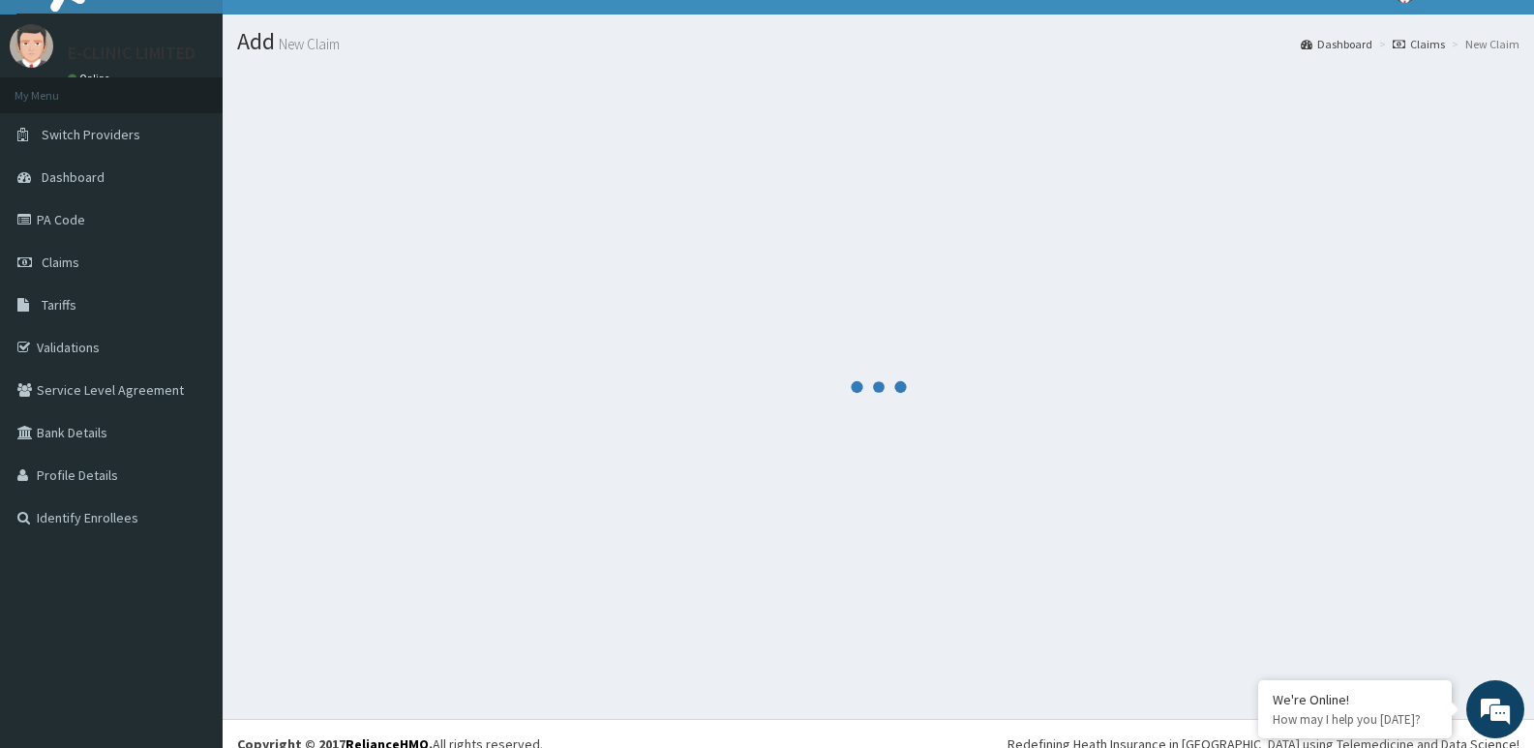
scroll to position [0, 0]
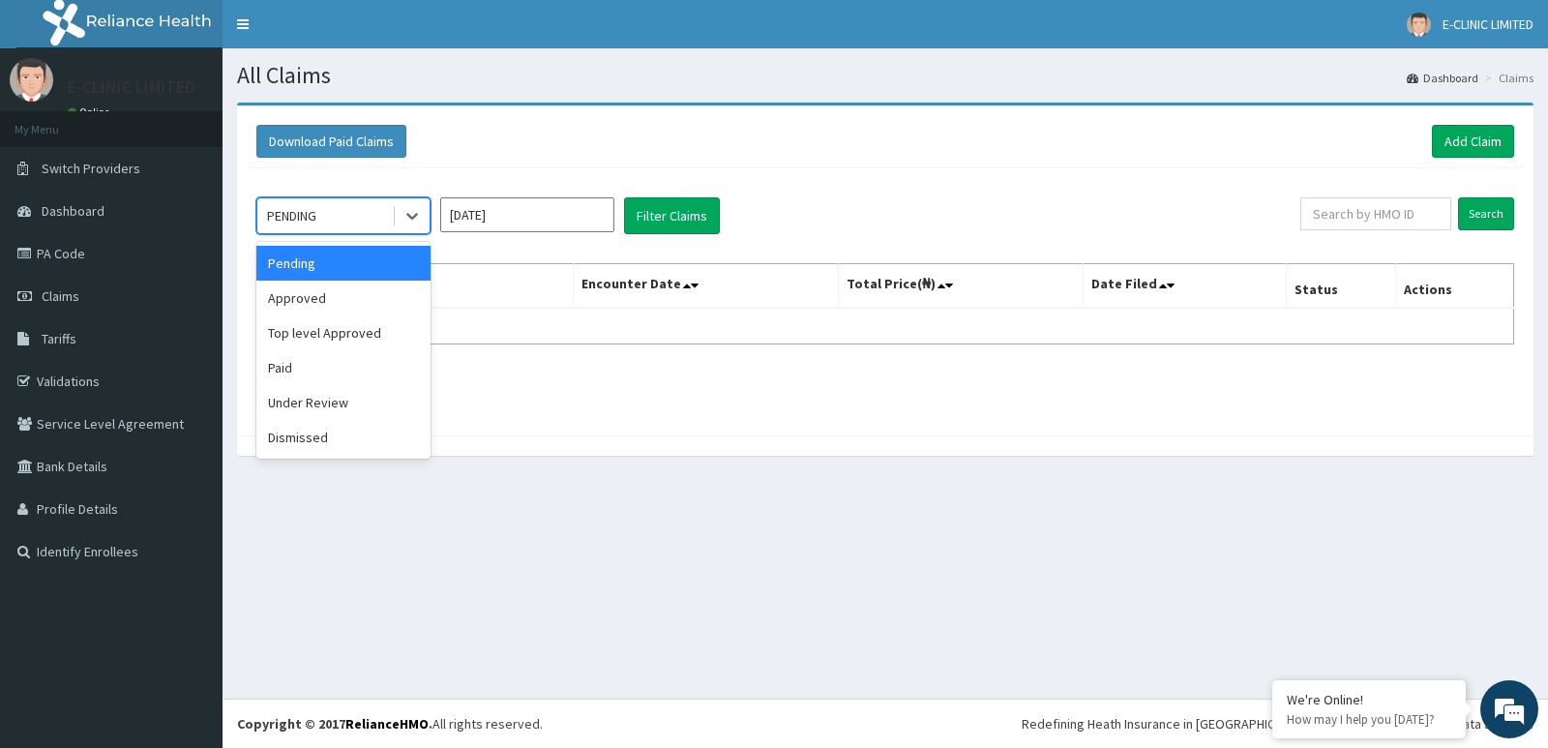
click at [414, 210] on icon at bounding box center [412, 215] width 19 height 19
click at [328, 300] on div "Approved" at bounding box center [343, 298] width 174 height 35
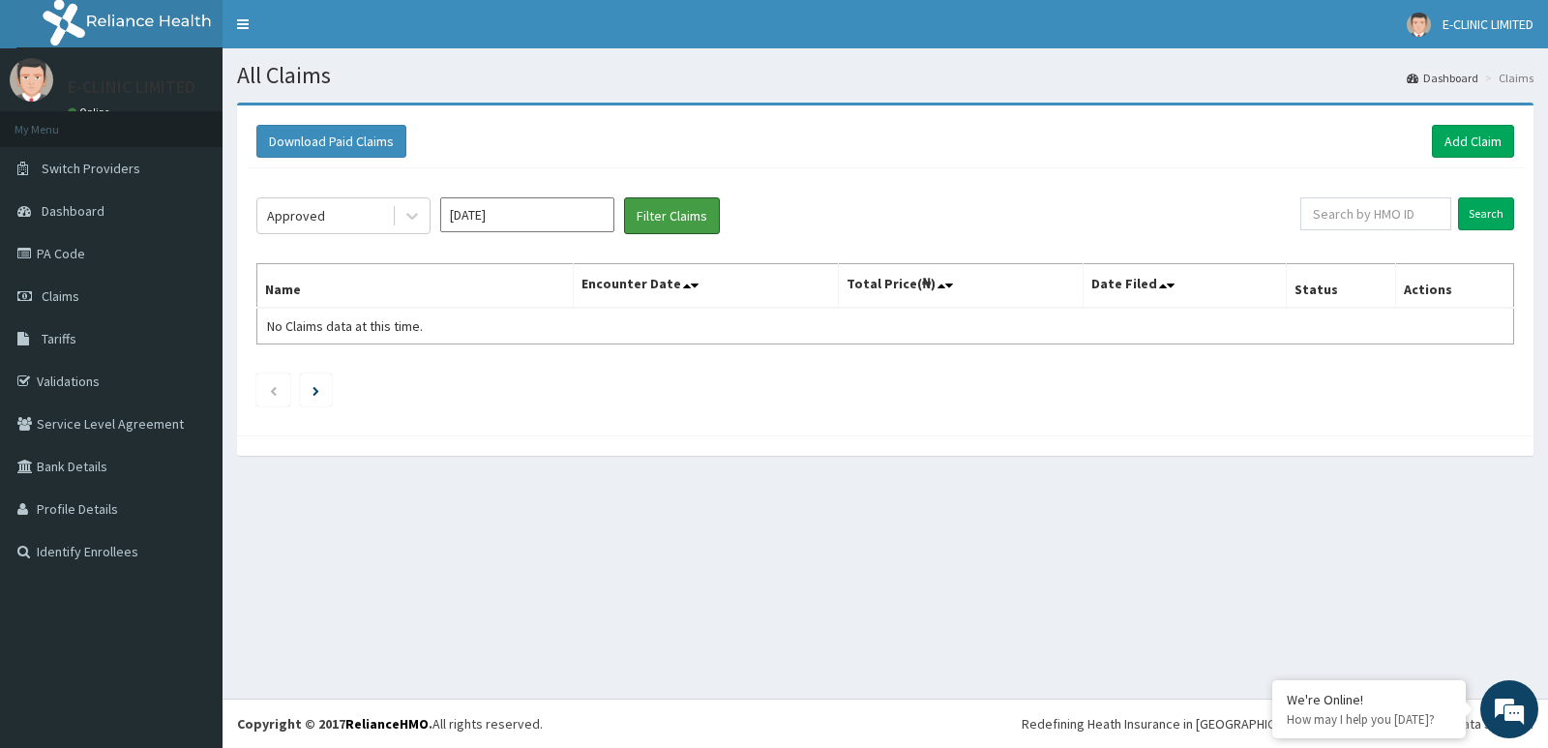
click at [657, 208] on button "Filter Claims" at bounding box center [672, 215] width 96 height 37
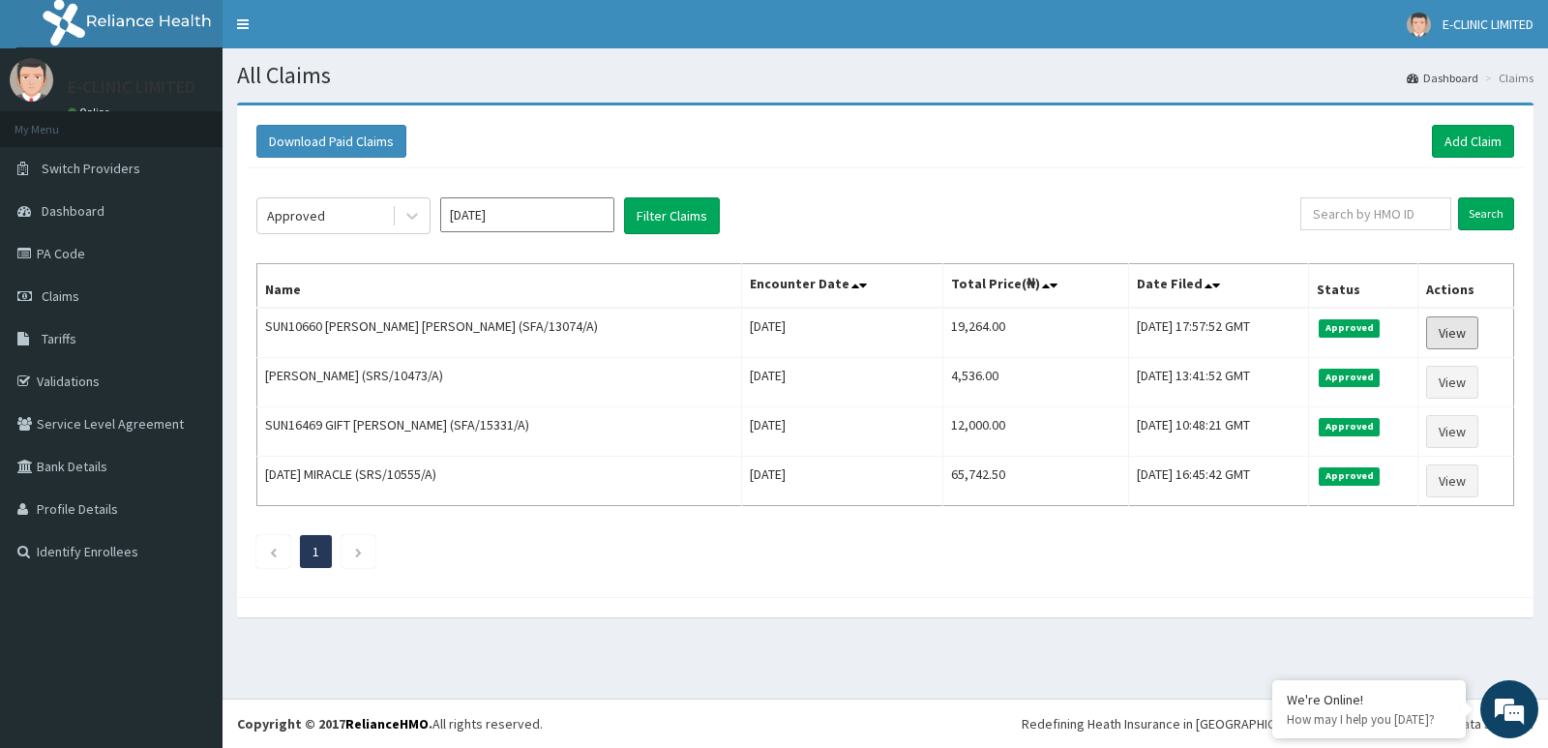
click at [1466, 324] on link "View" at bounding box center [1452, 332] width 52 height 33
